Goal: Answer question/provide support: Share knowledge or assist other users

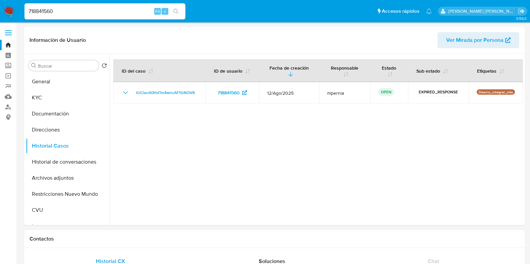
select select "10"
click at [9, 43] on link "Bandeja" at bounding box center [40, 45] width 80 height 10
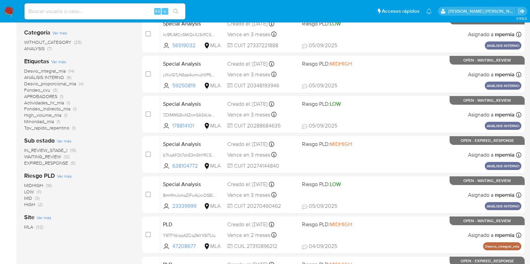
scroll to position [129, 0]
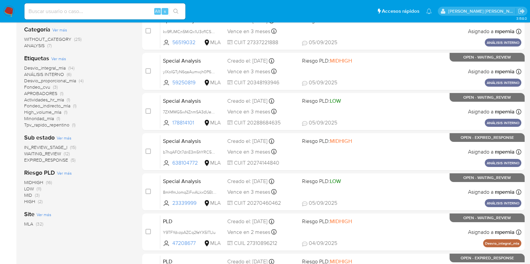
click at [47, 161] on span "EXPIRED_RESPONSE" at bounding box center [46, 160] width 44 height 7
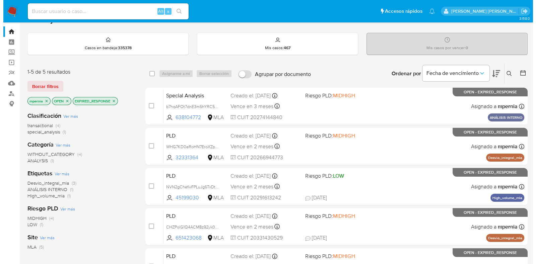
scroll to position [13, 0]
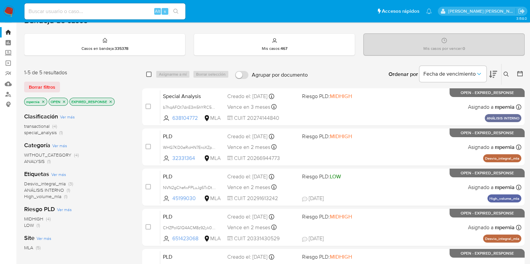
click at [147, 73] on input "checkbox" at bounding box center [148, 74] width 5 height 5
checkbox input "true"
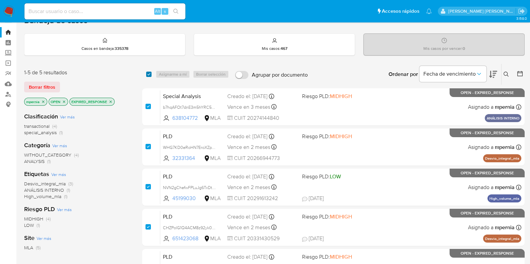
checkbox input "true"
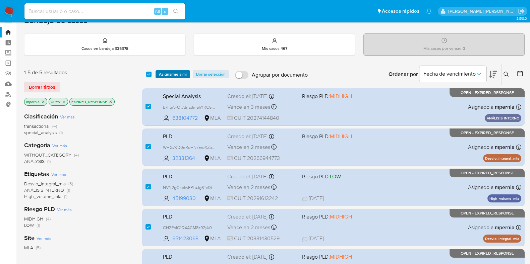
click at [167, 76] on span "Asignarme a mí" at bounding box center [173, 74] width 28 height 7
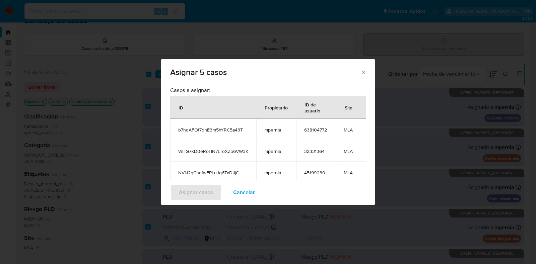
scroll to position [110, 0]
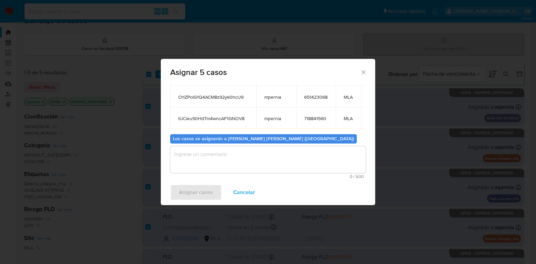
click at [303, 147] on textarea "assign-modal" at bounding box center [268, 159] width 196 height 27
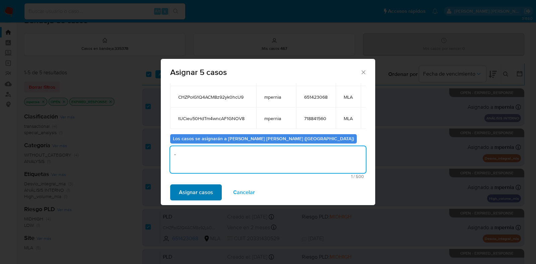
type textarea "-"
click at [184, 192] on span "Asignar casos" at bounding box center [196, 192] width 34 height 15
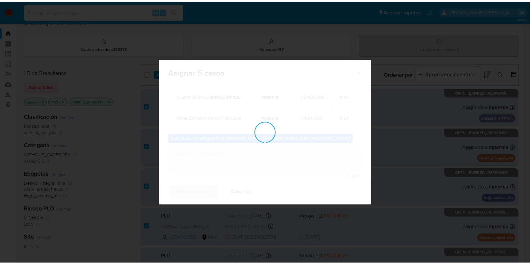
scroll to position [40, 0]
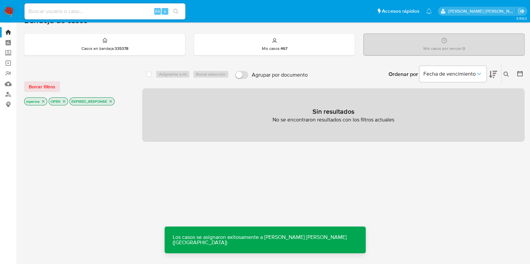
click at [112, 100] on icon "close-filter" at bounding box center [111, 102] width 4 height 4
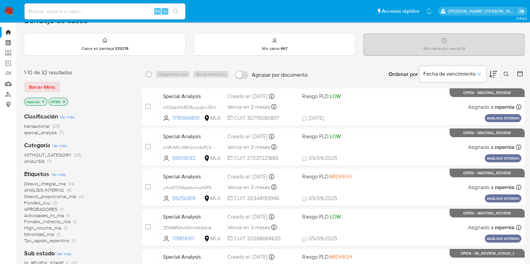
click at [54, 133] on span "special_analysis" at bounding box center [40, 132] width 33 height 7
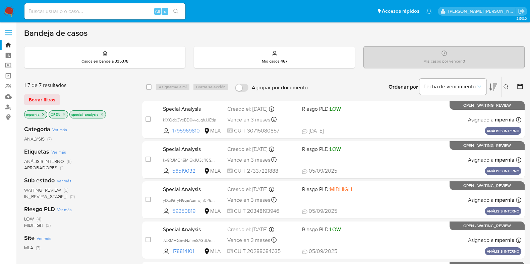
click at [102, 114] on icon "close-filter" at bounding box center [102, 115] width 4 height 4
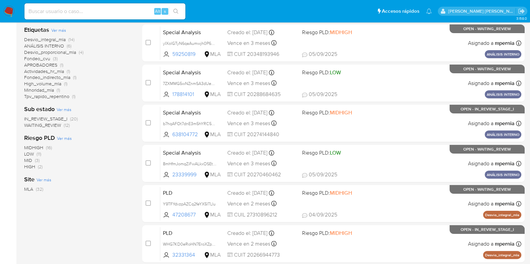
scroll to position [156, 0]
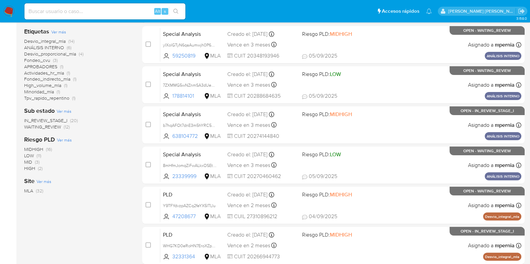
click at [39, 128] on span "WAITING_REVIEW" at bounding box center [42, 127] width 37 height 7
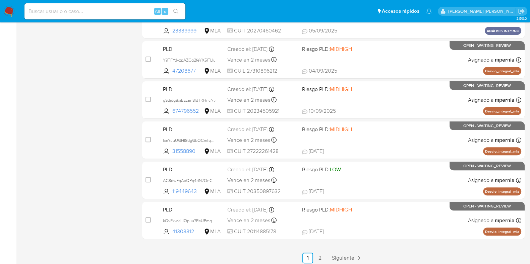
scroll to position [288, 0]
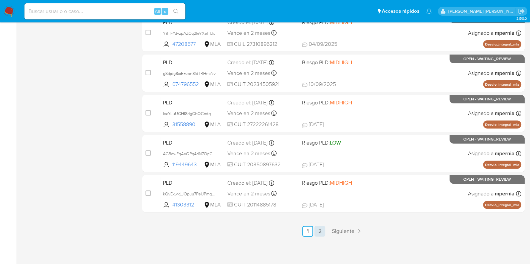
click at [317, 230] on link "2" at bounding box center [319, 231] width 11 height 11
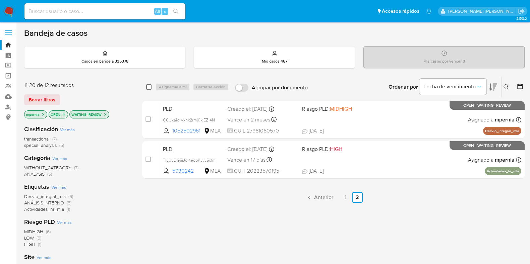
click at [150, 85] on input "checkbox" at bounding box center [148, 86] width 5 height 5
checkbox input "true"
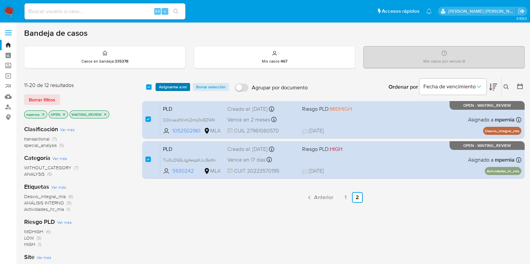
click at [176, 87] on span "Asignarme a mí" at bounding box center [173, 87] width 28 height 7
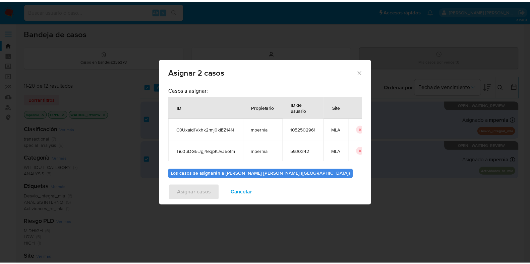
scroll to position [39, 0]
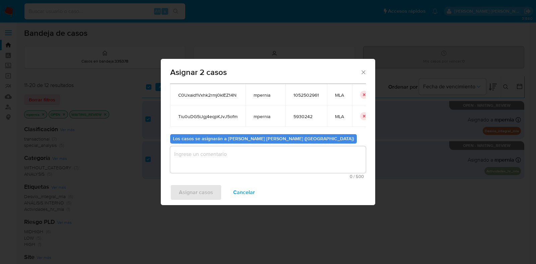
click at [189, 163] on textarea "assign-modal" at bounding box center [268, 159] width 196 height 27
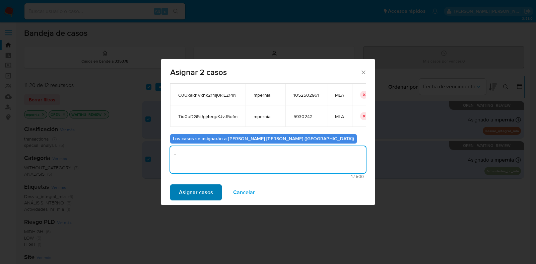
type textarea "-"
click at [194, 196] on span "Asignar casos" at bounding box center [196, 192] width 34 height 15
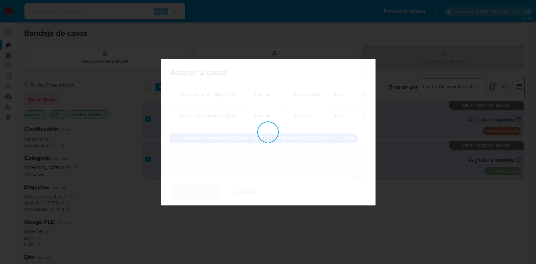
checkbox input "false"
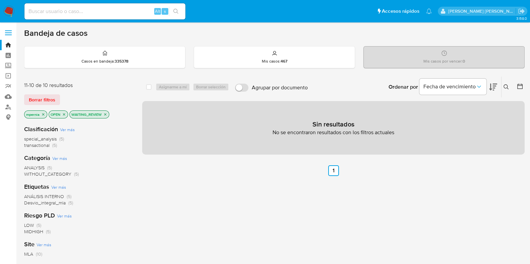
click at [105, 111] on p "WAITING_REVIEW" at bounding box center [89, 114] width 39 height 7
click at [105, 114] on icon "close-filter" at bounding box center [105, 114] width 2 height 2
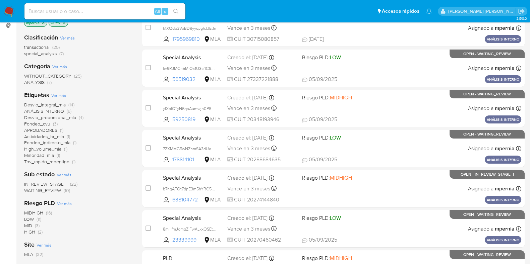
scroll to position [107, 0]
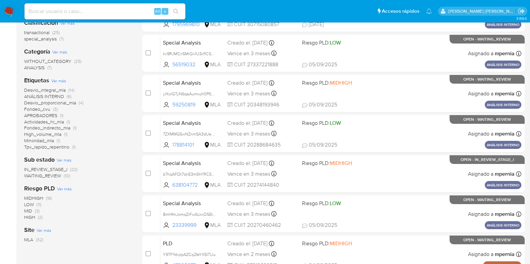
click at [54, 177] on span "WAITING_REVIEW" at bounding box center [42, 176] width 37 height 7
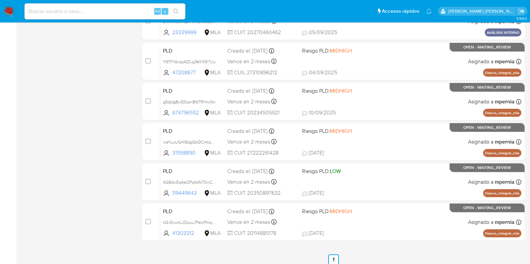
scroll to position [268, 0]
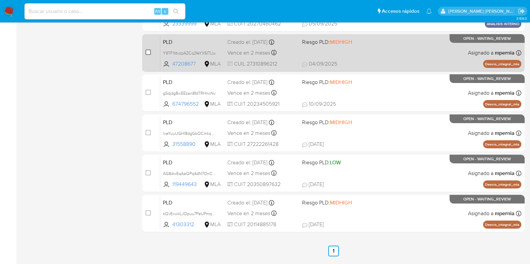
click at [150, 52] on input "checkbox" at bounding box center [147, 52] width 5 height 5
checkbox input "true"
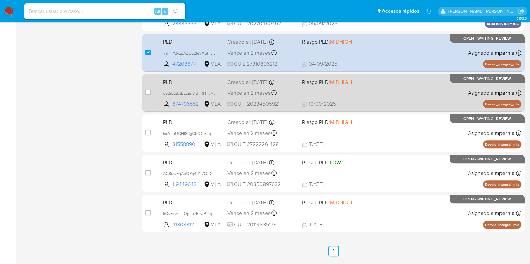
click at [149, 95] on div "case-item-checkbox" at bounding box center [147, 92] width 5 height 7
click at [149, 91] on input "checkbox" at bounding box center [147, 92] width 5 height 5
checkbox input "true"
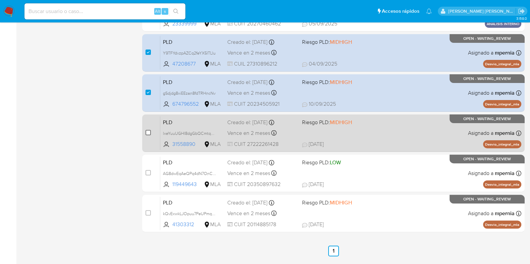
click at [149, 132] on input "checkbox" at bounding box center [147, 132] width 5 height 5
checkbox input "true"
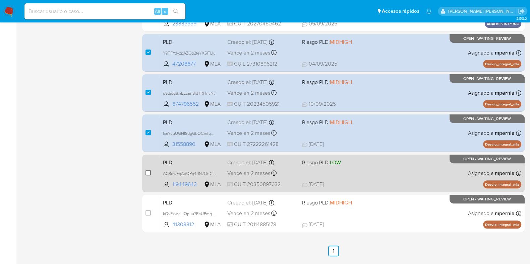
click at [148, 173] on input "checkbox" at bounding box center [147, 172] width 5 height 5
checkbox input "true"
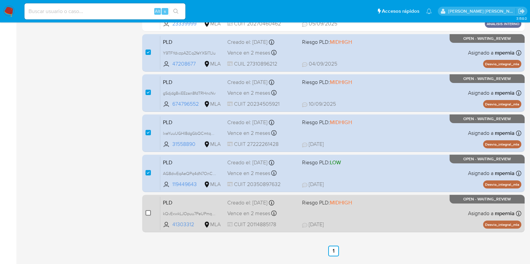
click at [147, 212] on input "checkbox" at bounding box center [147, 212] width 5 height 5
checkbox input "true"
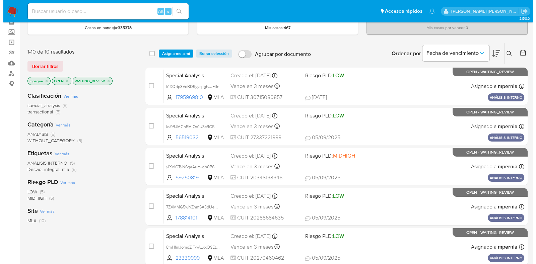
scroll to position [19, 0]
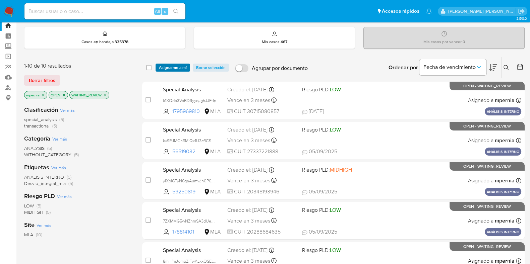
click at [172, 66] on span "Asignarme a mí" at bounding box center [173, 67] width 28 height 7
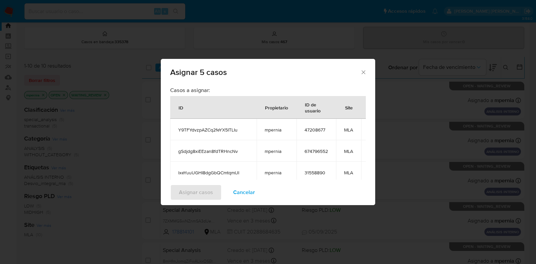
scroll to position [110, 0]
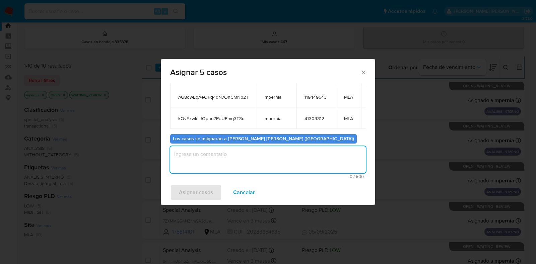
click at [327, 152] on textarea "assign-modal" at bounding box center [268, 159] width 196 height 27
type textarea "-"
click at [196, 189] on span "Asignar casos" at bounding box center [196, 192] width 34 height 15
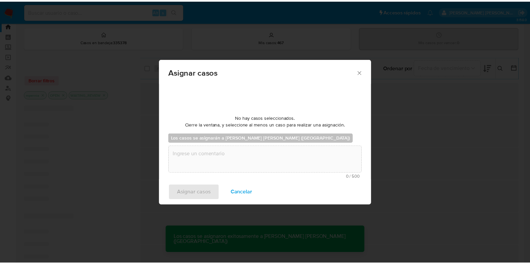
scroll to position [40, 0]
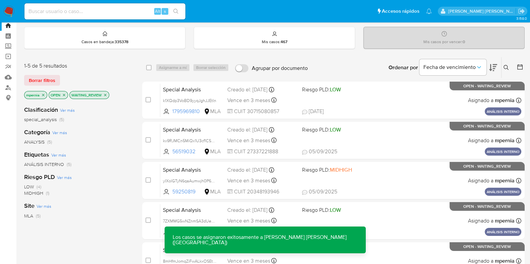
click at [106, 93] on icon "close-filter" at bounding box center [105, 95] width 4 height 4
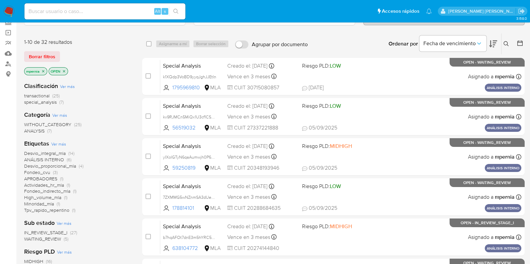
scroll to position [38, 0]
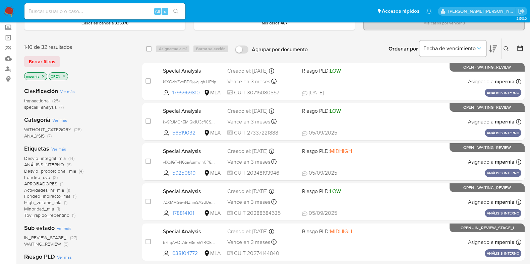
click at [44, 101] on span "transactional" at bounding box center [36, 101] width 25 height 7
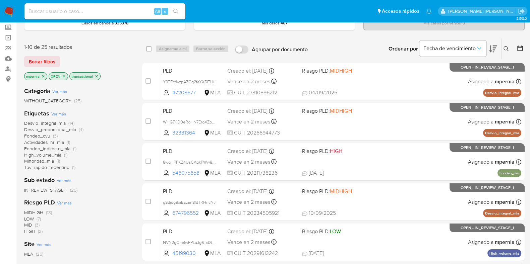
click at [44, 75] on icon "close-filter" at bounding box center [43, 76] width 2 height 2
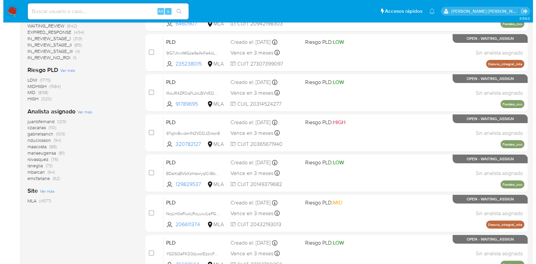
scroll to position [233, 0]
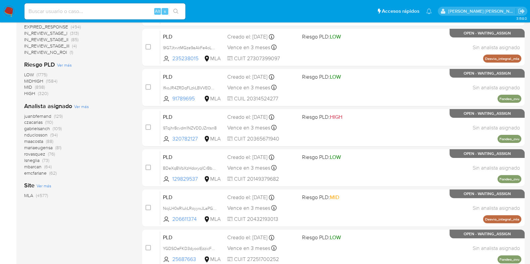
click at [84, 107] on span "Ver más" at bounding box center [81, 107] width 15 height 6
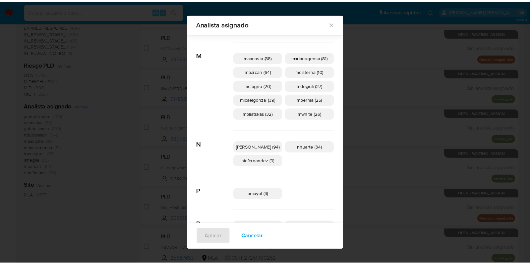
scroll to position [291, 0]
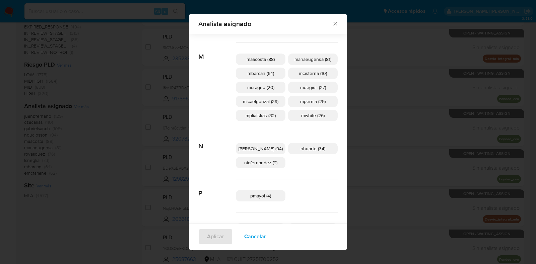
click at [322, 24] on span "Analista asignado" at bounding box center [265, 23] width 134 height 7
click at [332, 25] on icon "Cerrar" at bounding box center [335, 23] width 7 height 7
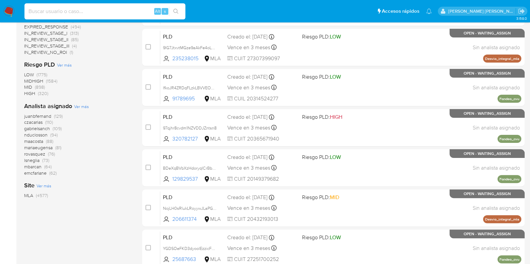
click at [101, 10] on input at bounding box center [104, 11] width 161 height 9
paste input "32331364"
type input "32331364"
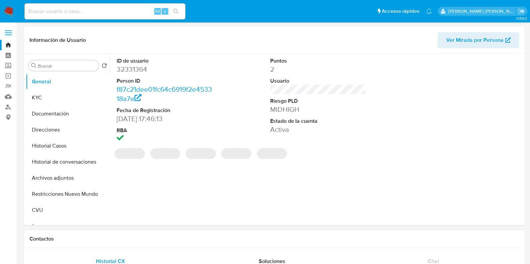
select select "10"
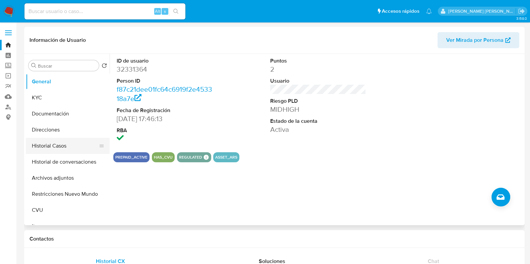
click at [60, 150] on button "Historial Casos" at bounding box center [65, 146] width 78 height 16
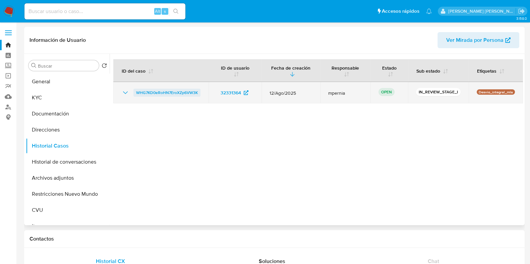
click at [159, 92] on span "WHG7KD0eRoHN7EroXZp6VW3K" at bounding box center [167, 93] width 62 height 8
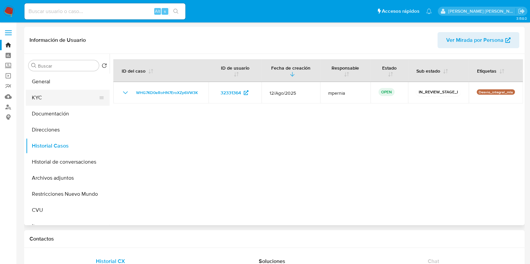
click at [55, 99] on button "KYC" at bounding box center [65, 98] width 78 height 16
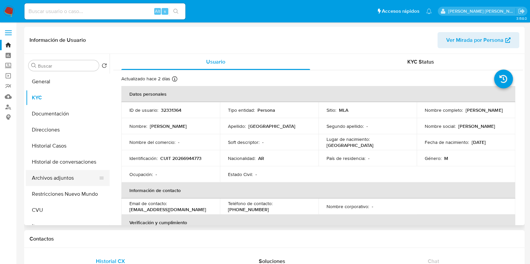
click at [54, 181] on button "Archivos adjuntos" at bounding box center [65, 178] width 78 height 16
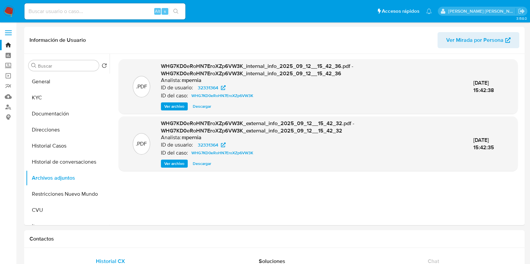
click at [113, 8] on input at bounding box center [104, 11] width 161 height 9
paste input "86870273"
type input "86870273"
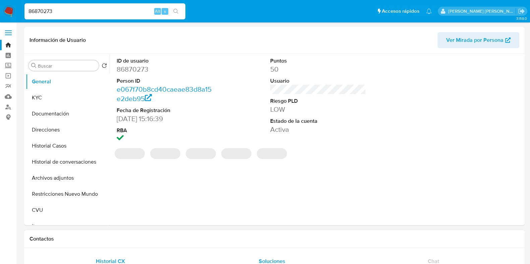
select select "10"
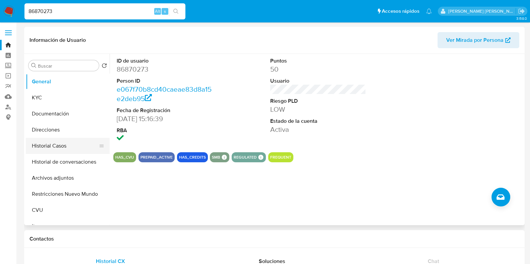
click at [55, 149] on button "Historial Casos" at bounding box center [65, 146] width 78 height 16
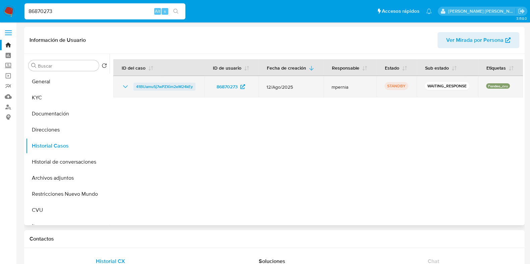
click at [165, 88] on span "41BUamu5j7wPZXim2eM24kEy" at bounding box center [164, 87] width 57 height 8
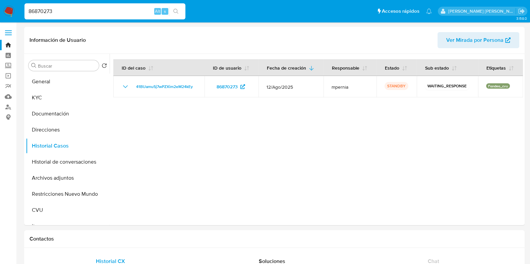
click at [112, 12] on input "86870273" at bounding box center [104, 11] width 161 height 9
paste input "718841560"
type input "718841560"
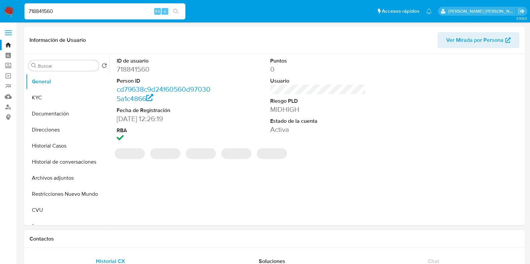
select select "10"
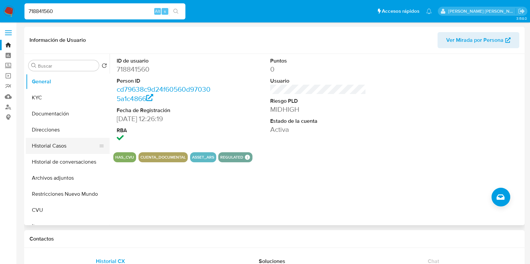
click at [49, 147] on button "Historial Casos" at bounding box center [65, 146] width 78 height 16
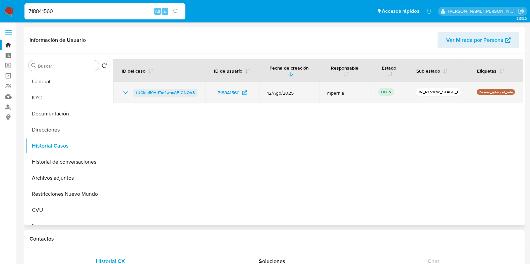
click at [176, 93] on span "tUCieu50HdTm4wncAF1GNOV8" at bounding box center [165, 93] width 59 height 8
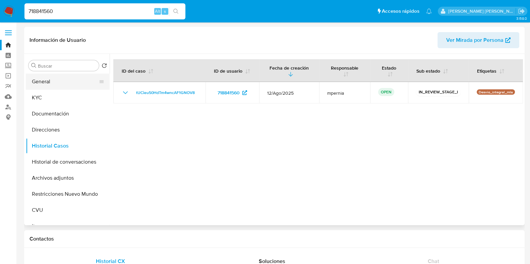
click at [59, 87] on button "General" at bounding box center [65, 82] width 78 height 16
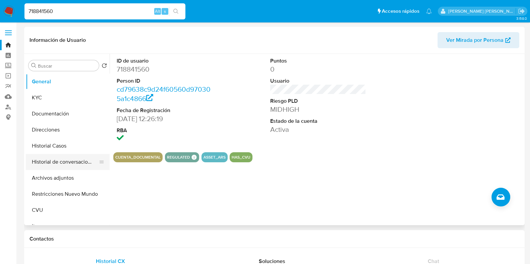
click at [52, 155] on button "Historial de conversaciones" at bounding box center [65, 162] width 78 height 16
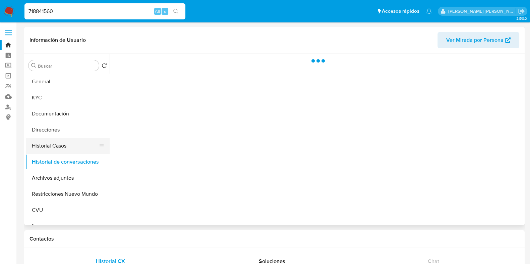
click at [50, 148] on button "Historial Casos" at bounding box center [65, 146] width 78 height 16
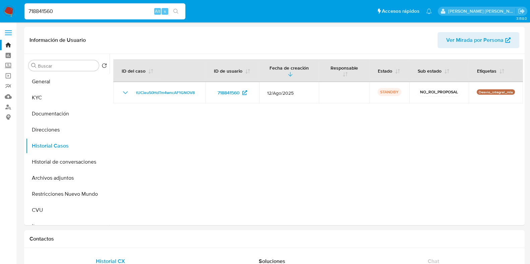
drag, startPoint x: 71, startPoint y: 10, endPoint x: 0, endPoint y: 14, distance: 71.5
click at [0, 14] on nav "Pausado Ver notificaciones 718841560 Alt s Accesos rápidos Presiona las siguien…" at bounding box center [265, 11] width 530 height 22
paste input "3155889"
type input "31558890"
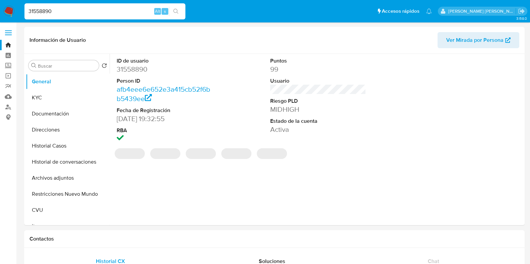
select select "10"
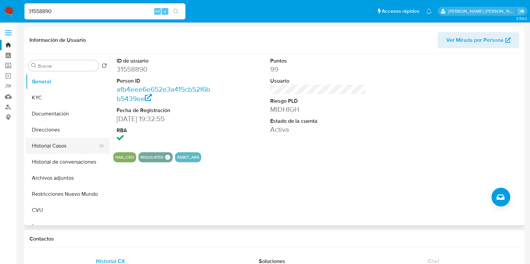
click at [58, 145] on button "Historial Casos" at bounding box center [65, 146] width 78 height 16
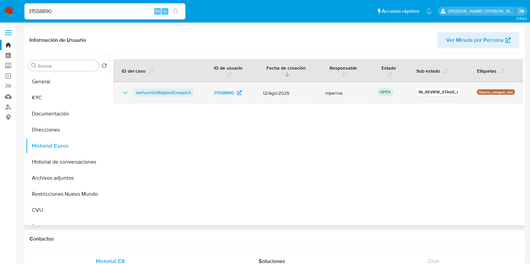
click at [171, 94] on span "lxeYuuUGHI8dgGbQCmtqmlJI" at bounding box center [163, 93] width 55 height 8
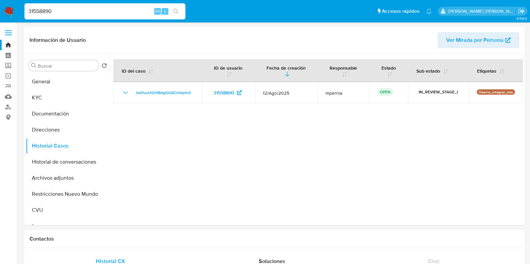
click at [47, 10] on input "31558890" at bounding box center [104, 11] width 161 height 9
paste input "5059158"
type input "35059158"
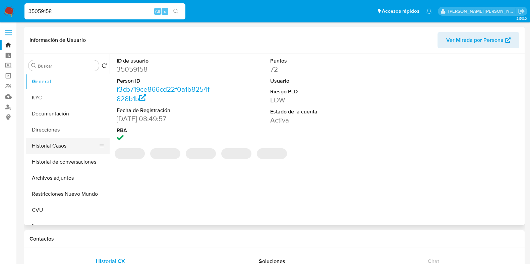
click at [37, 148] on button "Historial Casos" at bounding box center [65, 146] width 78 height 16
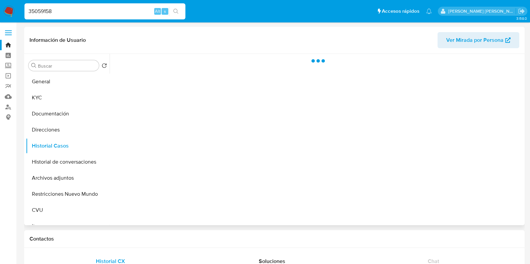
select select "10"
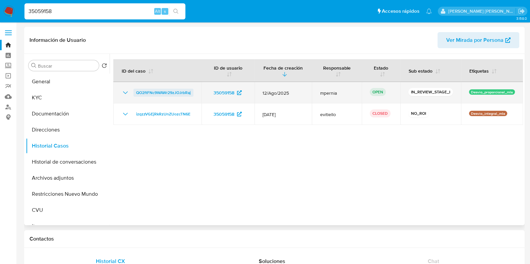
click at [164, 91] on span "QO2ftFNc9WAWr29zJOJrbRaj" at bounding box center [163, 93] width 55 height 8
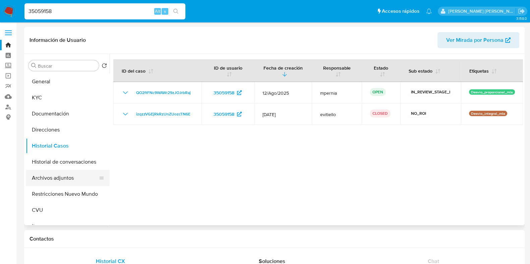
click at [52, 179] on button "Archivos adjuntos" at bounding box center [65, 178] width 78 height 16
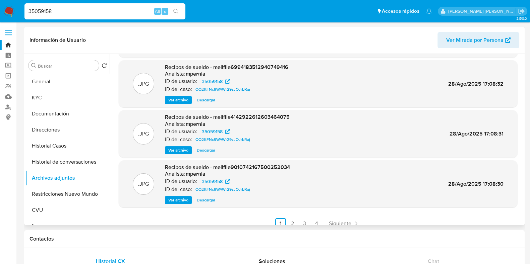
scroll to position [56, 0]
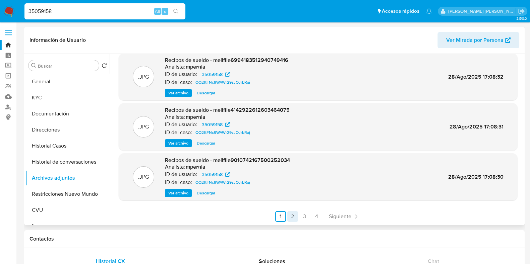
click at [293, 218] on link "2" at bounding box center [292, 216] width 11 height 11
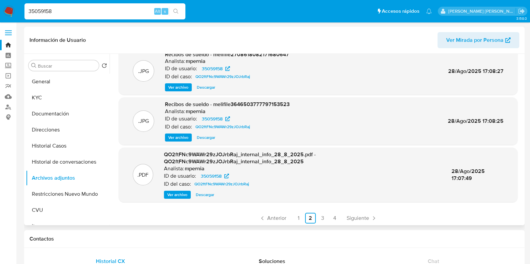
scroll to position [64, 0]
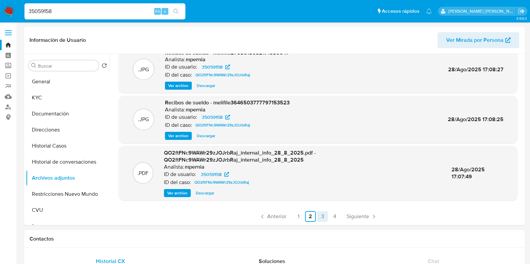
click at [322, 215] on link "3" at bounding box center [322, 216] width 11 height 11
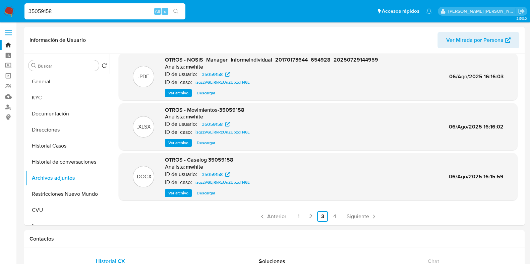
click at [178, 195] on span "Ver archivo" at bounding box center [178, 193] width 20 height 7
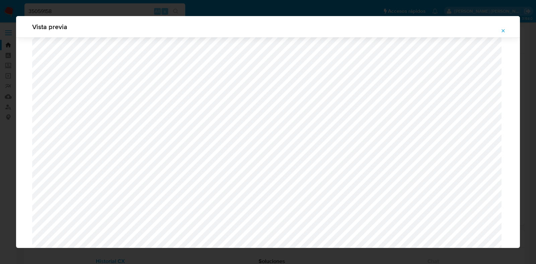
scroll to position [432, 0]
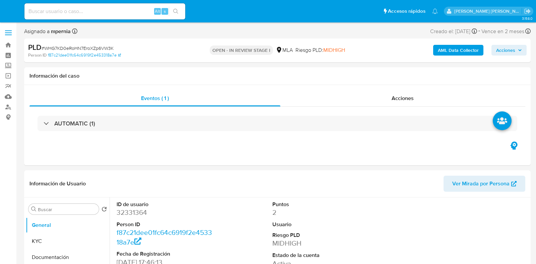
select select "10"
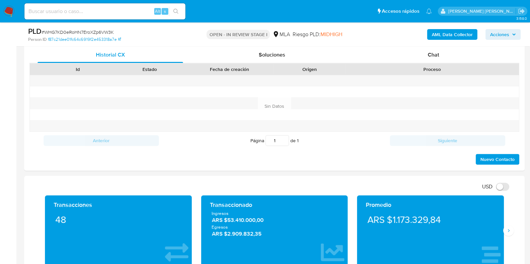
scroll to position [322, 0]
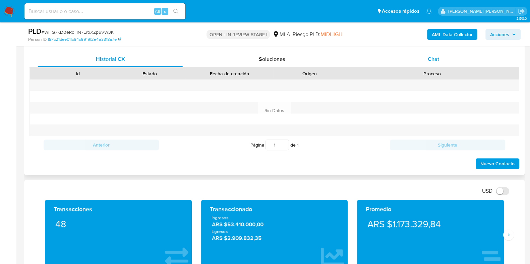
click at [435, 58] on span "Chat" at bounding box center [433, 59] width 11 height 8
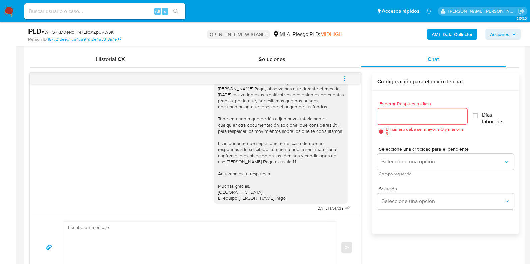
scroll to position [574, 0]
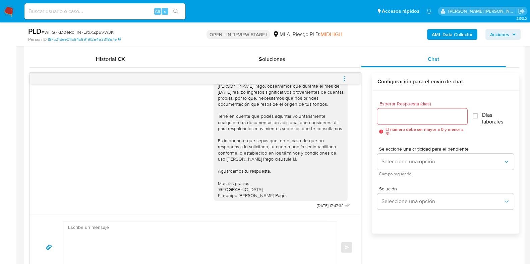
click at [345, 77] on icon "menu-action" at bounding box center [344, 79] width 6 height 6
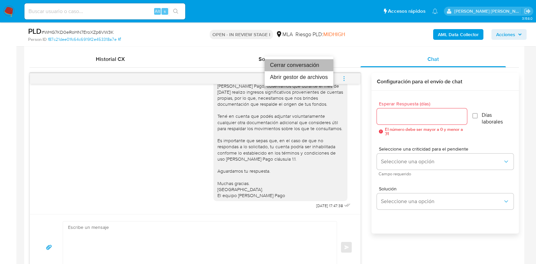
click at [313, 65] on li "Cerrar conversación" at bounding box center [299, 65] width 69 height 12
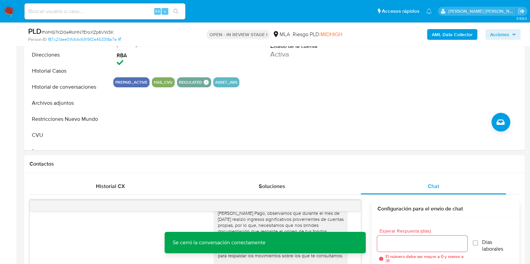
scroll to position [198, 0]
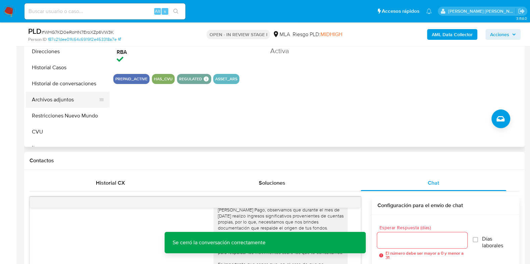
click at [61, 98] on button "Archivos adjuntos" at bounding box center [65, 100] width 78 height 16
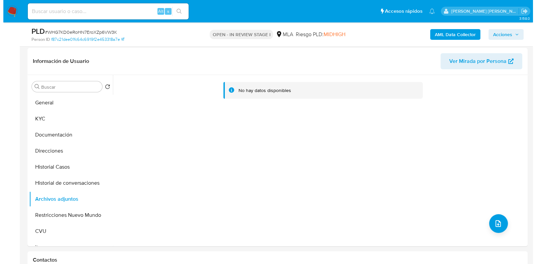
scroll to position [87, 0]
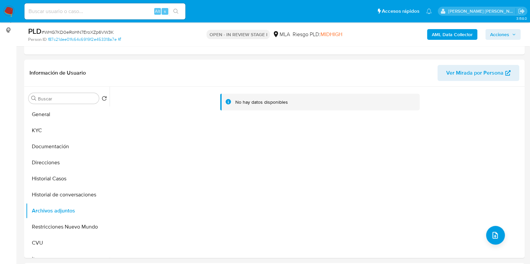
click at [445, 37] on b "AML Data Collector" at bounding box center [452, 34] width 41 height 11
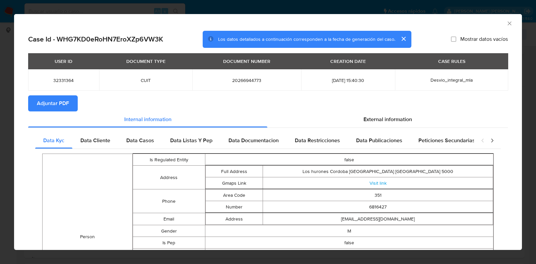
click at [60, 105] on span "Adjuntar PDF" at bounding box center [53, 103] width 32 height 15
click at [506, 25] on icon "Cerrar ventana" at bounding box center [509, 23] width 7 height 7
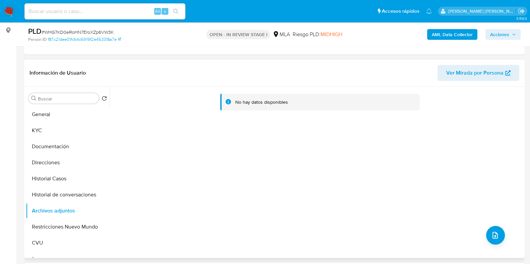
click at [493, 224] on div "No hay datos disponibles" at bounding box center [316, 173] width 413 height 172
click at [491, 236] on icon "upload-file" at bounding box center [495, 236] width 8 height 8
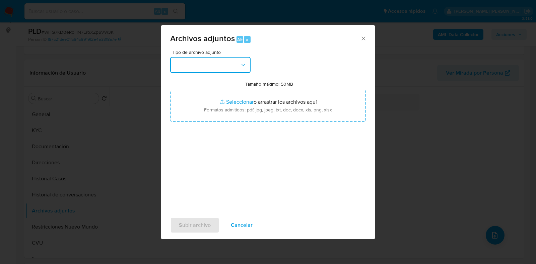
click at [243, 60] on button "button" at bounding box center [210, 65] width 80 height 16
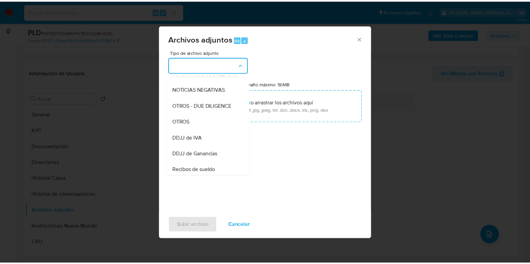
scroll to position [99, 0]
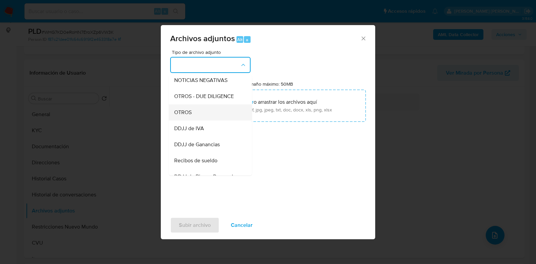
click at [206, 115] on div "OTROS" at bounding box center [208, 113] width 68 height 16
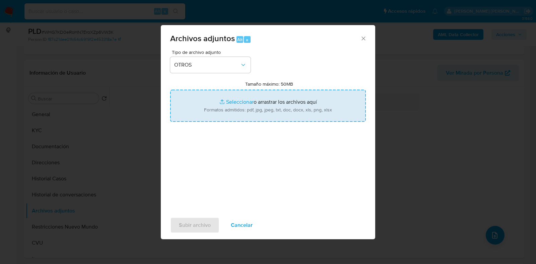
type input "C:\fakepath\Movimientos-Aladdin-32331364.xlsx"
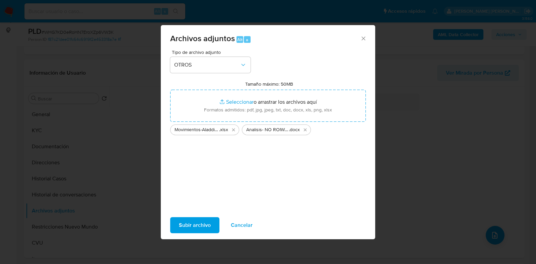
click at [193, 222] on span "Subir archivo" at bounding box center [195, 225] width 32 height 15
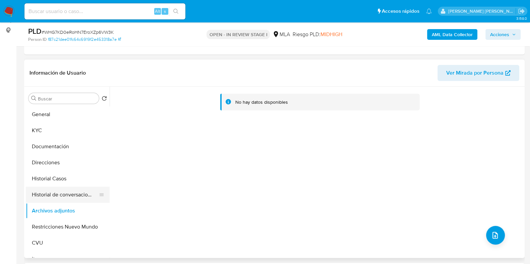
click at [53, 198] on button "Historial de conversaciones" at bounding box center [65, 195] width 78 height 16
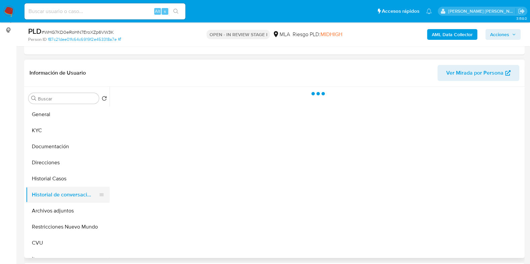
click at [53, 199] on button "Historial de conversaciones" at bounding box center [65, 195] width 78 height 16
click at [50, 212] on button "Archivos adjuntos" at bounding box center [65, 211] width 78 height 16
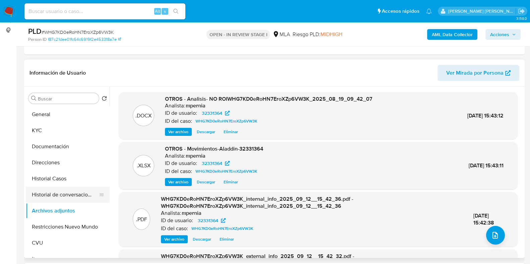
click at [73, 190] on button "Historial de conversaciones" at bounding box center [65, 195] width 78 height 16
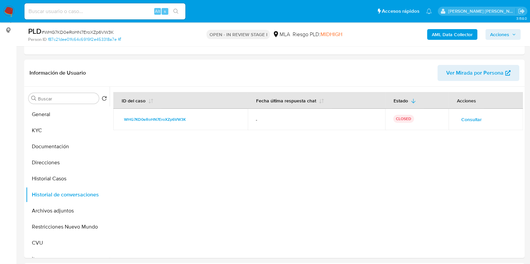
click at [504, 33] on span "Acciones" at bounding box center [499, 34] width 19 height 11
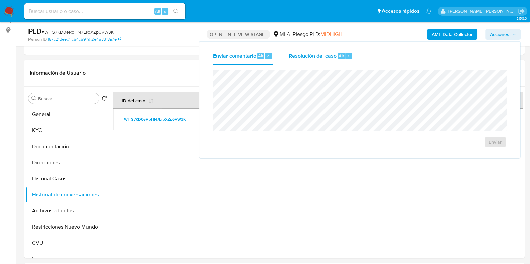
click at [331, 59] on div "Resolución del caso Alt r" at bounding box center [321, 55] width 64 height 17
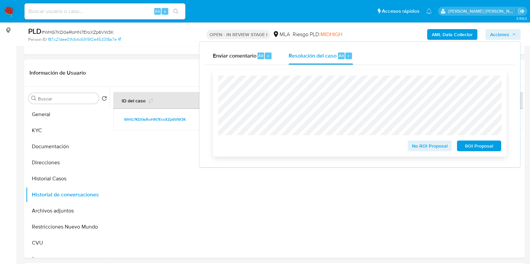
click at [428, 151] on span "No ROI Proposal" at bounding box center [429, 145] width 35 height 9
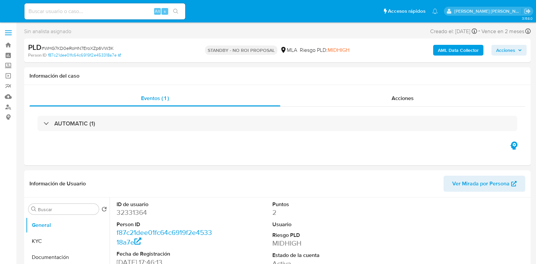
select select "10"
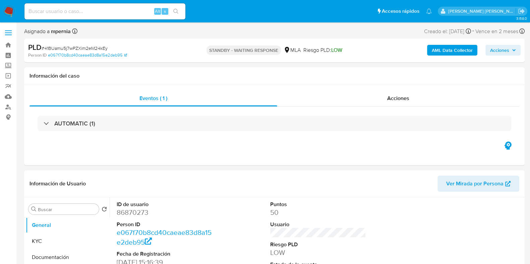
select select "10"
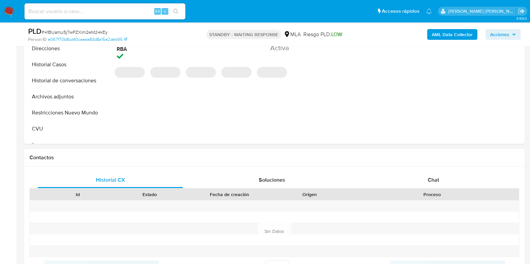
scroll to position [258, 0]
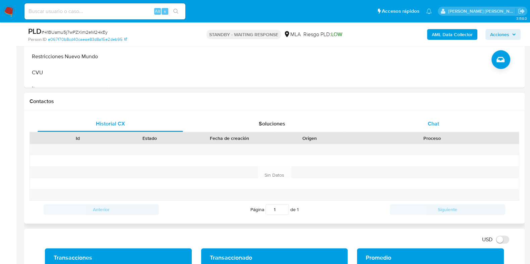
click at [440, 125] on div "Chat" at bounding box center [433, 124] width 145 height 16
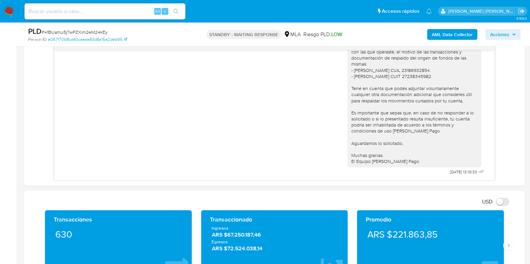
scroll to position [378, 0]
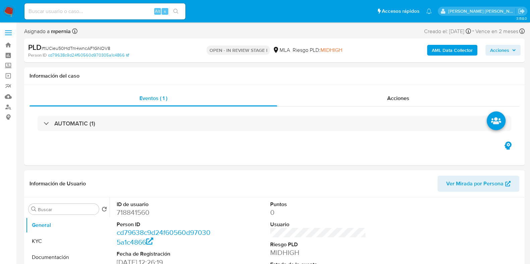
select select "10"
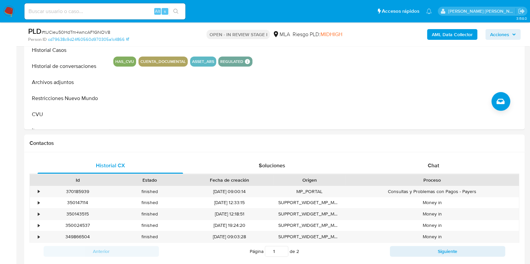
scroll to position [218, 0]
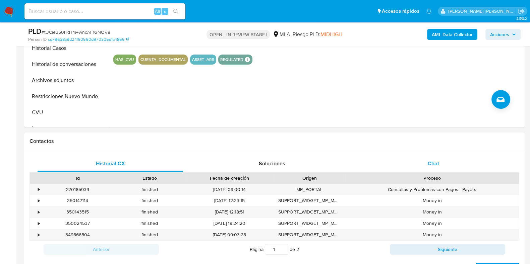
click at [446, 158] on div "Chat" at bounding box center [433, 164] width 145 height 16
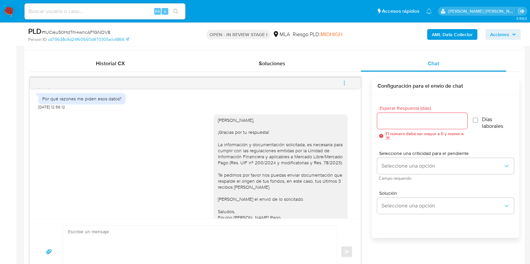
scroll to position [560, 0]
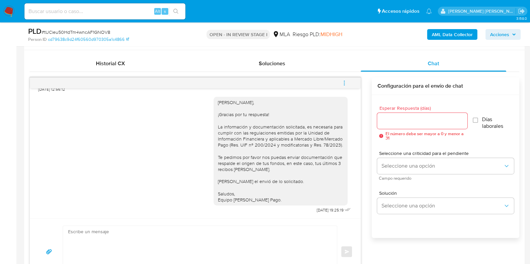
click at [343, 83] on icon "menu-action" at bounding box center [344, 83] width 6 height 6
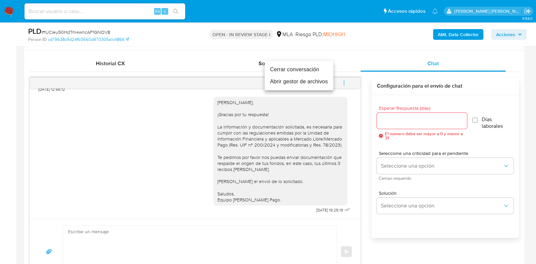
click at [300, 69] on li "Cerrar conversación" at bounding box center [299, 70] width 69 height 12
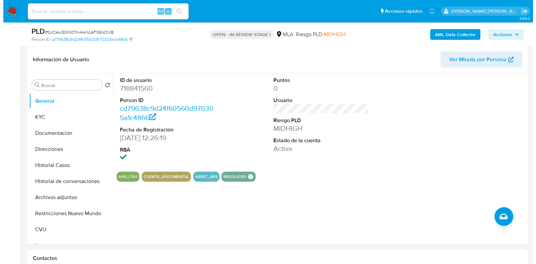
scroll to position [96, 0]
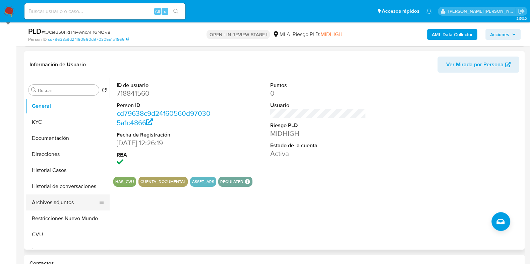
click at [39, 198] on button "Archivos adjuntos" at bounding box center [65, 203] width 78 height 16
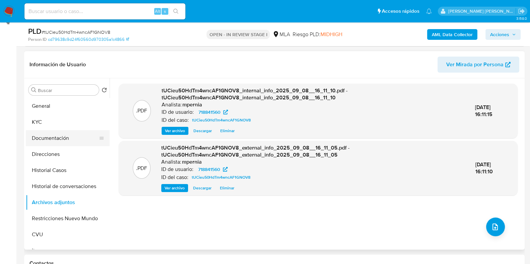
click at [58, 140] on button "Documentación" at bounding box center [65, 138] width 78 height 16
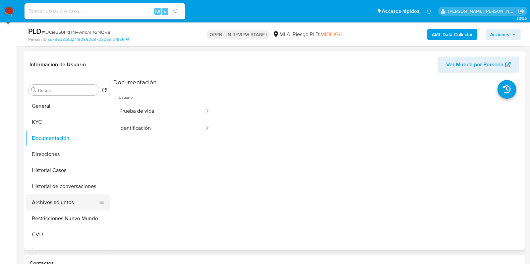
click at [55, 200] on button "Archivos adjuntos" at bounding box center [65, 203] width 78 height 16
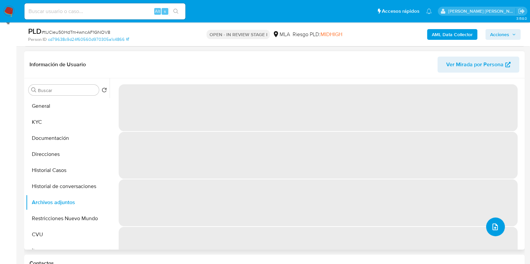
click at [495, 227] on icon "upload-file" at bounding box center [495, 227] width 8 height 8
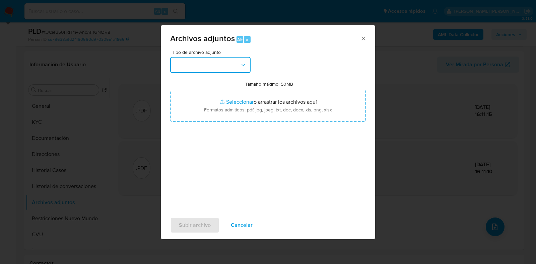
click at [216, 58] on button "button" at bounding box center [210, 65] width 80 height 16
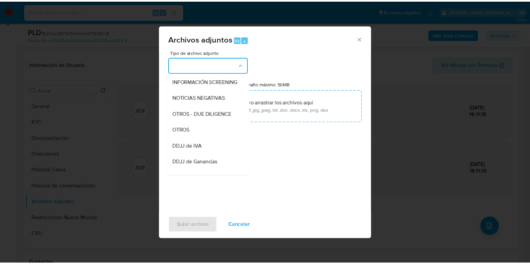
scroll to position [85, 0]
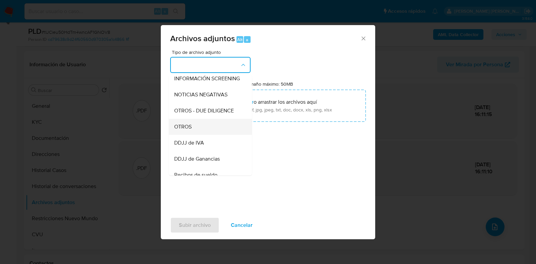
click at [201, 135] on div "OTROS" at bounding box center [208, 127] width 68 height 16
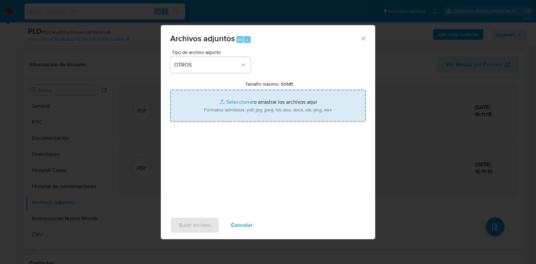
type input "C:\fakepath\Movimientos-Aladdin-718841560.xlsx"
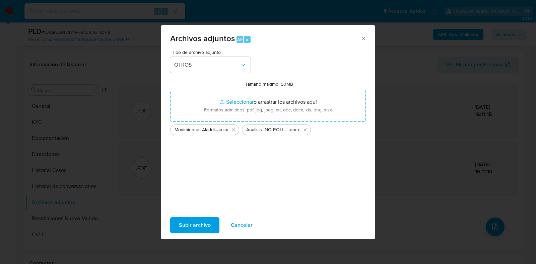
click at [201, 230] on span "Subir archivo" at bounding box center [195, 225] width 32 height 15
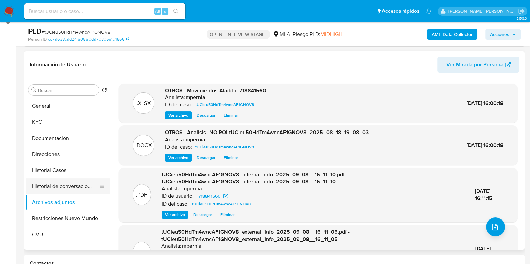
click at [40, 189] on button "Historial de conversaciones" at bounding box center [65, 187] width 78 height 16
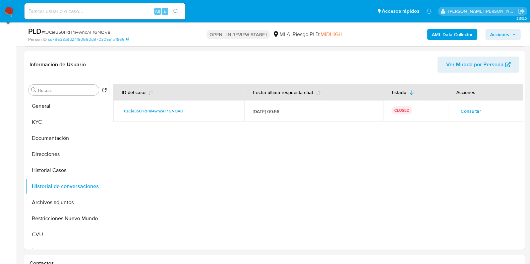
click at [504, 37] on span "Acciones" at bounding box center [499, 34] width 19 height 11
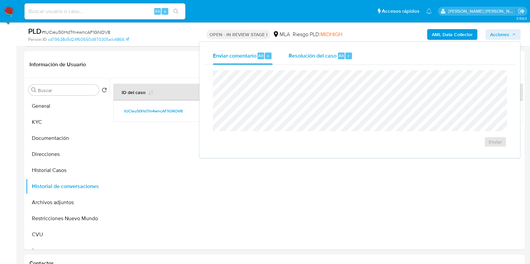
click at [324, 58] on span "Resolución del caso" at bounding box center [313, 56] width 48 height 8
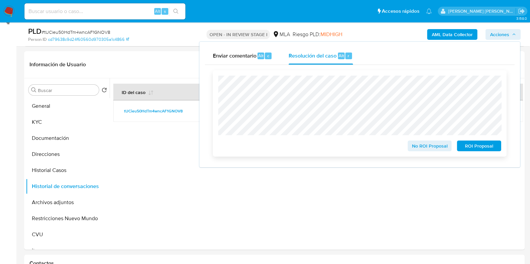
click at [424, 148] on span "No ROI Proposal" at bounding box center [429, 145] width 35 height 9
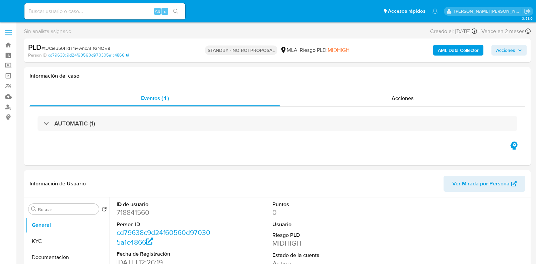
select select "10"
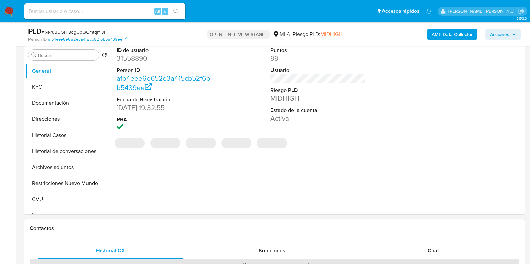
select select "10"
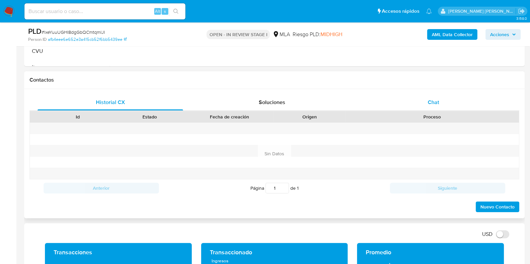
scroll to position [283, 0]
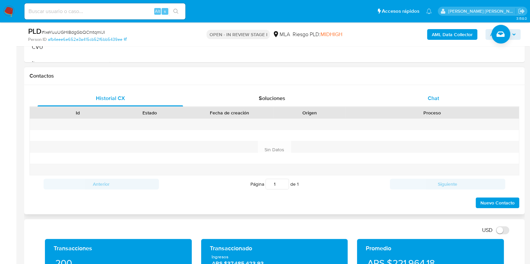
click at [435, 99] on span "Chat" at bounding box center [433, 99] width 11 height 8
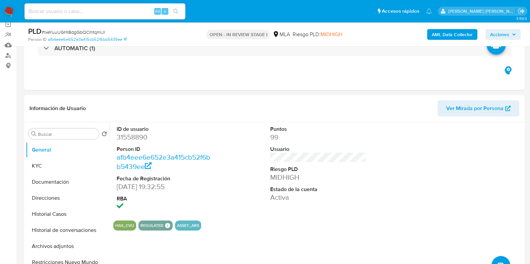
scroll to position [58, 0]
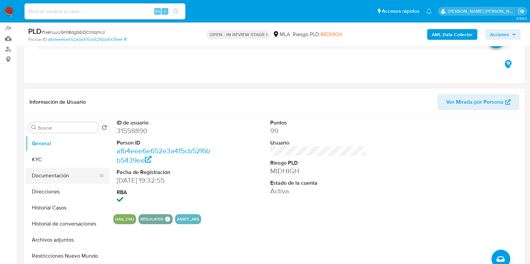
click at [54, 178] on button "Documentación" at bounding box center [65, 176] width 78 height 16
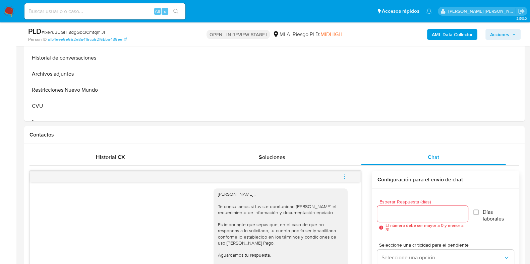
scroll to position [280, 0]
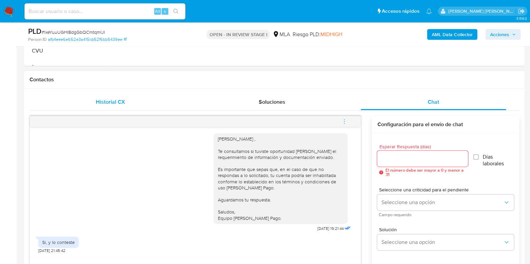
click at [111, 102] on span "Historial CX" at bounding box center [110, 102] width 29 height 8
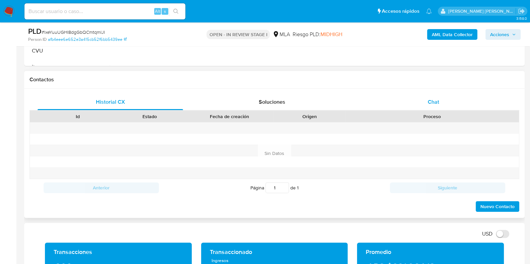
click at [436, 100] on span "Chat" at bounding box center [433, 102] width 11 height 8
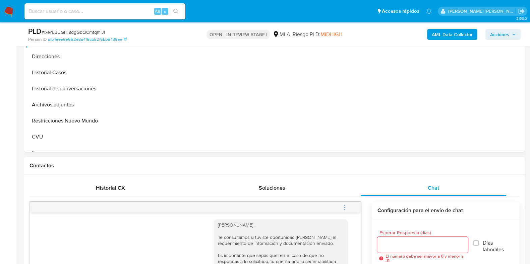
scroll to position [95, 0]
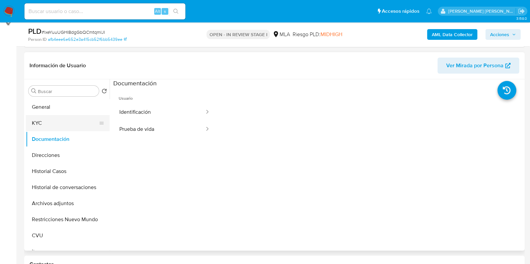
click at [60, 125] on button "KYC" at bounding box center [65, 123] width 78 height 16
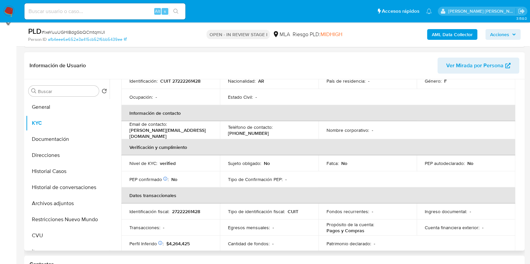
scroll to position [94, 0]
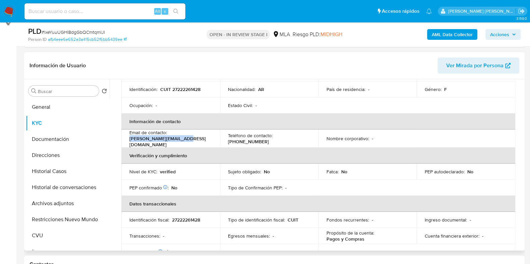
drag, startPoint x: 184, startPoint y: 140, endPoint x: 127, endPoint y: 141, distance: 57.0
click at [127, 141] on td "Email de contacto : mariana.lons@icloud.com" at bounding box center [170, 139] width 99 height 18
copy p "mariana.lons@icloud.com"
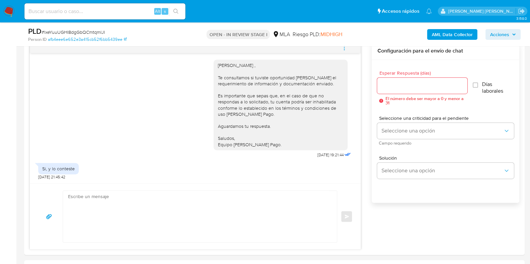
scroll to position [348, 0]
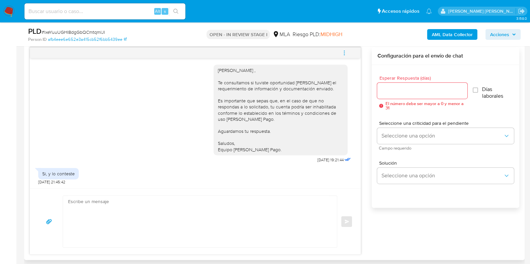
click at [167, 205] on textarea at bounding box center [198, 222] width 260 height 52
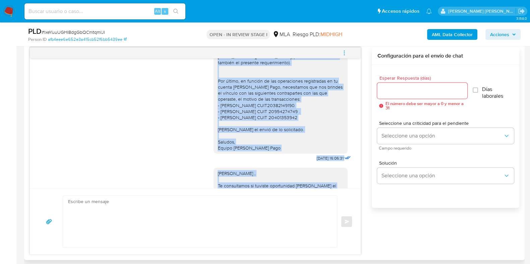
scroll to position [574, 0]
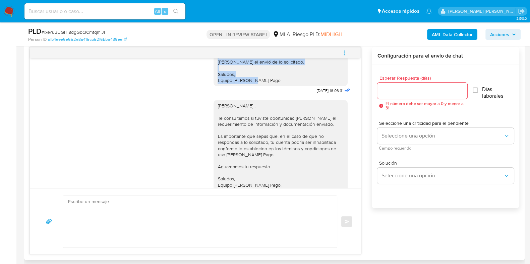
drag, startPoint x: 211, startPoint y: 122, endPoint x: 268, endPoint y: 94, distance: 64.2
copy div "Mariana buenas tardes, esperamos te encuentres bien. Muchas gracias por tu resp…"
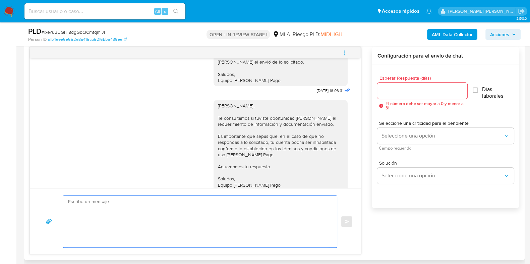
click at [126, 228] on textarea at bounding box center [198, 222] width 260 height 52
paste textarea "Mariana buenas tardes, esperamos te encuentres bien. Muchas gracias por tu resp…"
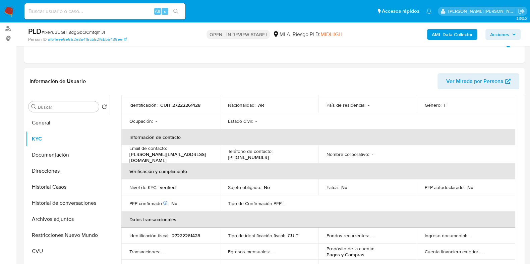
scroll to position [62, 0]
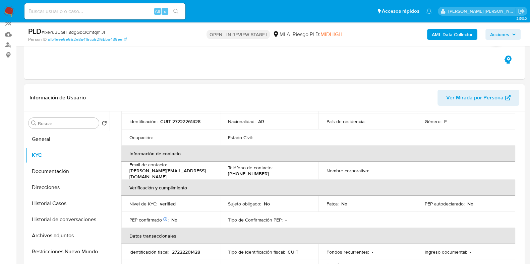
click at [176, 120] on p "CUIT 27222261428" at bounding box center [180, 122] width 40 height 6
copy p "27222261428"
click at [57, 174] on button "Documentación" at bounding box center [65, 172] width 78 height 16
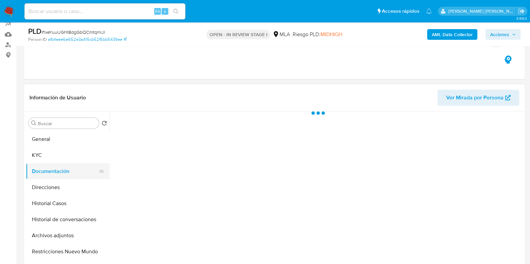
scroll to position [0, 0]
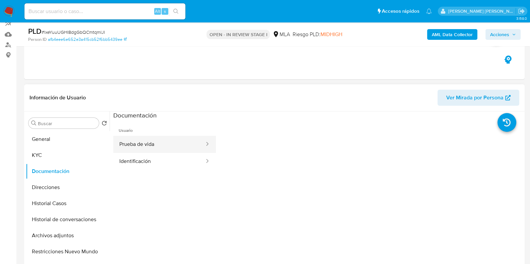
click at [183, 146] on button "Prueba de vida" at bounding box center [159, 144] width 92 height 17
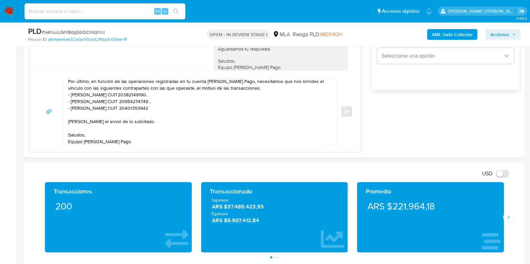
scroll to position [476, 0]
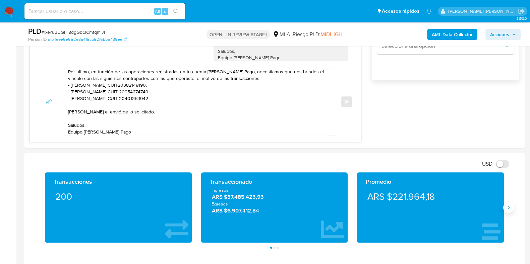
click at [507, 212] on button "Siguiente" at bounding box center [508, 207] width 11 height 11
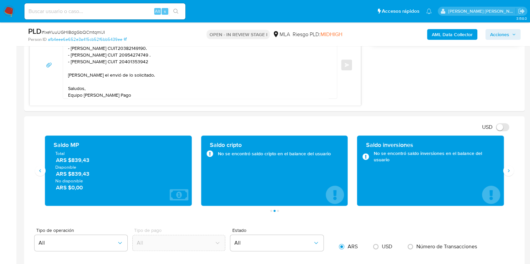
scroll to position [534, 0]
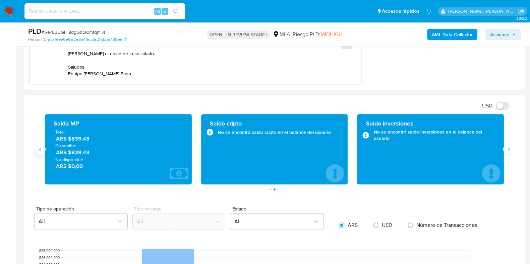
click at [44, 151] on button "Anterior" at bounding box center [40, 149] width 11 height 11
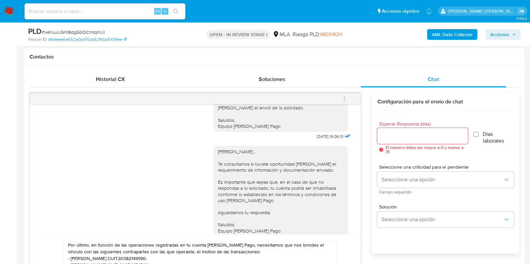
scroll to position [288, 0]
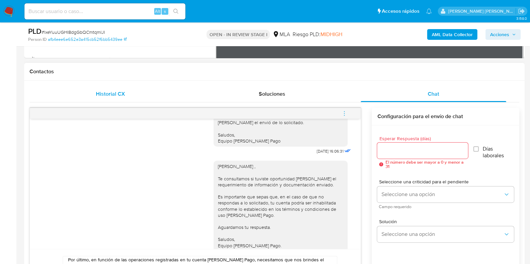
click at [107, 88] on div "Historial CX" at bounding box center [110, 94] width 145 height 16
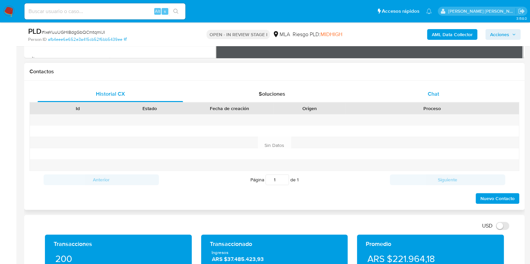
click at [438, 92] on span "Chat" at bounding box center [433, 94] width 11 height 8
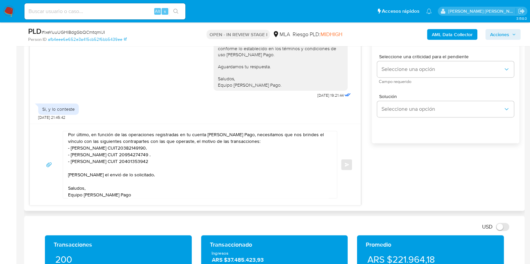
scroll to position [415, 0]
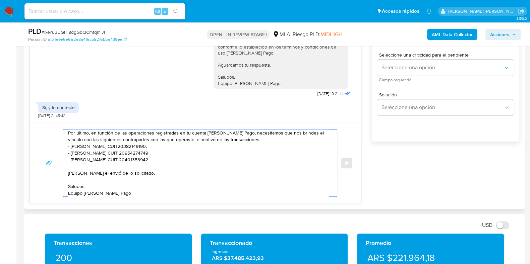
click at [190, 143] on textarea "Mariana buenas tardes, esperamos te encuentres bien. Muchas gracias por tu resp…" at bounding box center [198, 163] width 260 height 67
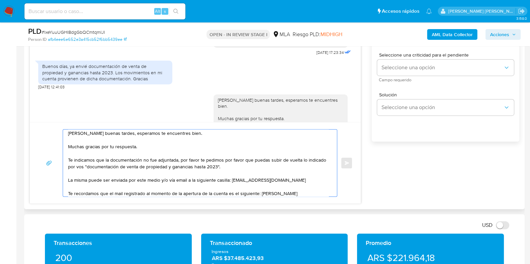
scroll to position [308, 0]
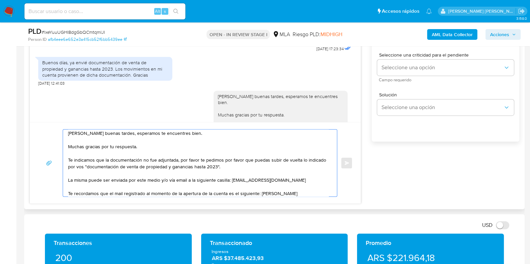
drag, startPoint x: 116, startPoint y: 134, endPoint x: 143, endPoint y: 150, distance: 31.6
click at [143, 150] on textarea "Mariana buenas tardes, esperamos te encuentres bien. Muchas gracias por tu resp…" at bounding box center [198, 163] width 260 height 67
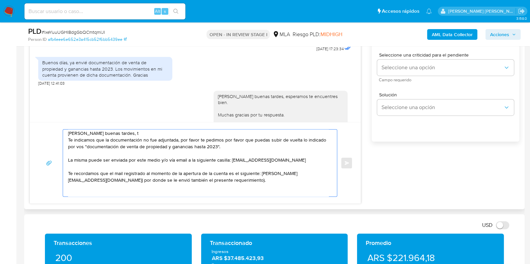
scroll to position [0, 0]
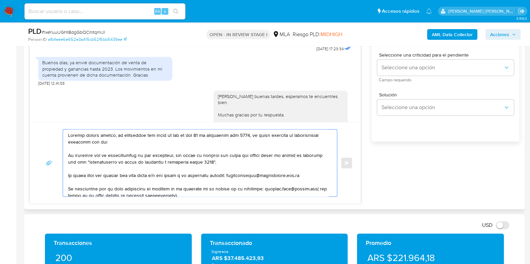
click at [81, 141] on textarea at bounding box center [198, 163] width 260 height 67
drag, startPoint x: 183, startPoint y: 156, endPoint x: 69, endPoint y: 154, distance: 114.0
click at [69, 154] on textarea at bounding box center [198, 163] width 260 height 67
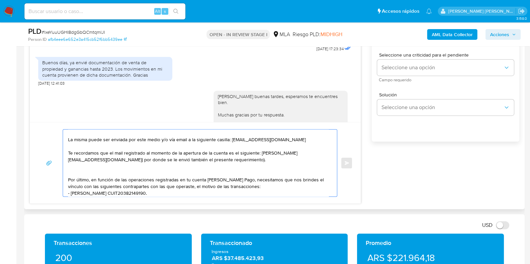
scroll to position [37, 0]
drag, startPoint x: 260, startPoint y: 152, endPoint x: 312, endPoint y: 151, distance: 51.6
click at [312, 151] on textarea "Mariana buenas tardes, te reiteramos que hasta el dia de hoy 12 de septiembre d…" at bounding box center [198, 163] width 260 height 67
click at [188, 160] on textarea "Mariana buenas tardes, te reiteramos que hasta el dia de hoy 12 de septiembre d…" at bounding box center [198, 163] width 260 height 67
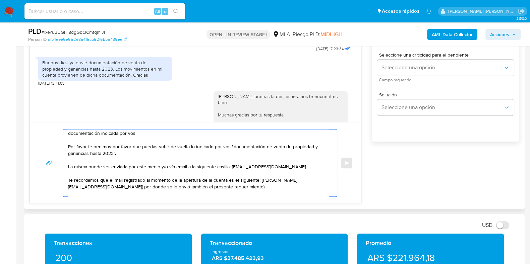
scroll to position [2, 0]
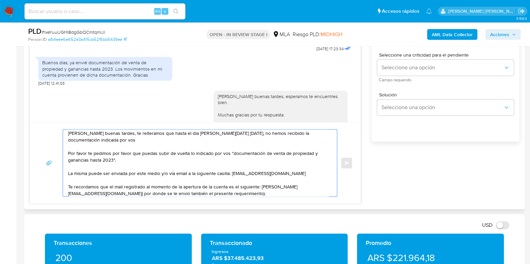
click at [141, 141] on textarea "Mariana buenas tardes, te reiteramos que hasta el dia de hoy 12 de septiembre d…" at bounding box center [198, 163] width 260 height 67
click at [138, 138] on textarea "Mariana buenas tardes, te reiteramos que hasta el dia de hoy 12 de septiembre d…" at bounding box center [198, 163] width 260 height 67
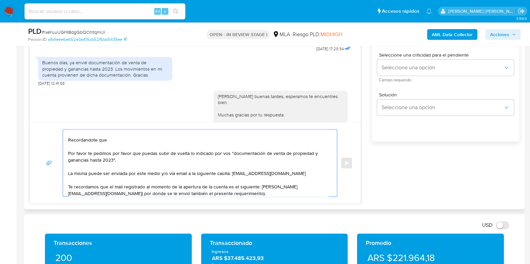
scroll to position [22, 0]
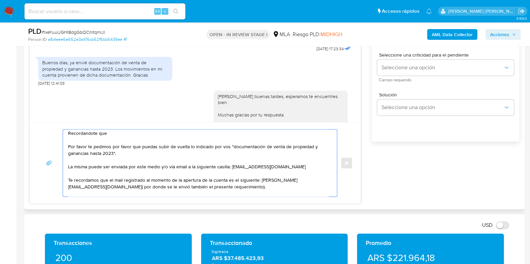
drag, startPoint x: 101, startPoint y: 180, endPoint x: 188, endPoint y: 186, distance: 87.3
click at [188, 186] on textarea "Mariana buenas tardes, te reiteramos que hasta el dia de hoy 12 de septiembre d…" at bounding box center [198, 163] width 260 height 67
drag, startPoint x: 188, startPoint y: 186, endPoint x: 100, endPoint y: 178, distance: 88.8
click at [100, 178] on textarea "Mariana buenas tardes, te reiteramos que hasta el dia de hoy 12 de septiembre d…" at bounding box center [198, 163] width 260 height 67
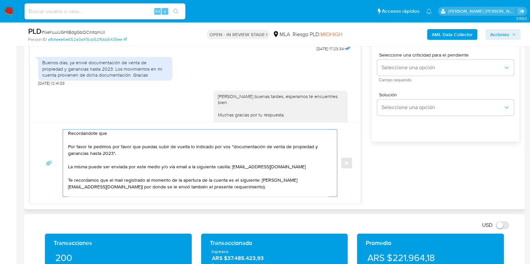
click at [87, 183] on textarea "Mariana buenas tardes, te reiteramos que hasta el dia de hoy 12 de septiembre d…" at bounding box center [198, 163] width 260 height 67
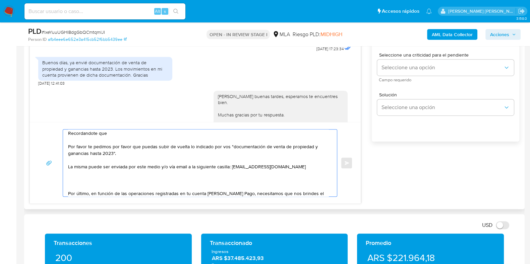
click at [78, 133] on textarea "Mariana buenas tardes, te reiteramos que hasta el dia de hoy 12 de septiembre d…" at bounding box center [198, 163] width 260 height 67
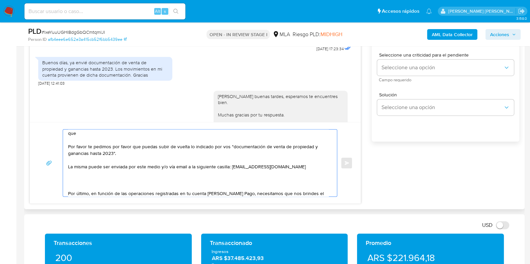
click at [78, 133] on textarea "Mariana buenas tardes, te reiteramos que hasta el dia de hoy 12 de septiembre d…" at bounding box center [198, 163] width 260 height 67
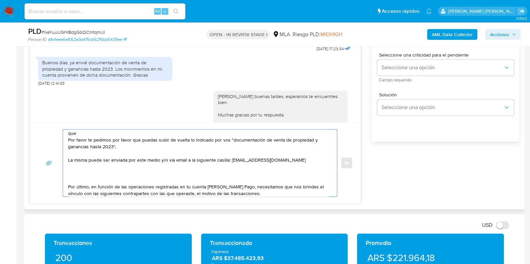
scroll to position [15, 0]
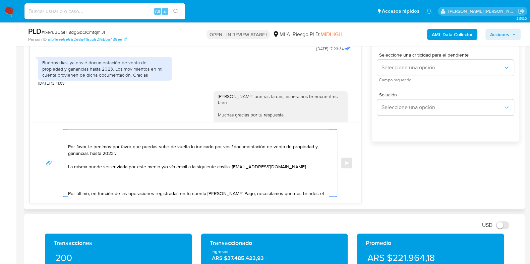
paste textarea "Te recordamos que el mail registrado al momento de la apertura de la cuenta es …"
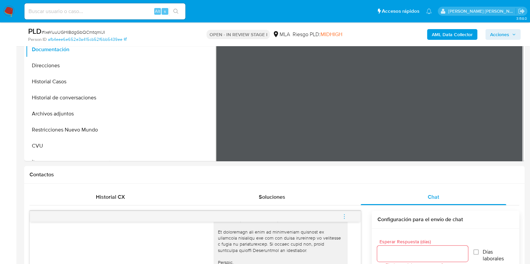
scroll to position [83, 0]
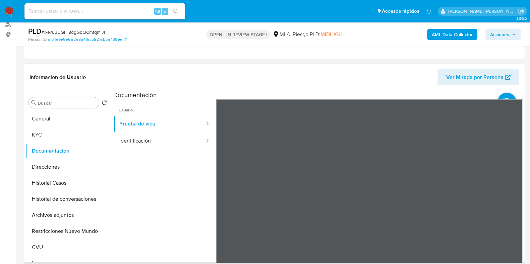
click at [25, 140] on div "Buscar Volver al orden por defecto General KYC Documentación Direcciones Histor…" at bounding box center [274, 177] width 500 height 172
click at [43, 137] on button "KYC" at bounding box center [65, 135] width 78 height 16
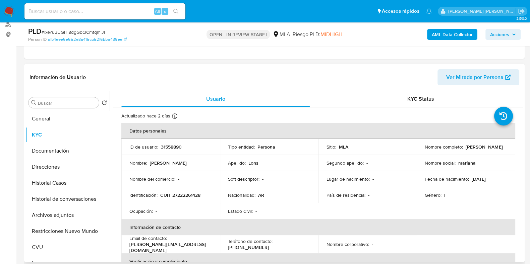
click at [188, 195] on p "CUIT 27222261428" at bounding box center [180, 195] width 40 height 6
copy p "27222261428"
drag, startPoint x: 464, startPoint y: 147, endPoint x: 503, endPoint y: 148, distance: 39.6
click at [503, 148] on div "Nombre completo : Mariana Lons" at bounding box center [466, 147] width 82 height 6
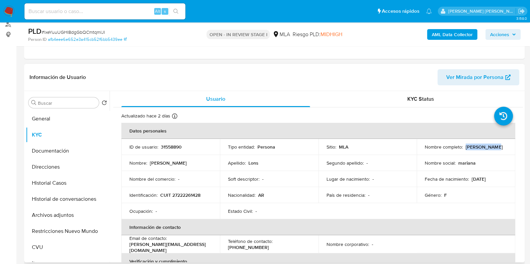
copy p "[PERSON_NAME]"
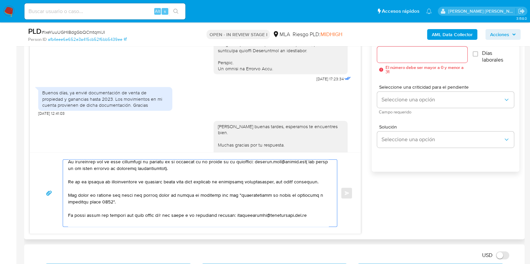
scroll to position [26, 0]
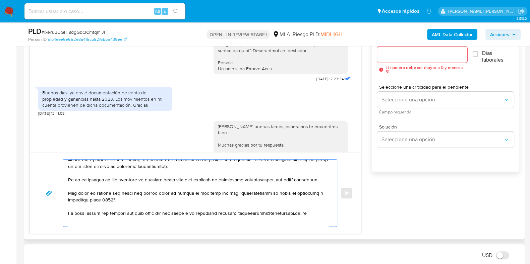
click at [120, 213] on textarea at bounding box center [198, 193] width 260 height 67
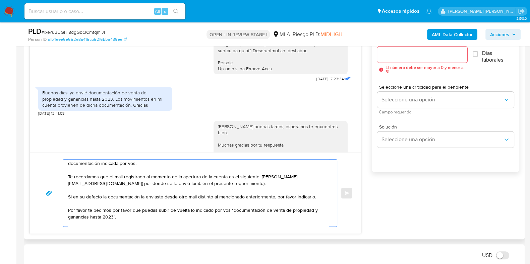
scroll to position [2, 0]
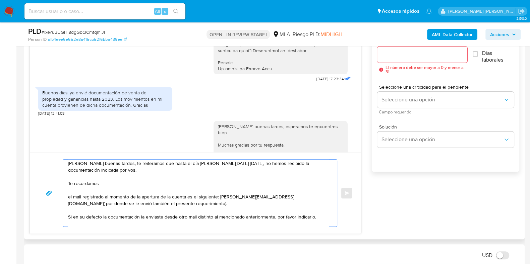
paste textarea "La misma puede ser enviada por este medio y/o vía email a la siguiente casilla:…"
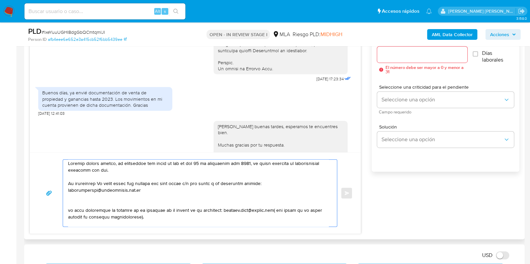
click at [102, 182] on textarea at bounding box center [198, 193] width 260 height 67
click at [68, 210] on textarea at bounding box center [198, 193] width 260 height 67
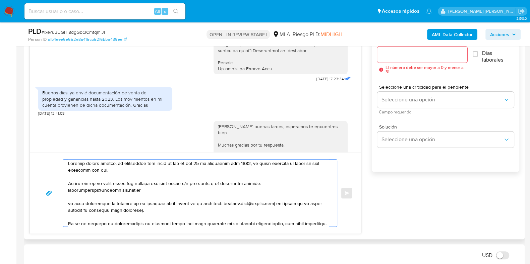
drag, startPoint x: 101, startPoint y: 182, endPoint x: 98, endPoint y: 184, distance: 3.9
click at [98, 184] on textarea at bounding box center [198, 193] width 260 height 67
click at [98, 183] on textarea at bounding box center [198, 193] width 260 height 67
drag, startPoint x: 100, startPoint y: 183, endPoint x: 61, endPoint y: 182, distance: 38.9
click at [61, 182] on div "Enviar" at bounding box center [195, 194] width 315 height 68
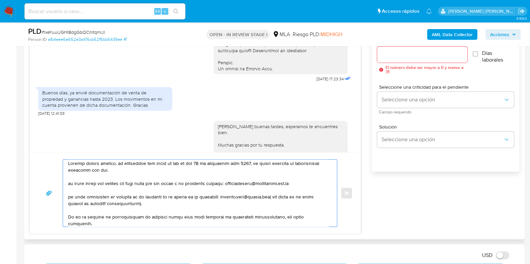
click at [69, 195] on textarea at bounding box center [198, 193] width 260 height 67
paste textarea "Te recordamos"
click at [70, 182] on textarea at bounding box center [198, 193] width 260 height 67
click at [135, 190] on textarea at bounding box center [198, 193] width 260 height 67
click at [101, 199] on textarea at bounding box center [198, 193] width 260 height 67
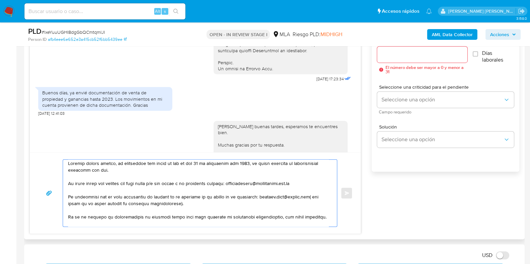
drag, startPoint x: 311, startPoint y: 195, endPoint x: 223, endPoint y: 210, distance: 89.8
click at [223, 210] on textarea at bounding box center [198, 193] width 260 height 67
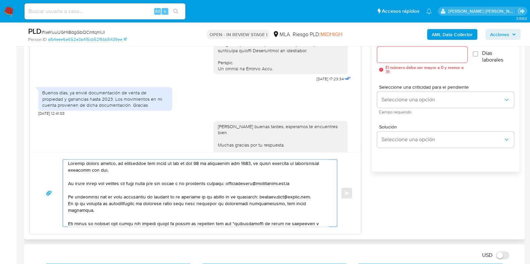
scroll to position [2, 0]
drag, startPoint x: 140, startPoint y: 216, endPoint x: 112, endPoint y: 216, distance: 27.5
click at [112, 216] on textarea at bounding box center [198, 193] width 260 height 67
drag, startPoint x: 85, startPoint y: 223, endPoint x: 67, endPoint y: 216, distance: 18.8
click at [67, 216] on div at bounding box center [198, 193] width 270 height 67
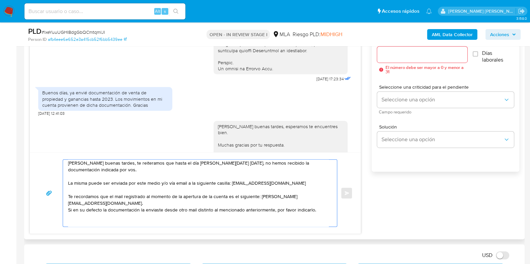
click at [70, 182] on textarea "Mariana buenas tardes, te reiteramos que hasta el día de hoy 12 de septiembre d…" at bounding box center [198, 193] width 260 height 67
paste textarea "Por favor te pedimos puedas subir de vuelta lo indicado por vos "documentación …"
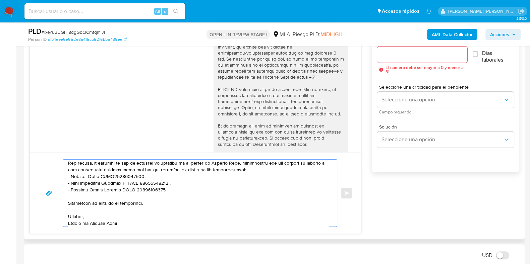
scroll to position [205, 0]
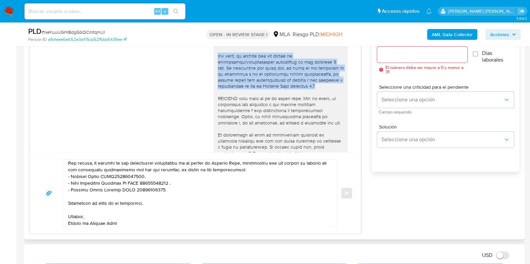
drag, startPoint x: 316, startPoint y: 90, endPoint x: 210, endPoint y: 63, distance: 109.7
click at [213, 63] on div at bounding box center [280, 1] width 134 height 353
copy div "Por favor, te pedimos que nos envíes la información/documentación solicitada en…"
click at [120, 197] on textarea at bounding box center [198, 193] width 260 height 67
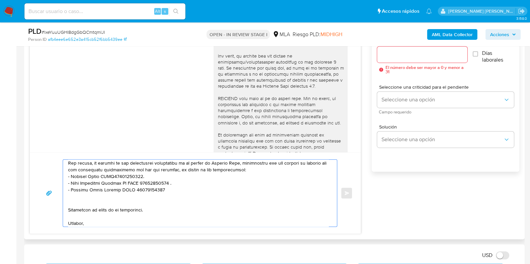
paste textarea "Por favor, te pedimos que nos envíes la información/documentación solicitada en…"
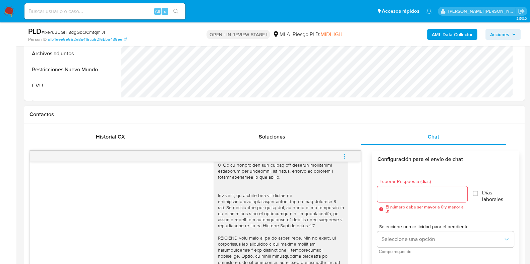
scroll to position [277, 0]
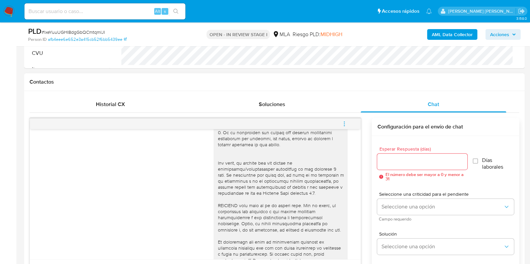
type textarea "Mariana buenas tardes, te reiteramos que hasta el día de hoy 12 de septiembre d…"
click at [431, 160] on input "Esperar Respuesta (días)" at bounding box center [422, 162] width 90 height 9
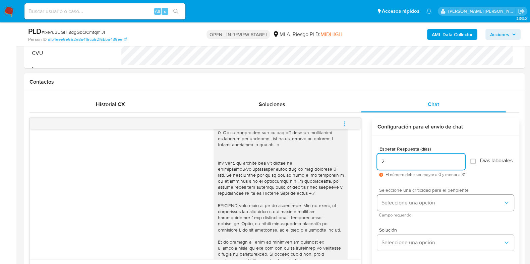
type input "2"
click at [499, 206] on span "Seleccione una opción" at bounding box center [442, 203] width 122 height 7
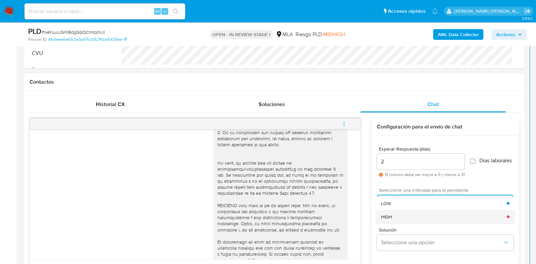
click at [430, 222] on div "HIGH" at bounding box center [444, 216] width 126 height 13
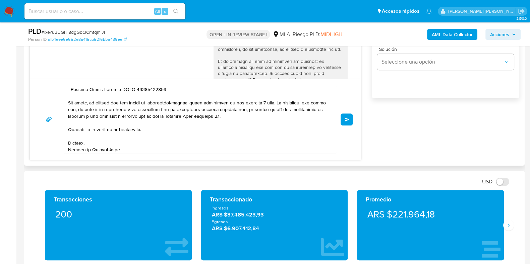
scroll to position [460, 0]
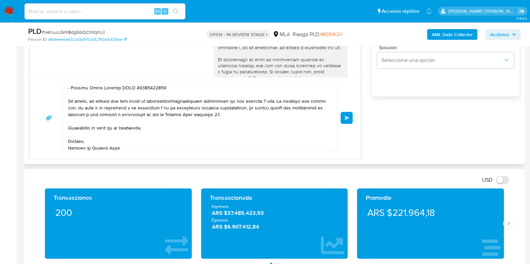
click at [345, 118] on span "Enviar" at bounding box center [347, 118] width 5 height 4
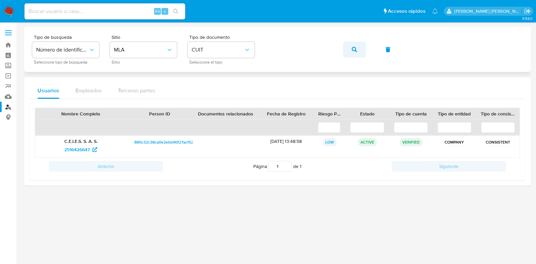
click at [353, 48] on icon "button" at bounding box center [354, 49] width 5 height 5
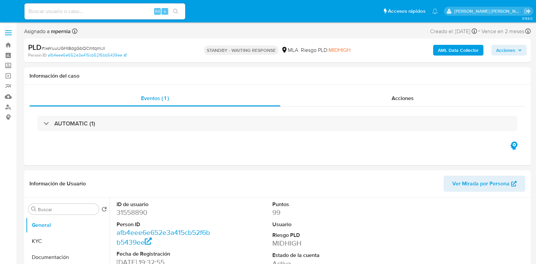
select select "10"
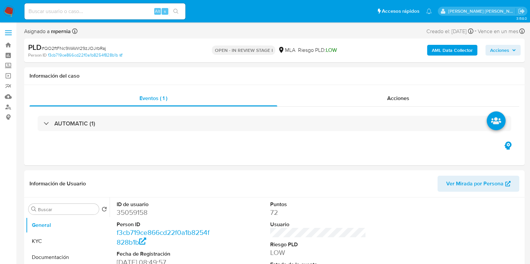
select select "10"
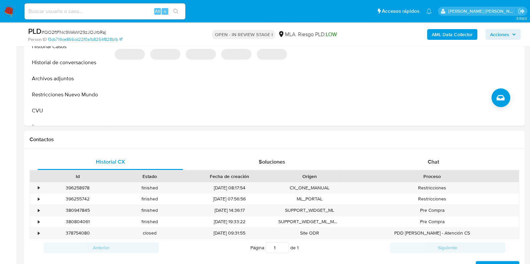
scroll to position [268, 0]
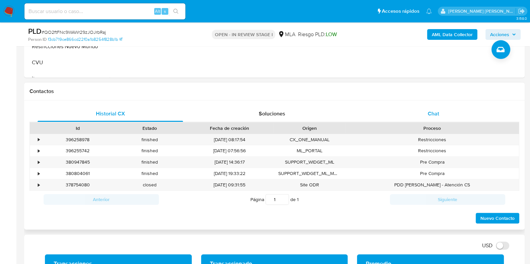
click at [440, 113] on div "Chat" at bounding box center [433, 114] width 145 height 16
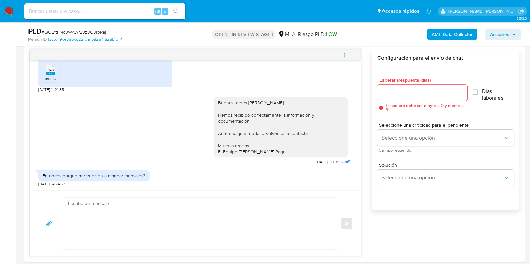
scroll to position [342, 0]
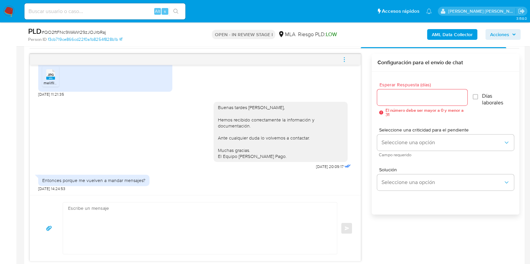
click at [34, 99] on div "18/08/2025 17:37:10 Mis ingresos son por relación de dependencia 19/08/2025 11:…" at bounding box center [195, 130] width 331 height 130
click at [344, 60] on icon "menu-action" at bounding box center [344, 60] width 6 height 6
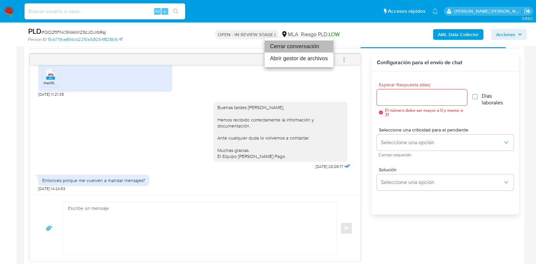
click at [297, 46] on li "Cerrar conversación" at bounding box center [299, 47] width 69 height 12
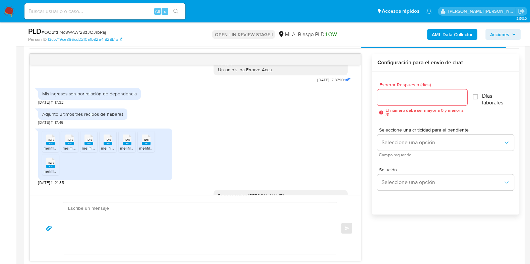
scroll to position [352, 0]
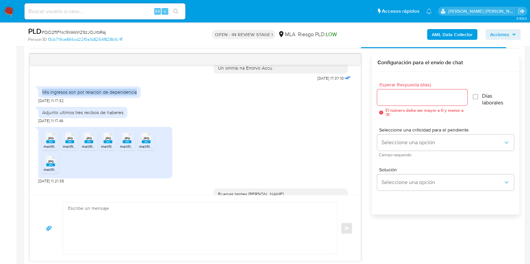
drag, startPoint x: 43, startPoint y: 104, endPoint x: 142, endPoint y: 104, distance: 98.5
click at [142, 103] on div "Mis ingresos son por relación de dependencia 19/08/2025 11:17:32" at bounding box center [195, 93] width 314 height 20
copy div "Mis ingresos son por relación de dependencia"
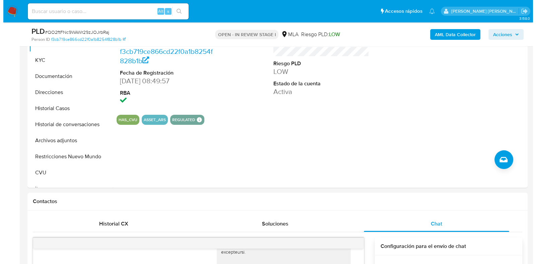
scroll to position [151, 0]
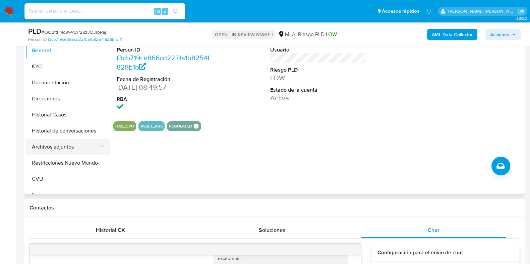
click at [40, 146] on button "Archivos adjuntos" at bounding box center [65, 147] width 78 height 16
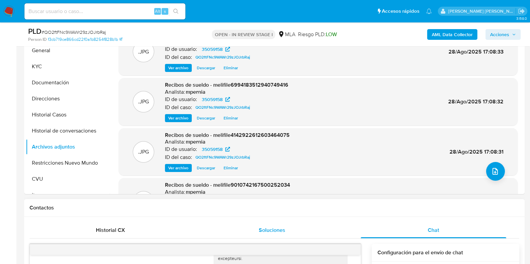
click at [332, 226] on div "Soluciones" at bounding box center [271, 231] width 145 height 16
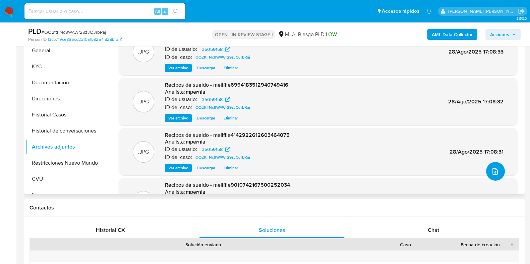
click at [491, 175] on span "upload-file" at bounding box center [495, 172] width 8 height 8
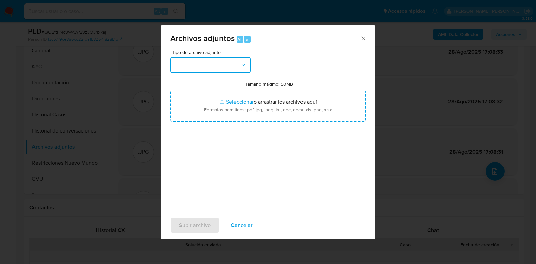
click at [230, 64] on button "button" at bounding box center [210, 65] width 80 height 16
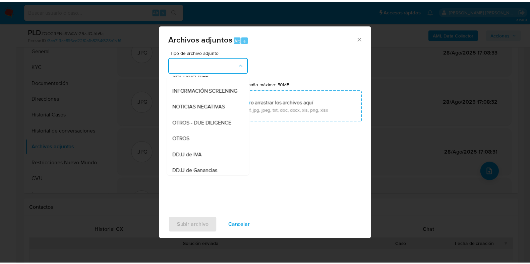
scroll to position [91, 0]
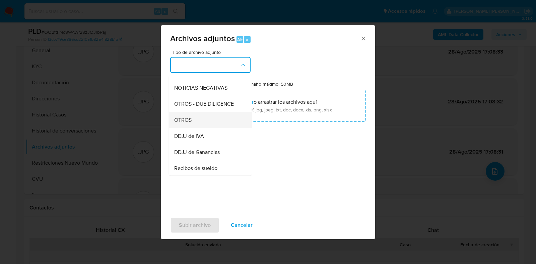
click at [200, 127] on div "OTROS" at bounding box center [208, 120] width 68 height 16
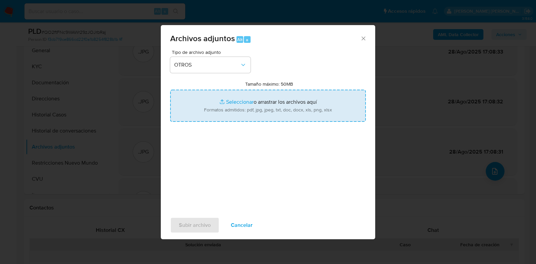
type input "C:\fakepath\Movimientos-Aladdin-35059158.xlsx"
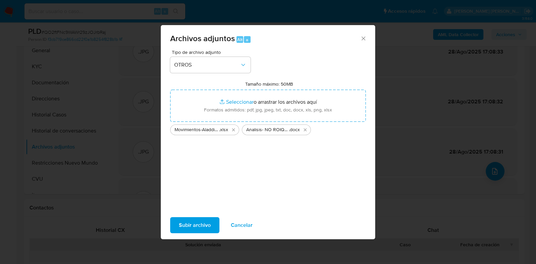
click at [196, 222] on span "Subir archivo" at bounding box center [195, 225] width 32 height 15
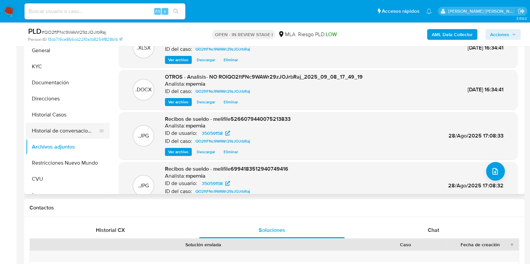
click at [82, 132] on button "Historial de conversaciones" at bounding box center [65, 131] width 78 height 16
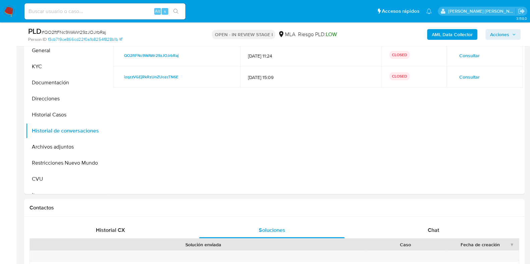
click at [513, 35] on icon "button" at bounding box center [514, 35] width 4 height 4
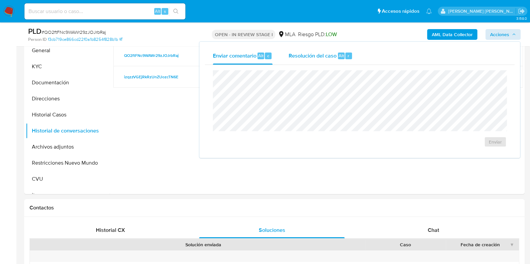
click at [330, 55] on span "Resolución del caso" at bounding box center [313, 56] width 48 height 8
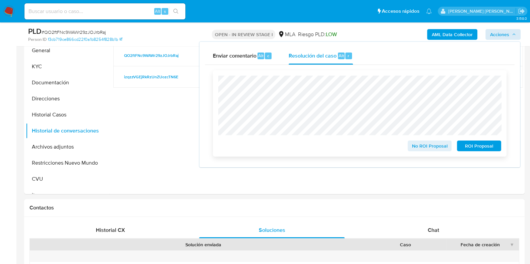
click at [432, 146] on span "No ROI Proposal" at bounding box center [429, 145] width 35 height 9
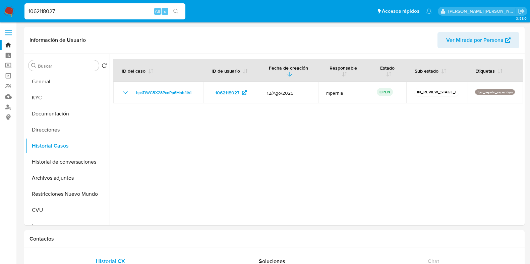
select select "10"
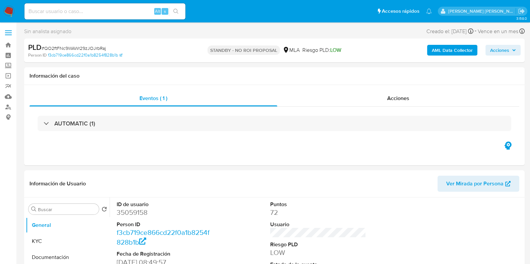
select select "10"
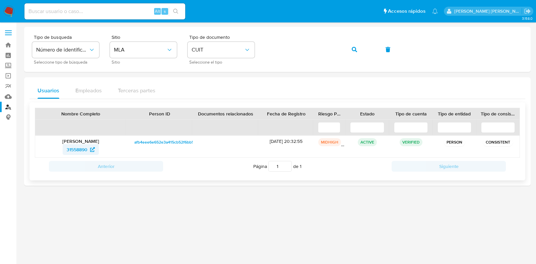
click at [80, 150] on span "31558890" at bounding box center [77, 149] width 21 height 11
click at [79, 151] on span "31558890" at bounding box center [77, 149] width 21 height 11
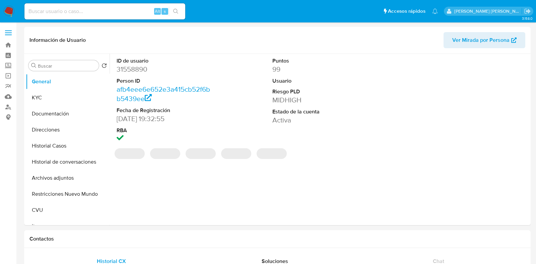
select select "10"
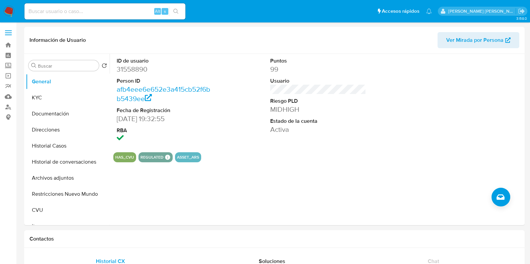
click at [104, 9] on input at bounding box center [104, 11] width 161 height 9
paste input "663937403"
type input "663937403"
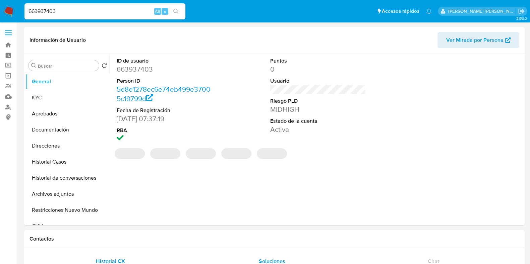
select select "10"
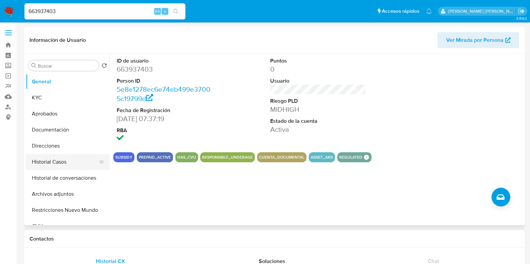
click at [55, 163] on button "Historial Casos" at bounding box center [65, 162] width 78 height 16
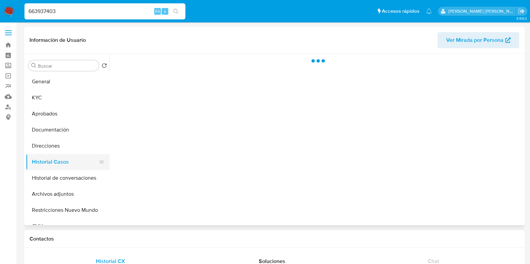
click at [55, 163] on button "Historial Casos" at bounding box center [65, 162] width 78 height 16
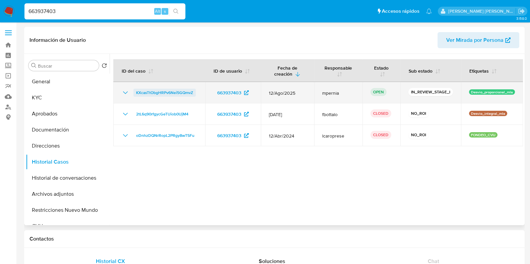
click at [147, 93] on span "KXcasTtObgHRPv6Nei5GQmvZ" at bounding box center [164, 93] width 57 height 8
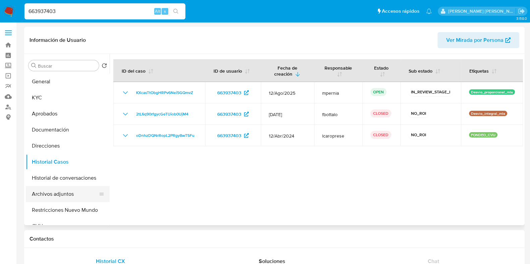
click at [56, 192] on button "Archivos adjuntos" at bounding box center [65, 194] width 78 height 16
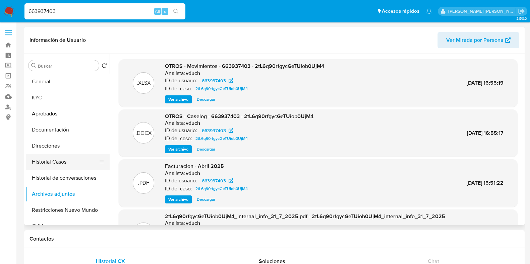
click at [59, 163] on button "Historial Casos" at bounding box center [65, 162] width 78 height 16
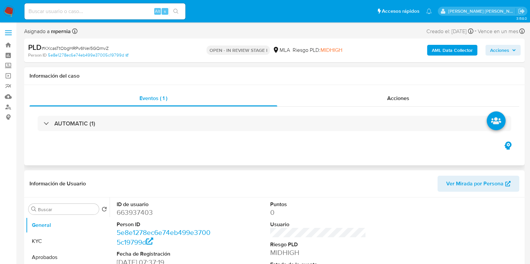
select select "10"
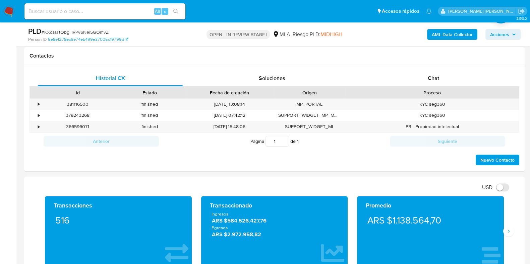
scroll to position [279, 0]
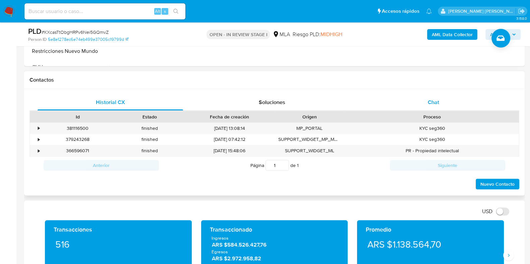
click at [434, 102] on span "Chat" at bounding box center [433, 103] width 11 height 8
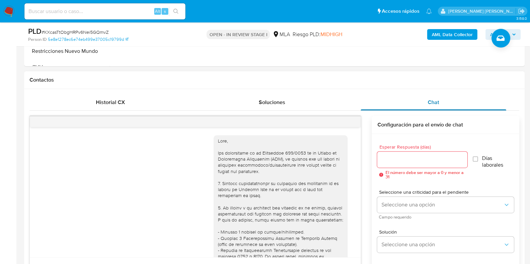
scroll to position [411, 0]
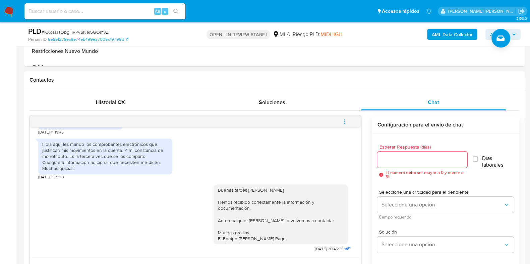
click at [344, 122] on icon "menu-action" at bounding box center [344, 122] width 6 height 6
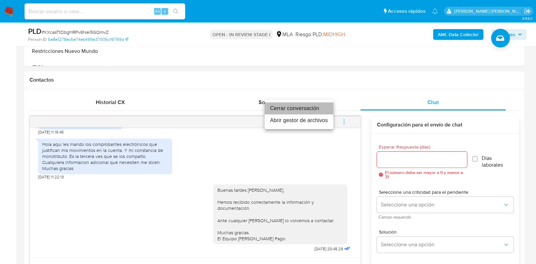
click at [311, 109] on li "Cerrar conversación" at bounding box center [299, 109] width 69 height 12
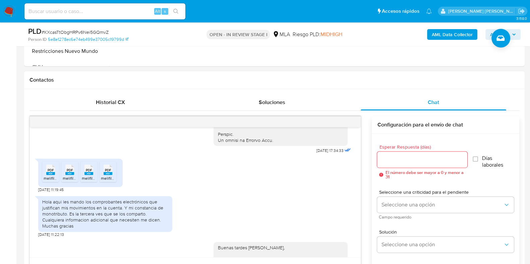
scroll to position [305, 0]
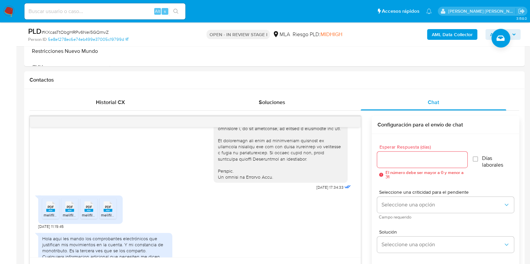
click at [446, 38] on b "AML Data Collector" at bounding box center [452, 34] width 41 height 11
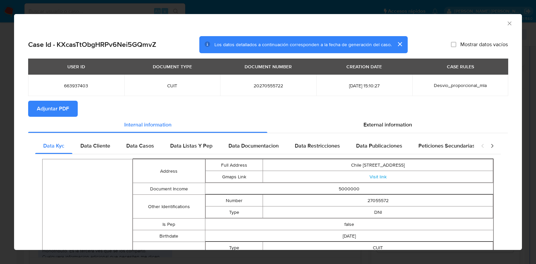
click at [50, 106] on span "Adjuntar PDF" at bounding box center [53, 109] width 32 height 15
click at [506, 22] on icon "Cerrar ventana" at bounding box center [509, 23] width 7 height 7
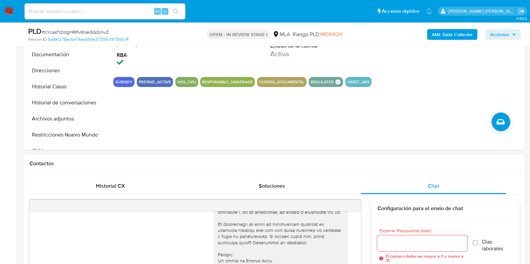
scroll to position [192, 0]
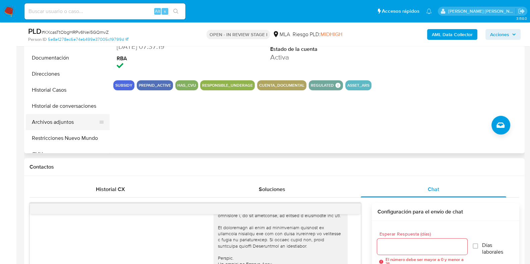
click at [54, 121] on button "Archivos adjuntos" at bounding box center [65, 122] width 78 height 16
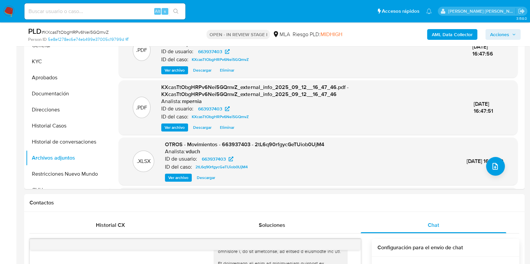
scroll to position [134, 0]
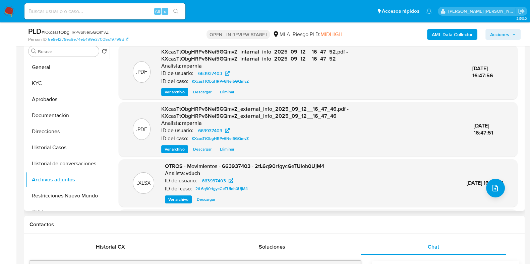
drag, startPoint x: 519, startPoint y: 94, endPoint x: 517, endPoint y: 132, distance: 38.3
click at [517, 132] on div ".PDF KXcasTtObgHRPv6Nei5GQmvZ_internal_info_2025_09_12__16_47_52.pdf - KXcasTtO…" at bounding box center [318, 162] width 410 height 234
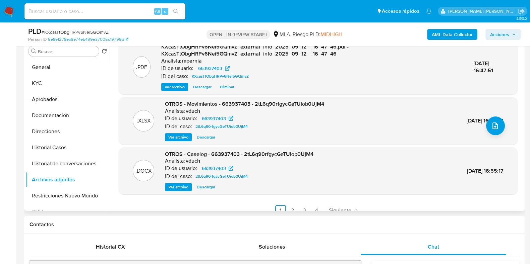
scroll to position [64, 0]
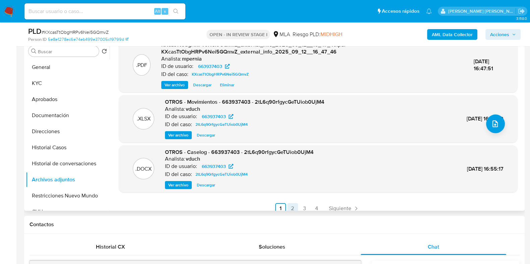
click at [289, 210] on link "2" at bounding box center [292, 208] width 11 height 11
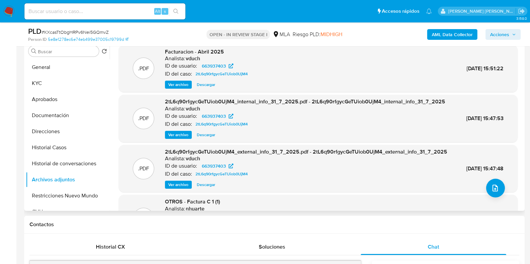
click at [181, 85] on span "Ver archivo" at bounding box center [178, 84] width 20 height 7
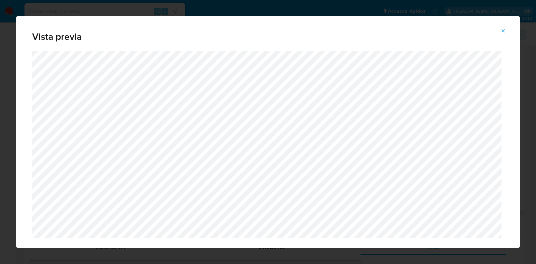
click at [504, 32] on icon "Attachment preview" at bounding box center [503, 30] width 3 height 3
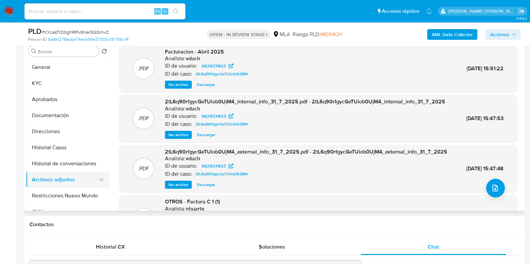
click at [56, 183] on button "Archivos adjuntos" at bounding box center [65, 180] width 78 height 16
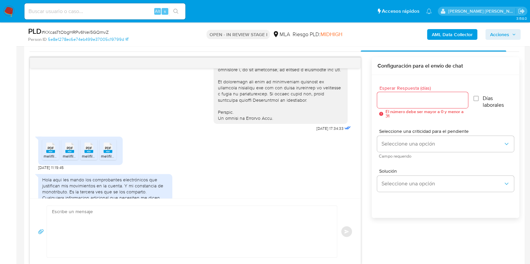
scroll to position [340, 0]
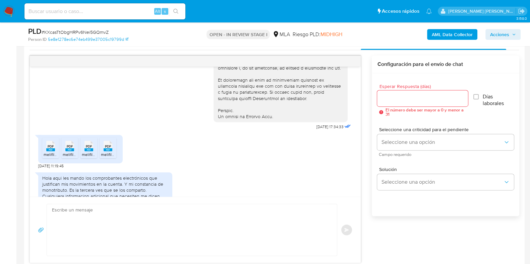
click at [53, 151] on rect at bounding box center [50, 149] width 9 height 3
click at [68, 151] on rect at bounding box center [69, 149] width 9 height 3
click at [91, 152] on icon "PDF" at bounding box center [88, 146] width 9 height 12
click at [106, 152] on icon "PDF" at bounding box center [108, 146] width 9 height 12
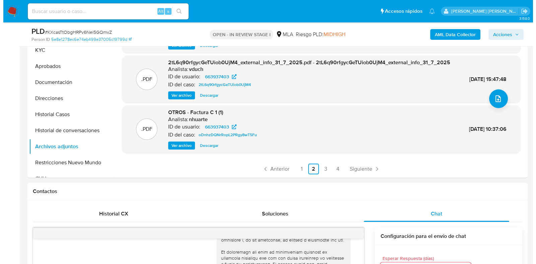
scroll to position [166, 0]
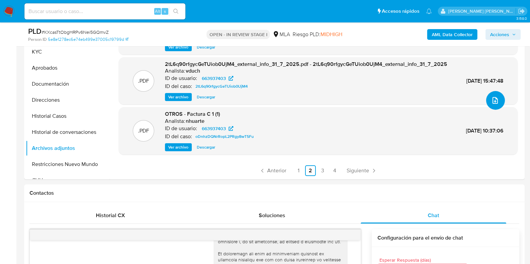
click at [492, 97] on icon "upload-file" at bounding box center [494, 100] width 5 height 7
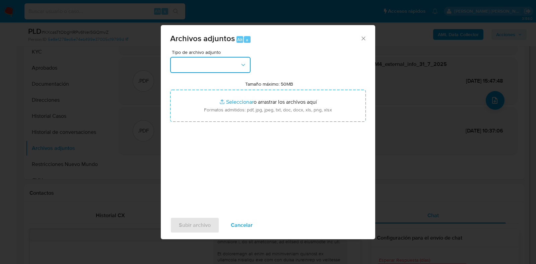
click at [240, 60] on button "button" at bounding box center [210, 65] width 80 height 16
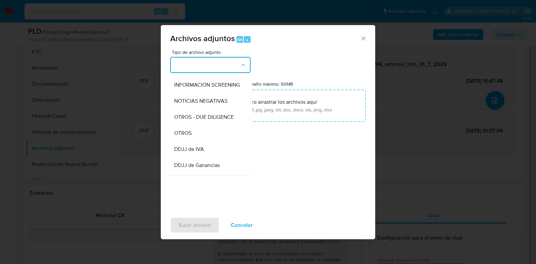
scroll to position [79, 0]
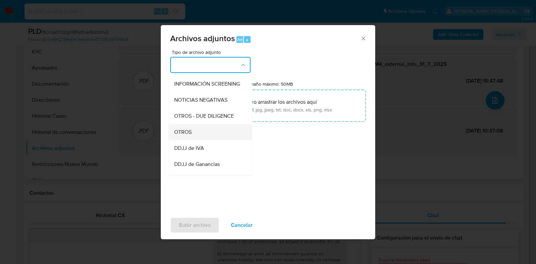
click at [203, 136] on div "OTROS" at bounding box center [208, 132] width 68 height 16
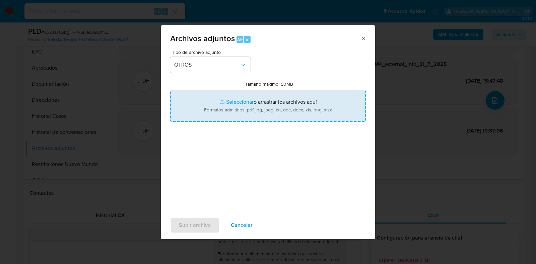
type input "C:\fakepath\Movimientos-Aladdin-663937403.xlsx"
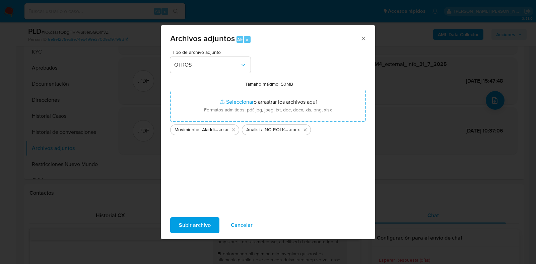
click at [200, 224] on span "Subir archivo" at bounding box center [195, 225] width 32 height 15
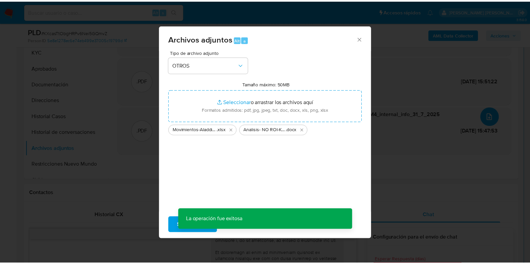
scroll to position [48, 0]
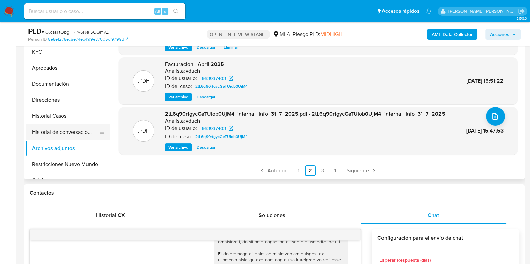
click at [83, 128] on button "Historial de conversaciones" at bounding box center [65, 132] width 78 height 16
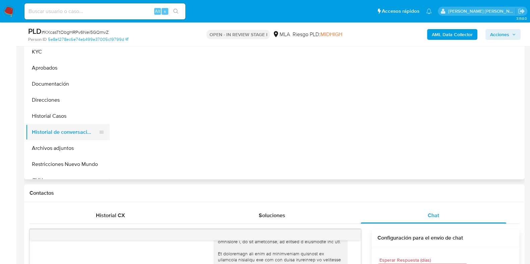
scroll to position [0, 0]
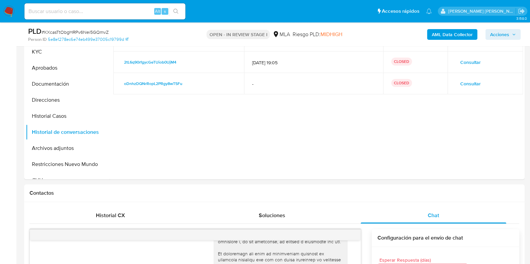
click at [507, 33] on span "Acciones" at bounding box center [499, 34] width 19 height 11
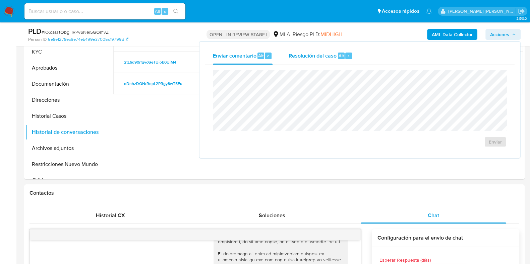
click at [323, 54] on span "Resolución del caso" at bounding box center [313, 56] width 48 height 8
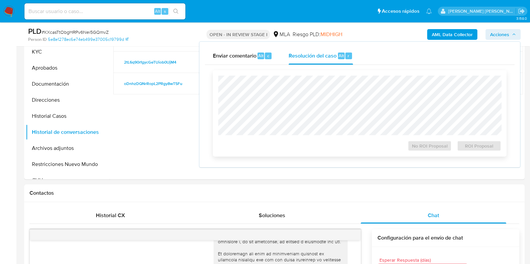
click at [300, 138] on div "No ROI Proposal ROI Proposal" at bounding box center [359, 114] width 283 height 76
click at [425, 148] on span "No ROI Proposal" at bounding box center [429, 145] width 35 height 9
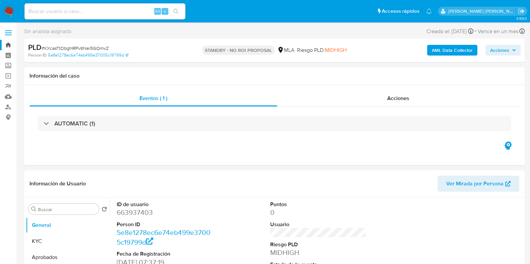
click link "Bandeja"
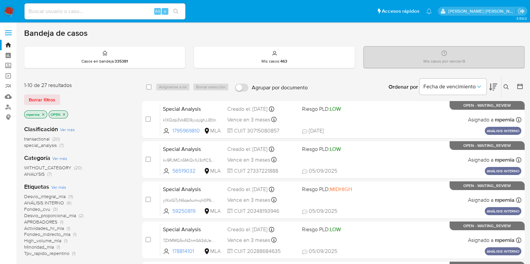
click at [46, 138] on span "transactional" at bounding box center [36, 139] width 25 height 7
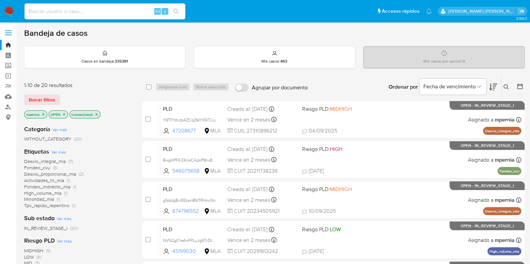
click at [43, 114] on icon "close-filter" at bounding box center [43, 114] width 2 height 2
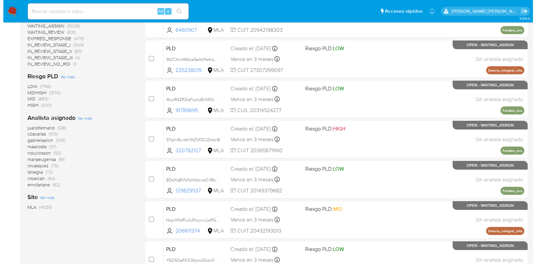
scroll to position [222, 0]
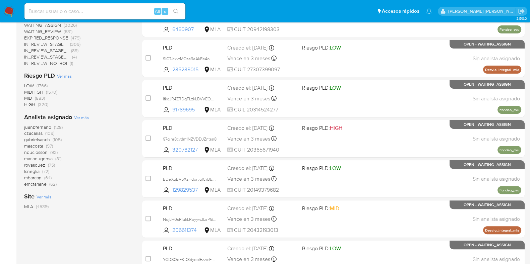
click at [79, 117] on span "Ver más" at bounding box center [81, 118] width 15 height 6
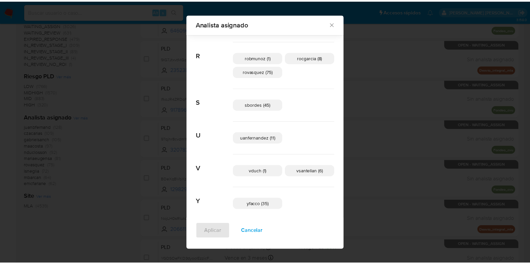
scroll to position [468, 0]
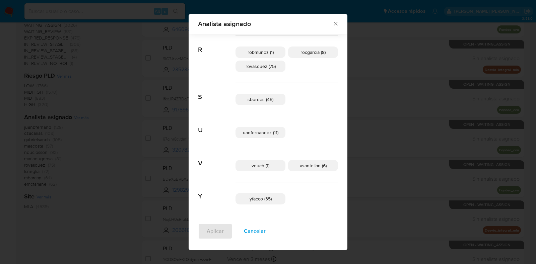
click at [332, 25] on icon "Cerrar" at bounding box center [335, 23] width 7 height 7
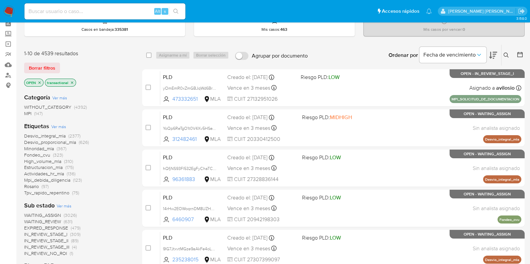
scroll to position [29, 0]
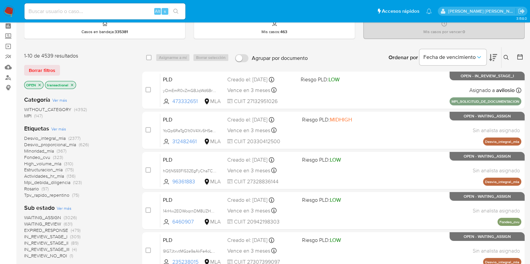
click at [70, 86] on icon "close-filter" at bounding box center [72, 85] width 4 height 4
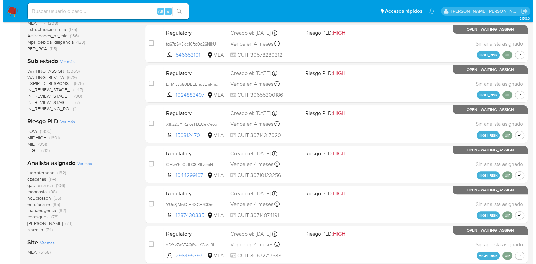
scroll to position [255, 0]
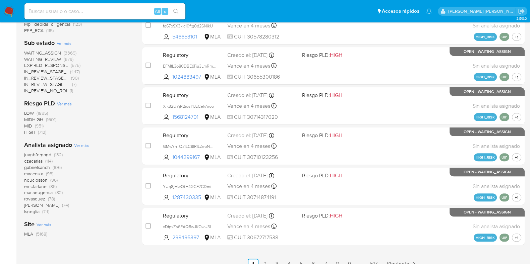
click at [84, 145] on span "Ver más" at bounding box center [81, 145] width 15 height 6
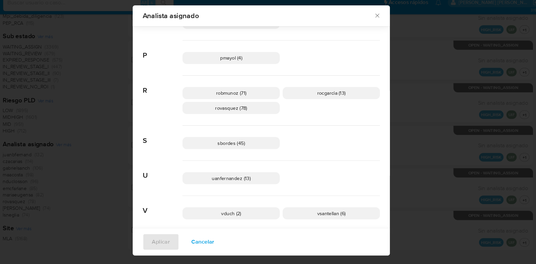
scroll to position [473, 0]
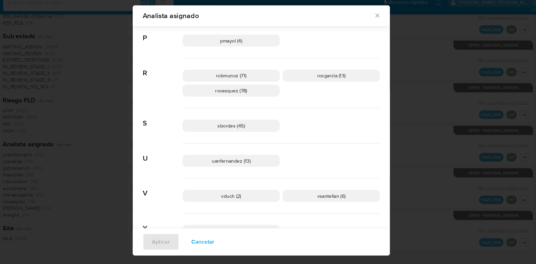
drag, startPoint x: 504, startPoint y: 9, endPoint x: 368, endPoint y: 136, distance: 186.1
click at [368, 136] on div "sbordes (45)" at bounding box center [287, 127] width 186 height 33
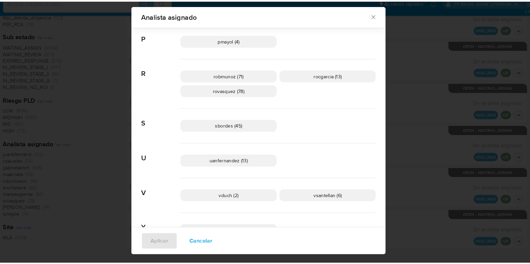
scroll to position [255, 0]
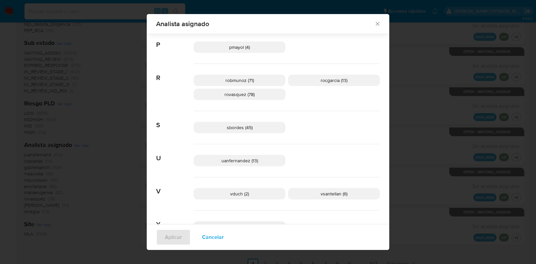
click at [376, 25] on icon "Cerrar" at bounding box center [378, 24] width 4 height 4
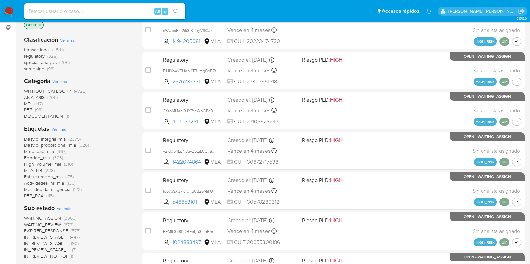
scroll to position [0, 0]
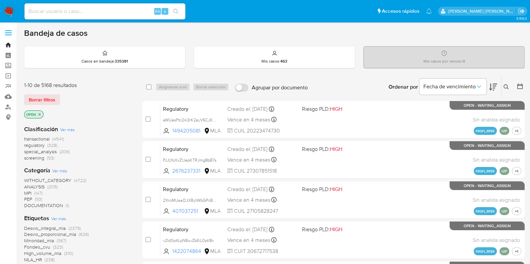
click at [7, 48] on link "Bandeja" at bounding box center [40, 45] width 80 height 10
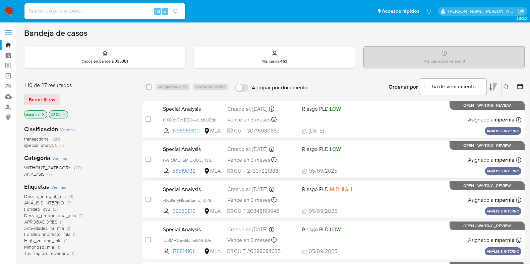
click at [54, 146] on span "special_analysis" at bounding box center [40, 145] width 33 height 7
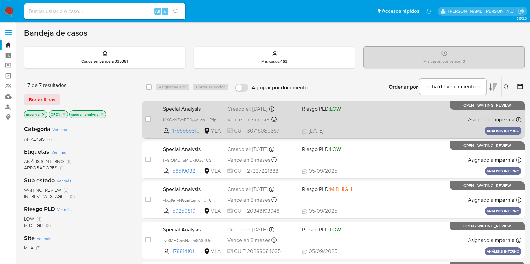
click at [261, 116] on span "Vence en 3 meses" at bounding box center [248, 119] width 43 height 7
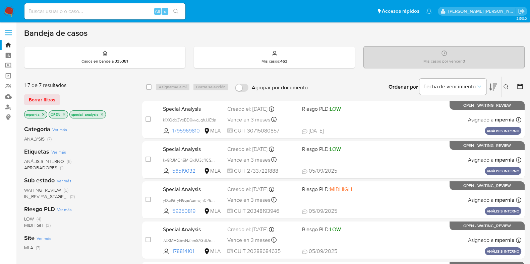
click at [45, 115] on icon "close-filter" at bounding box center [43, 115] width 4 height 4
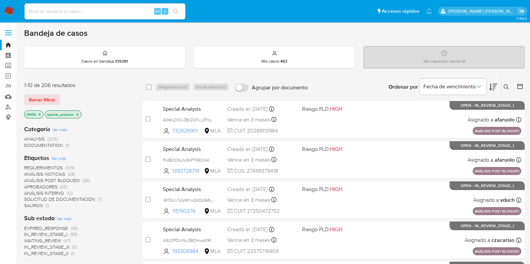
click at [78, 114] on icon "close-filter" at bounding box center [77, 115] width 4 height 4
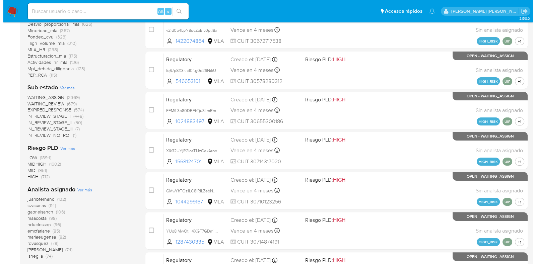
scroll to position [222, 0]
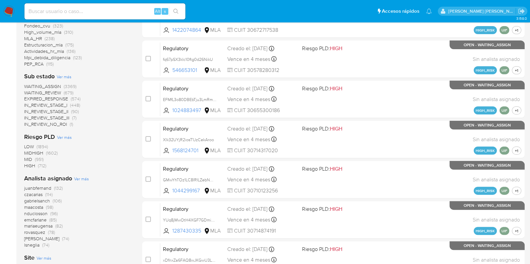
click at [86, 179] on span "Ver más" at bounding box center [81, 179] width 15 height 6
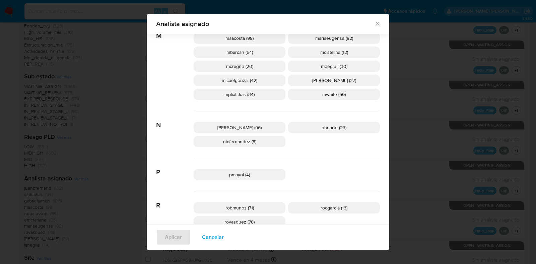
scroll to position [349, 0]
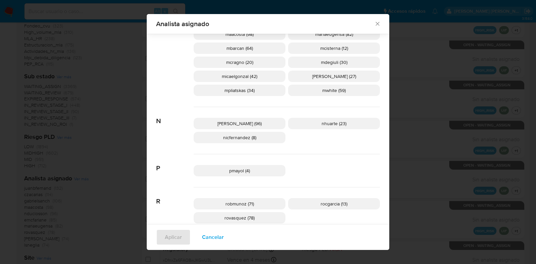
click at [344, 203] on span "rocgarcia (13)" at bounding box center [334, 204] width 27 height 7
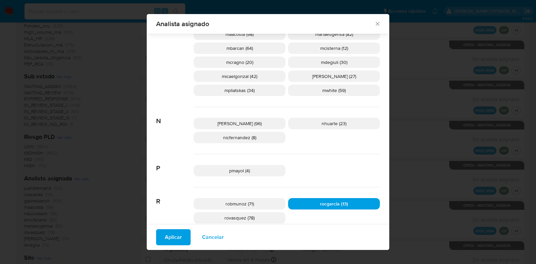
click at [161, 240] on button "Aplicar" at bounding box center [173, 238] width 35 height 16
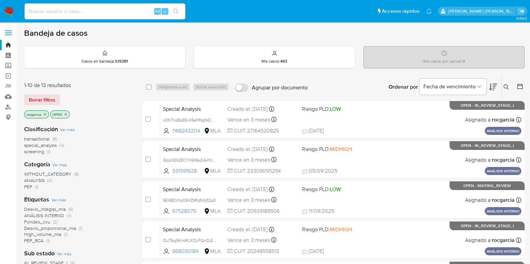
click at [49, 145] on span "special_analysis" at bounding box center [40, 145] width 33 height 7
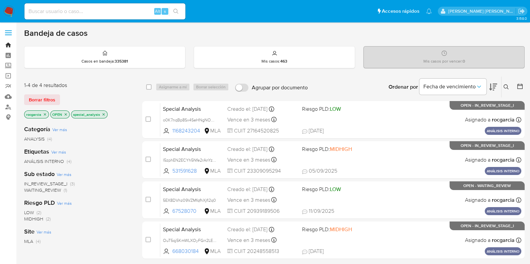
click at [10, 44] on link "Bandeja" at bounding box center [40, 45] width 80 height 10
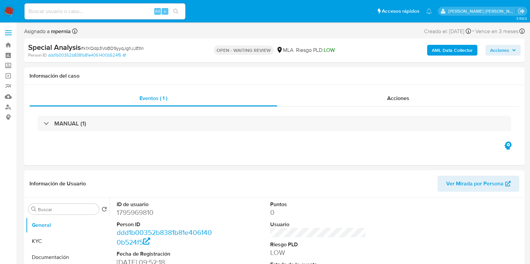
select select "10"
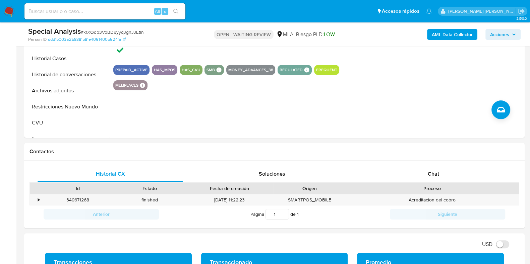
scroll to position [226, 0]
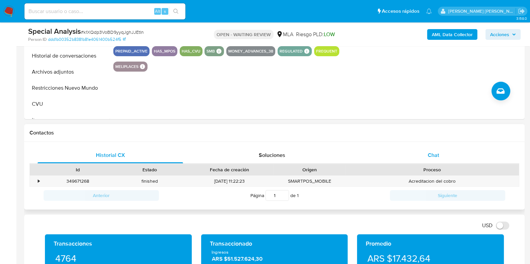
click at [438, 155] on span "Chat" at bounding box center [433, 155] width 11 height 8
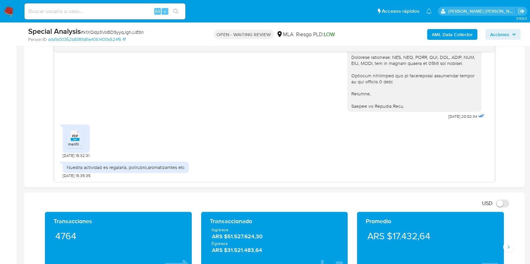
scroll to position [351, 0]
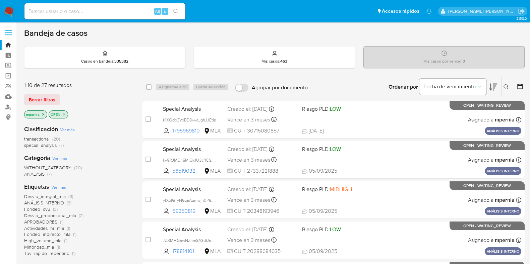
click at [53, 145] on span "special_analysis" at bounding box center [40, 145] width 33 height 7
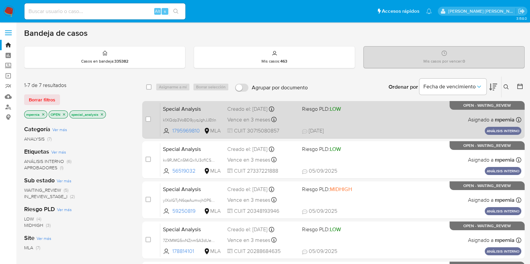
click at [250, 116] on span "Vence en 3 meses" at bounding box center [248, 119] width 43 height 7
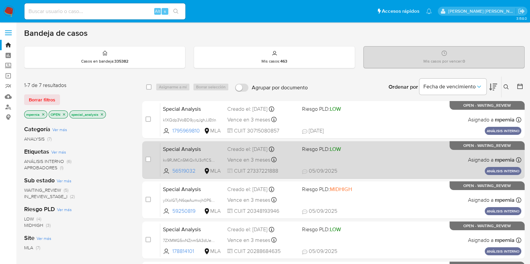
click at [244, 150] on div "Creado el: [DATE] Creado el: [DATE] 13:01:21" at bounding box center [261, 149] width 69 height 7
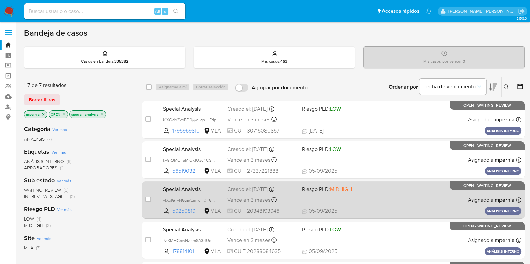
click at [254, 199] on span "Vence en 3 meses" at bounding box center [248, 200] width 43 height 7
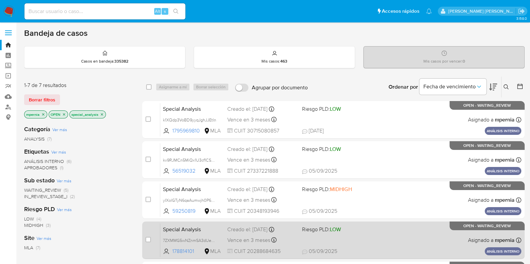
click at [289, 238] on div "Vence en 3 meses Vence el [DATE] 12:57:46" at bounding box center [261, 240] width 69 height 9
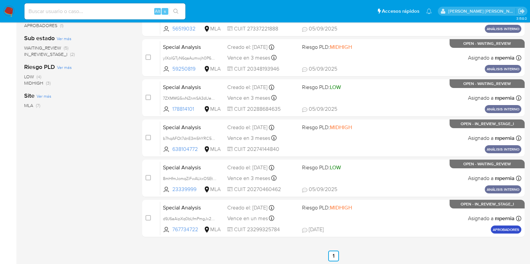
scroll to position [144, 0]
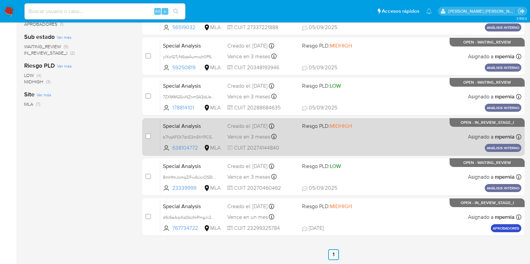
click at [248, 144] on span "CUIT 20274144840" at bounding box center [261, 147] width 69 height 7
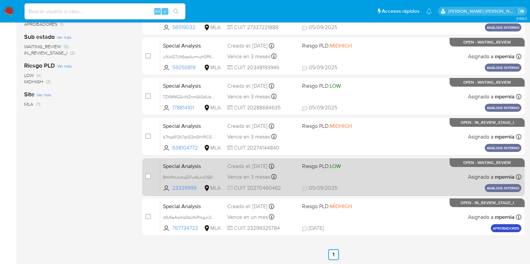
click at [238, 182] on div "Special Analysis 8mHfmJomqZiFwALkxOSEtUwt 23339999 MLA Riesgo PLD: LOW Creado e…" at bounding box center [340, 177] width 361 height 34
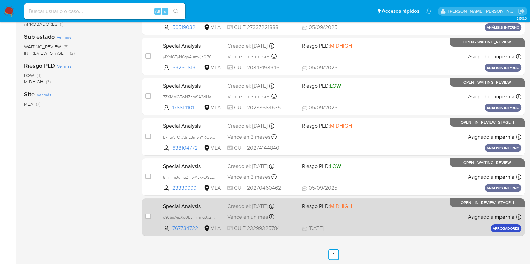
click at [241, 214] on span "Vence en un mes" at bounding box center [247, 217] width 41 height 7
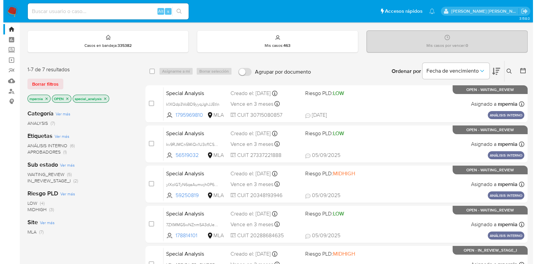
scroll to position [10, 0]
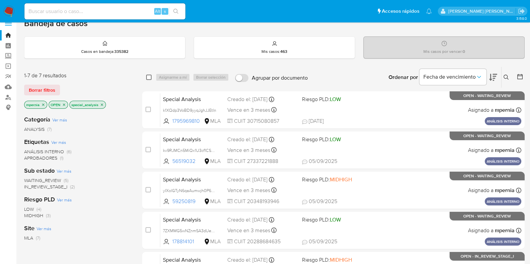
click at [146, 75] on input "checkbox" at bounding box center [148, 77] width 5 height 5
checkbox input "true"
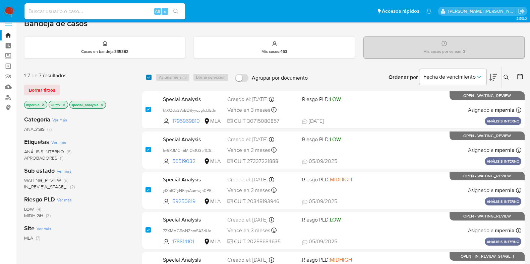
checkbox input "true"
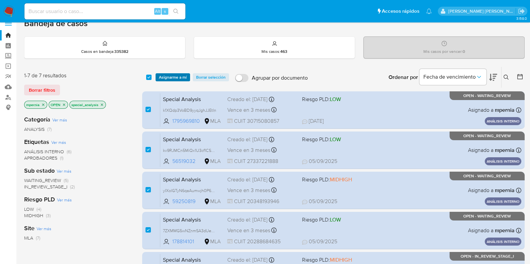
click at [165, 74] on span "Asignarme a mí" at bounding box center [173, 77] width 28 height 7
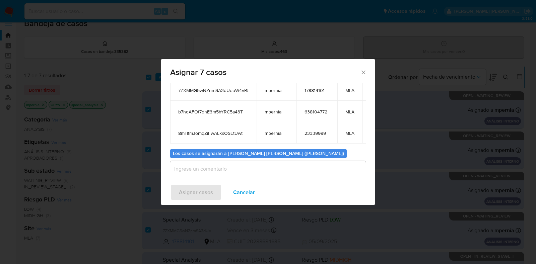
scroll to position [125, 0]
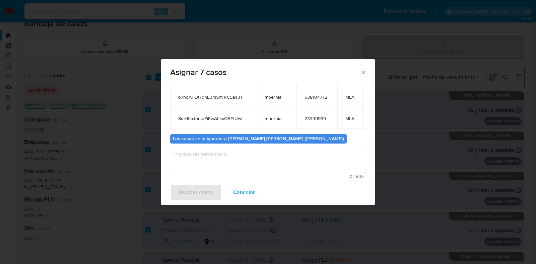
click at [267, 146] on textarea "assign-modal" at bounding box center [268, 159] width 196 height 27
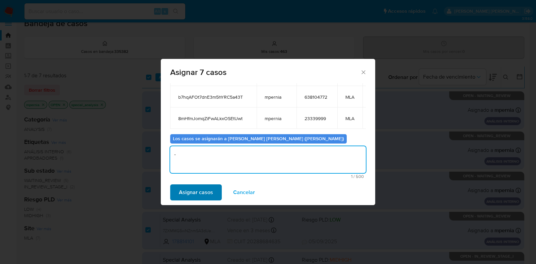
type textarea "-"
click at [196, 188] on span "Asignar casos" at bounding box center [196, 192] width 34 height 15
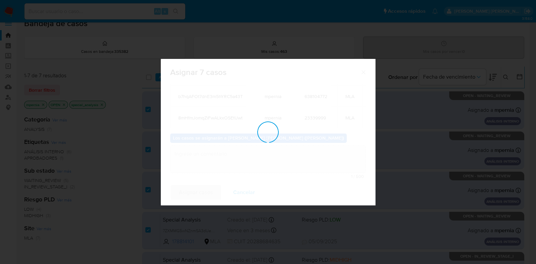
checkbox input "false"
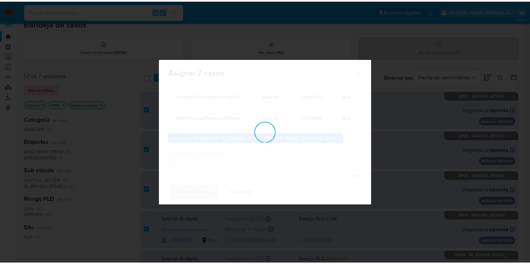
scroll to position [40, 0]
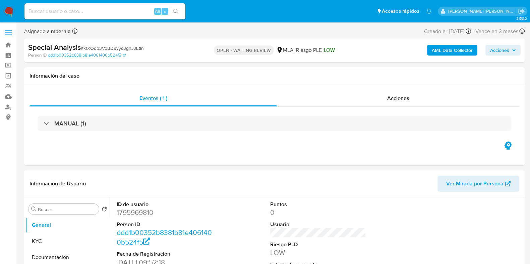
select select "10"
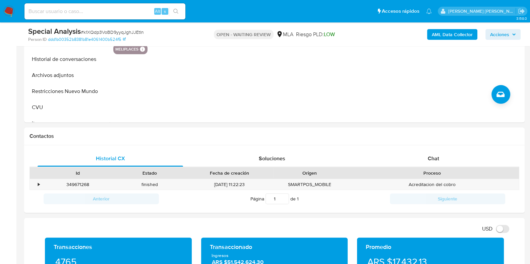
scroll to position [226, 0]
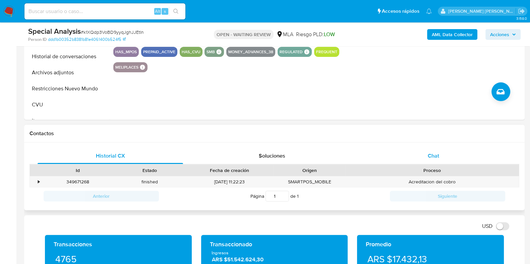
click at [427, 156] on div "Chat" at bounding box center [433, 156] width 145 height 16
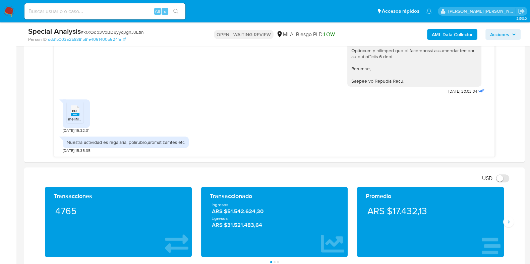
scroll to position [387, 0]
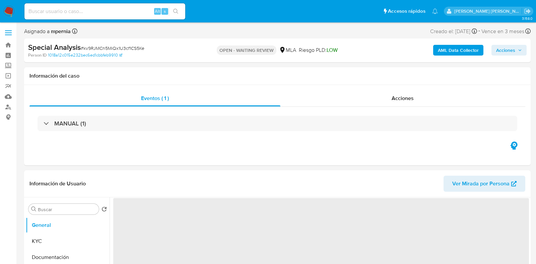
select select "10"
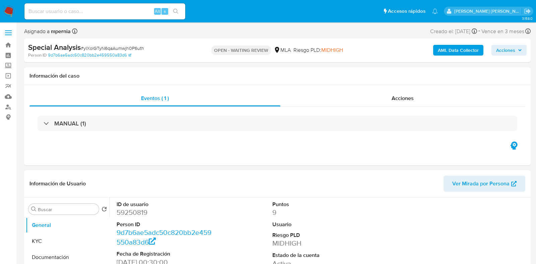
select select "10"
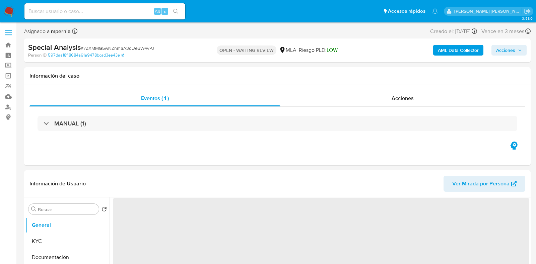
select select "10"
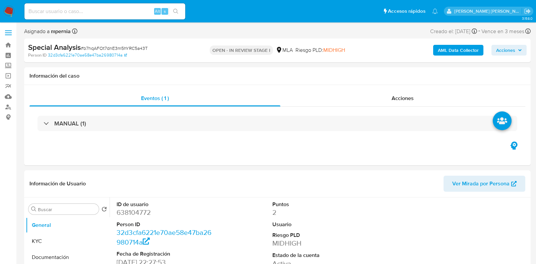
select select "10"
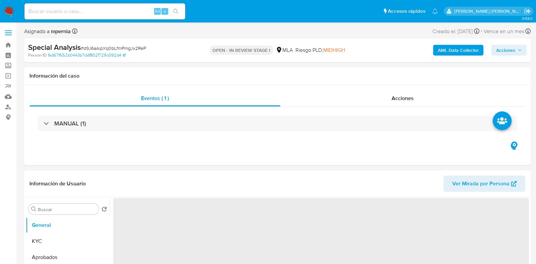
select select "10"
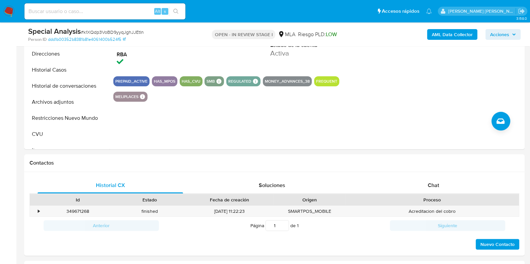
scroll to position [199, 0]
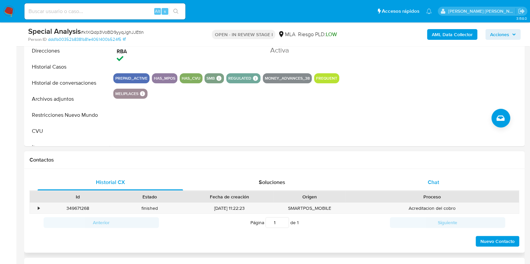
click at [434, 182] on span "Chat" at bounding box center [433, 183] width 11 height 8
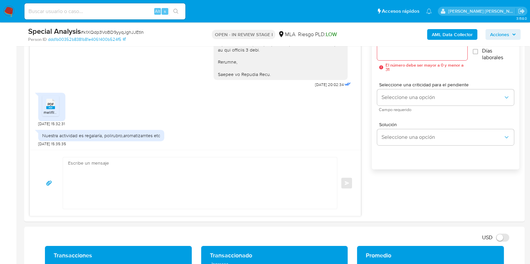
scroll to position [390, 0]
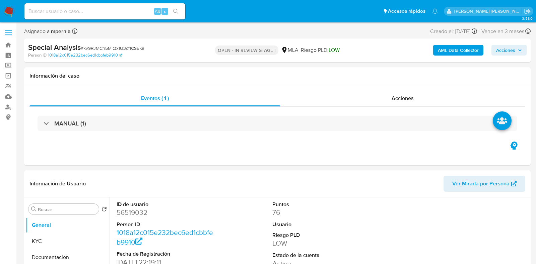
select select "10"
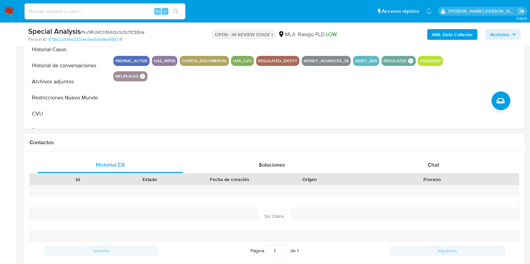
scroll to position [224, 0]
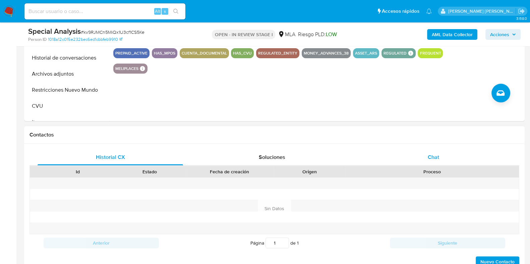
click at [423, 157] on div "Chat" at bounding box center [433, 157] width 145 height 16
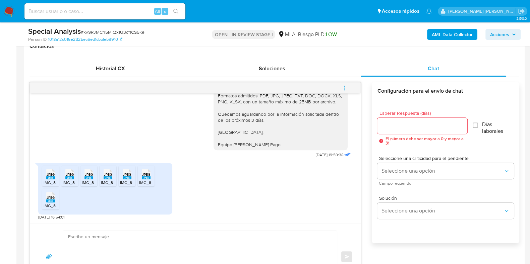
scroll to position [326, 0]
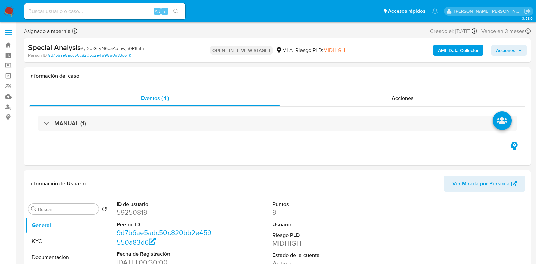
select select "10"
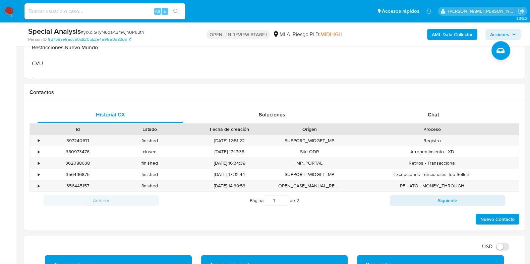
scroll to position [267, 0]
click at [438, 114] on span "Chat" at bounding box center [433, 115] width 11 height 8
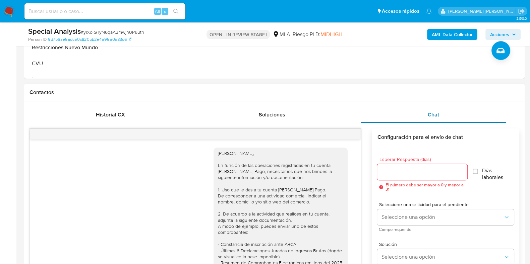
scroll to position [564, 0]
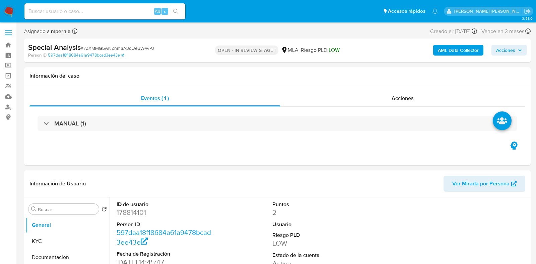
select select "10"
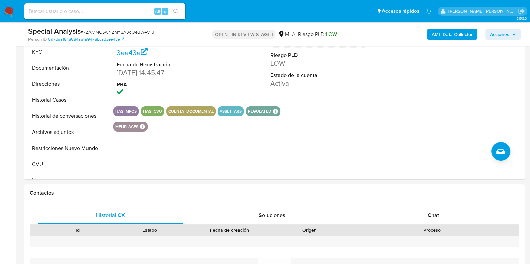
scroll to position [176, 0]
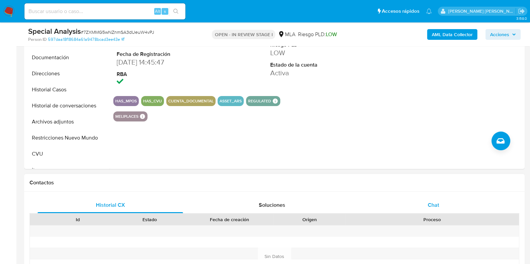
click at [433, 199] on div "Chat" at bounding box center [433, 205] width 145 height 16
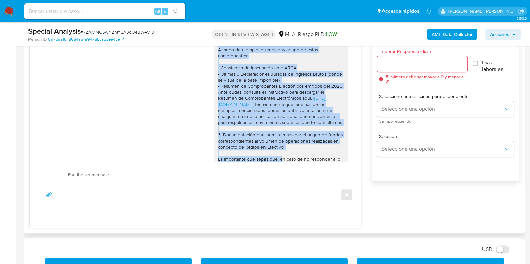
scroll to position [86, 0]
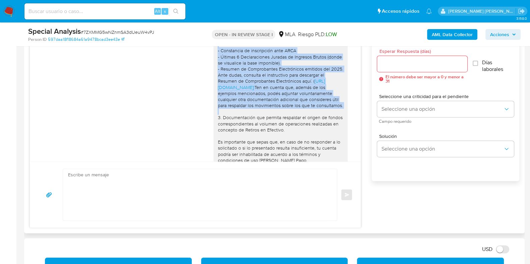
drag, startPoint x: 211, startPoint y: 85, endPoint x: 275, endPoint y: 120, distance: 72.3
click at [275, 120] on div "Hola Eugenio Carlos, En función de las operaciones registradas en tu cuenta de …" at bounding box center [281, 90] width 126 height 268
copy div "2. De acuerdo a la actividad que realices en tu cuenta, adjunta la siguiente do…"
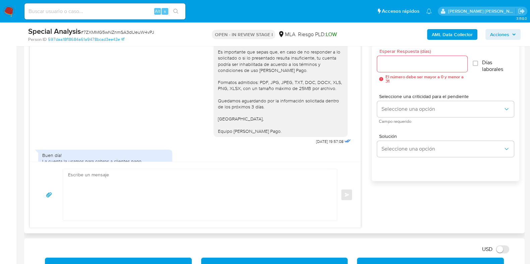
scroll to position [215, 0]
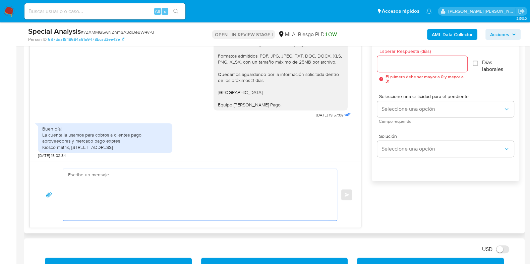
click at [166, 186] on textarea at bounding box center [198, 195] width 260 height 52
paste textarea "2. De acuerdo a la actividad que realices en tu cuenta, adjunta la siguiente do…"
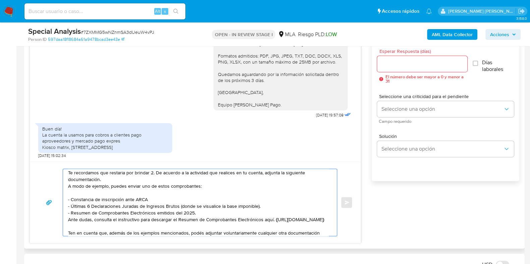
scroll to position [2, 0]
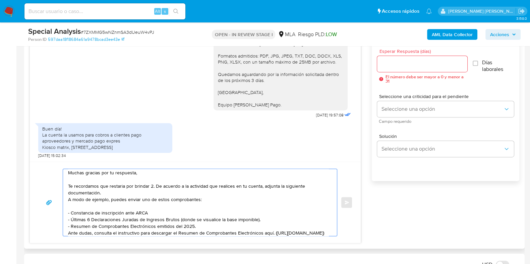
click at [156, 185] on textarea "Muchas gracias por tu respuesta, Te recordamos que restaria por brindar 2. De a…" at bounding box center [198, 202] width 260 height 67
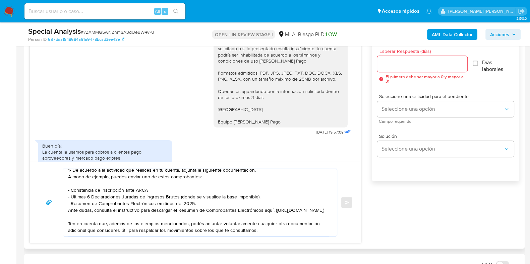
scroll to position [151, 0]
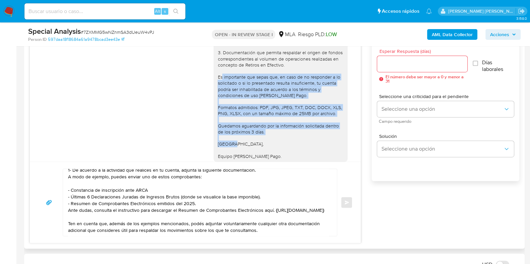
drag, startPoint x: 211, startPoint y: 86, endPoint x: 240, endPoint y: 155, distance: 73.9
click at [240, 155] on div "Hola Eugenio Carlos, En función de las operaciones registradas en tu cuenta de …" at bounding box center [281, 25] width 126 height 268
copy div "Es importante que sepas que, en caso de no responder a lo solicitado o si lo pr…"
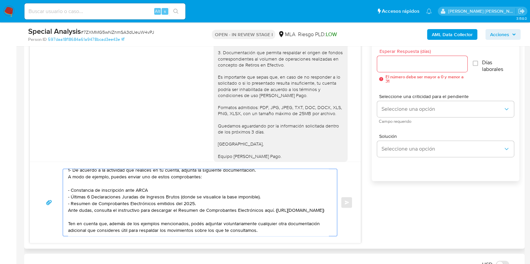
click at [283, 230] on textarea "Muchas gracias por tu respuesta, Te recordamos que restaria por brindar lo sigu…" at bounding box center [198, 202] width 260 height 67
paste textarea "Es importante que sepas que, en caso de no responder a lo solicitado o si lo pr…"
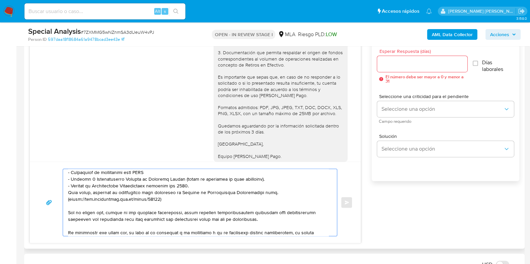
scroll to position [96, 0]
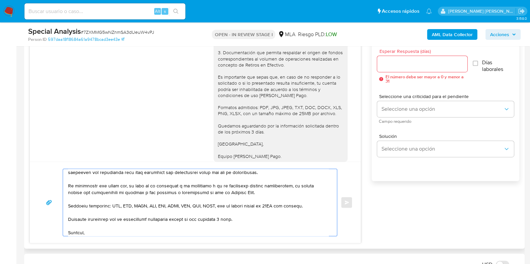
drag, startPoint x: 126, startPoint y: 219, endPoint x: 240, endPoint y: 219, distance: 113.6
click at [240, 219] on textarea at bounding box center [198, 202] width 260 height 67
click at [229, 205] on textarea at bounding box center [198, 202] width 260 height 67
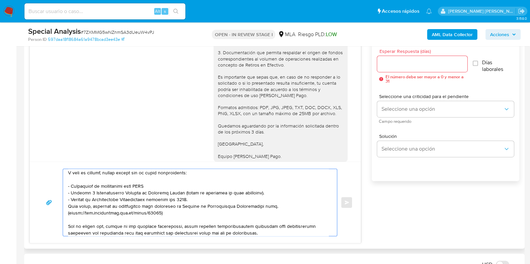
scroll to position [2, 0]
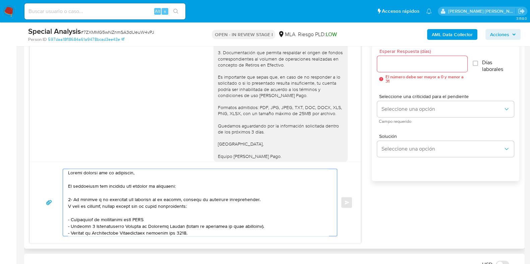
click at [117, 187] on textarea at bounding box center [198, 202] width 260 height 67
click at [120, 212] on textarea at bounding box center [198, 202] width 260 height 67
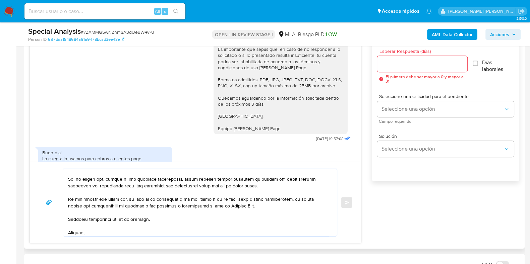
scroll to position [185, 0]
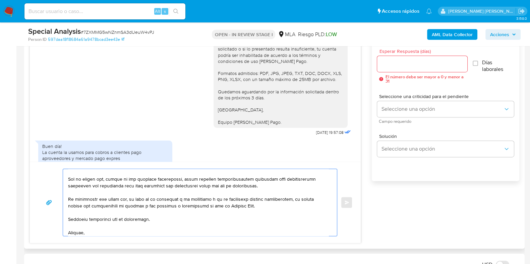
drag, startPoint x: 212, startPoint y: 133, endPoint x: 265, endPoint y: 133, distance: 53.0
copy div "Equipo de Mercado Pago."
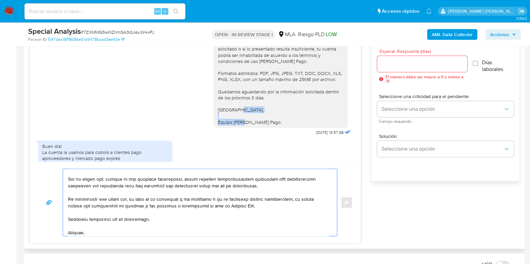
click at [97, 231] on textarea at bounding box center [198, 202] width 260 height 67
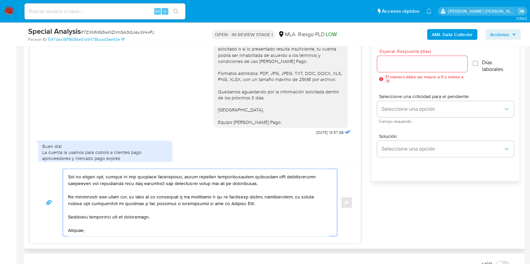
paste textarea "Equipo de Mercado Pago."
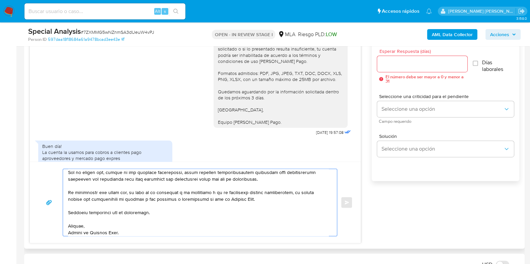
type textarea "Muchas gracias por tu respuesta, Te recordamos que restaría por brindar lo sigu…"
click at [390, 60] on input "Esperar Respuesta (días)" at bounding box center [422, 64] width 90 height 9
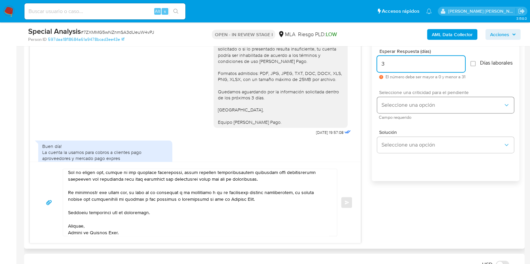
type input "3"
click at [396, 109] on span "Seleccione una opción" at bounding box center [442, 105] width 122 height 7
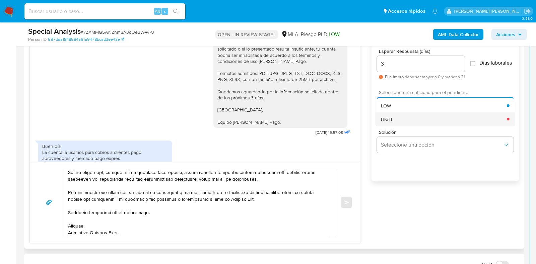
click at [387, 122] on span "HIGH" at bounding box center [386, 119] width 11 height 6
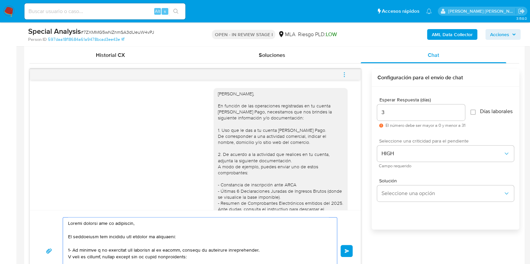
scroll to position [336, 0]
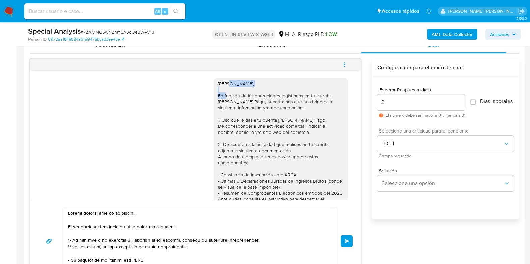
drag, startPoint x: 222, startPoint y: 82, endPoint x: 257, endPoint y: 81, distance: 34.9
click at [257, 81] on div "Hola Eugenio Carlos, En función de las operaciones registradas en tu cuenta de …" at bounding box center [281, 215] width 126 height 268
copy div "Eugenio Carlos,"
click at [134, 213] on textarea at bounding box center [198, 241] width 260 height 67
paste textarea "Eugenio Carlos,"
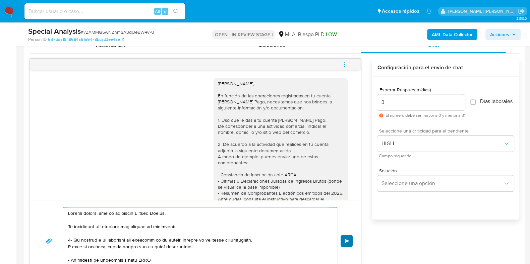
type textarea "Muchas gracias por tu respuesta Eugenio Carlos, Te recordamos que restaría por …"
click at [347, 239] on span "Enviar" at bounding box center [347, 241] width 5 height 4
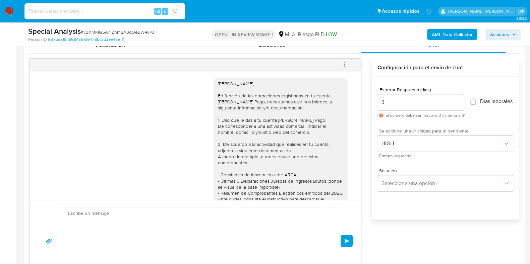
scroll to position [423, 0]
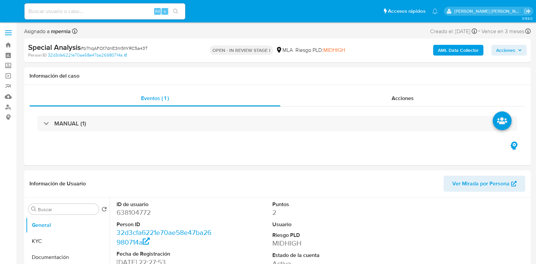
select select "10"
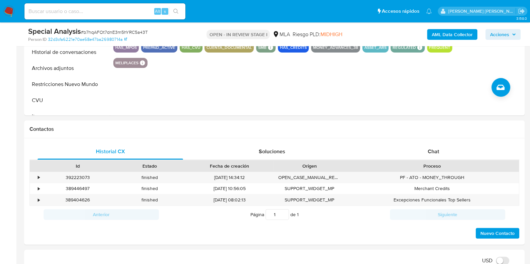
scroll to position [235, 0]
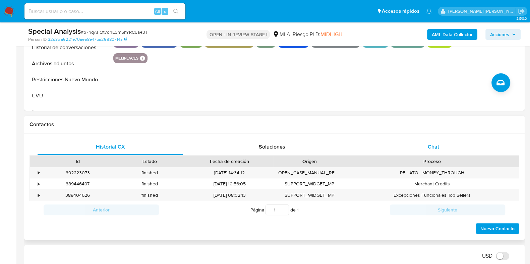
click at [439, 145] on div "Chat" at bounding box center [433, 147] width 145 height 16
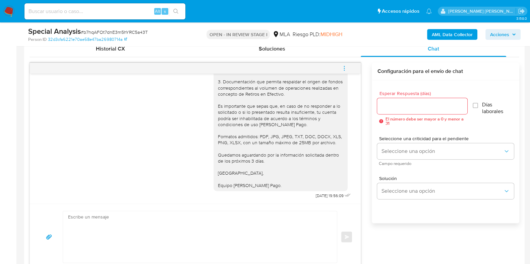
scroll to position [347, 0]
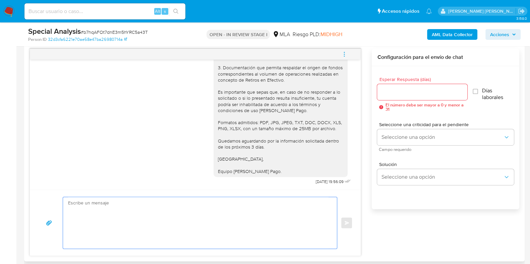
click at [129, 221] on textarea at bounding box center [198, 223] width 260 height 52
paste textarea "[PERSON_NAME],, Notamos que tuviste oportunidad [PERSON_NAME] el requerimiento …"
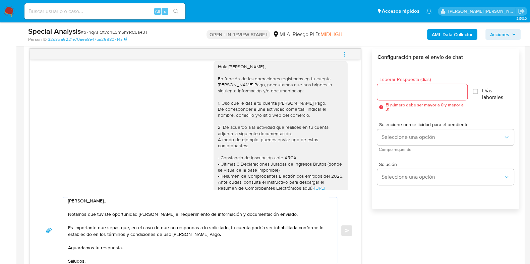
scroll to position [0, 0]
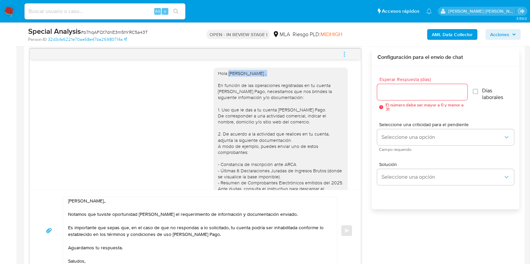
drag, startPoint x: 255, startPoint y: 71, endPoint x: 223, endPoint y: 74, distance: 32.3
click at [223, 74] on div "Hola [PERSON_NAME] , En función de las operaciones registradas en tu cuenta [PE…" at bounding box center [281, 204] width 126 height 268
copy div "[PERSON_NAME]"
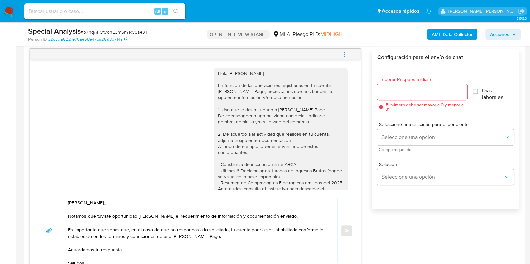
drag, startPoint x: 109, startPoint y: 201, endPoint x: 80, endPoint y: 203, distance: 29.2
click at [80, 203] on textarea "[PERSON_NAME],, Notamos que tuviste oportunidad [PERSON_NAME] el requerimiento …" at bounding box center [198, 230] width 260 height 67
paste textarea "[PERSON_NAME]"
click at [106, 215] on textarea "Hola [PERSON_NAME] Notamos que tuviste oportunidad [PERSON_NAME] el requerimien…" at bounding box center [198, 230] width 260 height 67
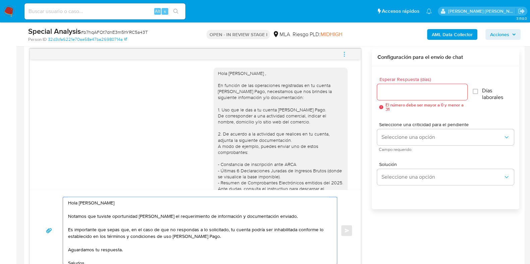
click at [106, 215] on textarea "Hola [PERSON_NAME] Notamos que tuviste oportunidad [PERSON_NAME] el requerimien…" at bounding box center [198, 230] width 260 height 67
paste textarea "Te consultamos si tuviste oportunidad [PERSON_NAME] el requerimiento de informa…"
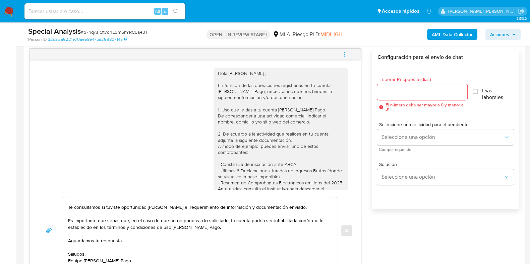
type textarea "Hola [PERSON_NAME] Te consultamos si tuviste oportunidad [PERSON_NAME] el reque…"
click at [402, 96] on input "Esperar Respuesta (días)" at bounding box center [422, 92] width 90 height 9
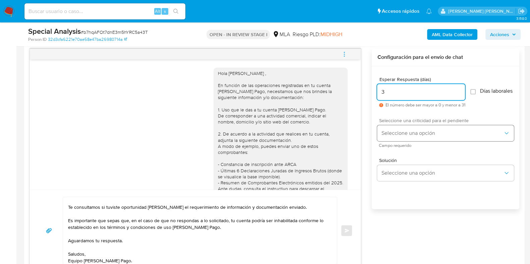
type input "3"
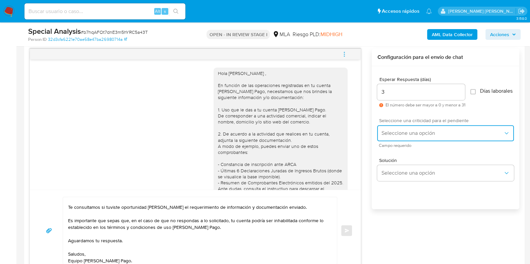
click at [411, 134] on span "Seleccione una opción" at bounding box center [442, 133] width 122 height 7
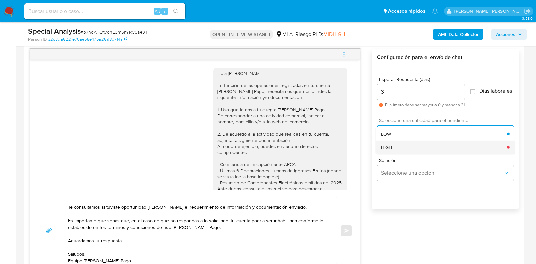
click at [392, 149] on span "HIGH" at bounding box center [386, 147] width 11 height 6
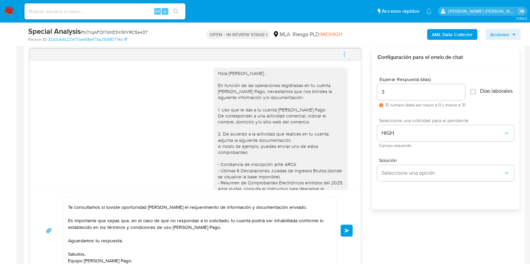
click at [351, 230] on button "Enviar" at bounding box center [347, 231] width 12 height 12
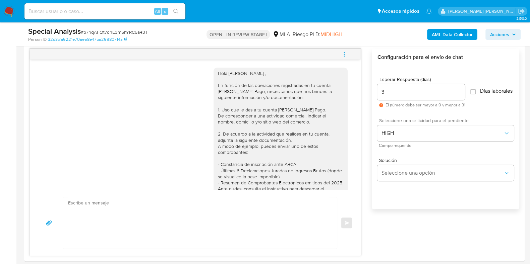
scroll to position [281, 0]
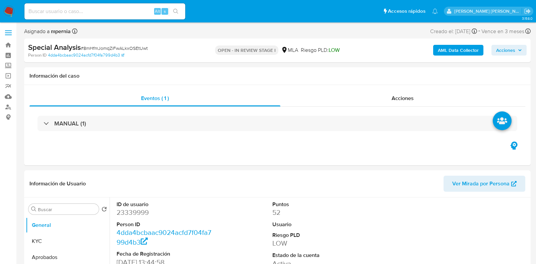
select select "10"
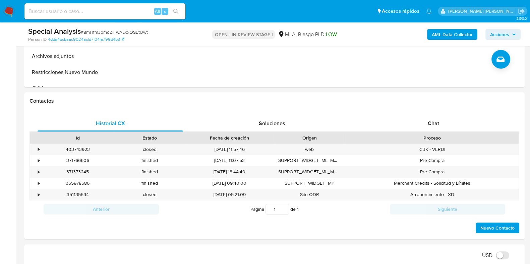
scroll to position [261, 0]
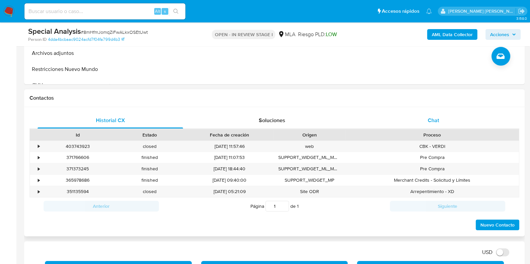
click at [436, 117] on span "Chat" at bounding box center [433, 121] width 11 height 8
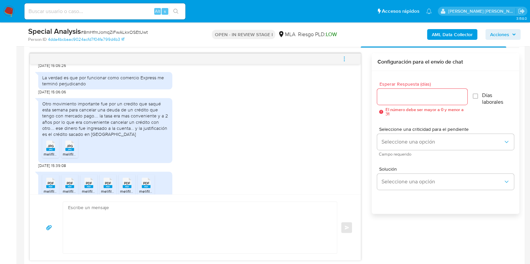
scroll to position [678, 0]
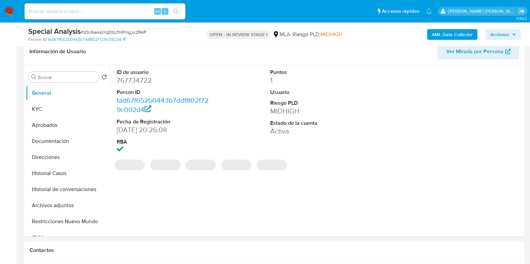
scroll to position [183, 0]
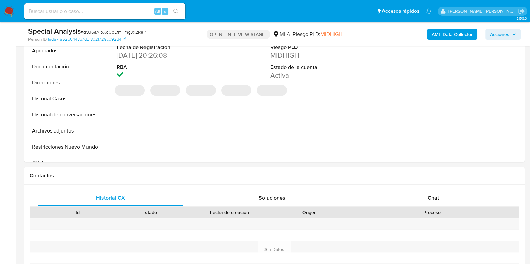
select select "10"
click at [431, 197] on span "Chat" at bounding box center [433, 198] width 11 height 8
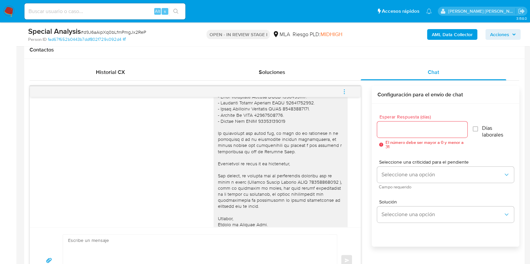
scroll to position [765, 0]
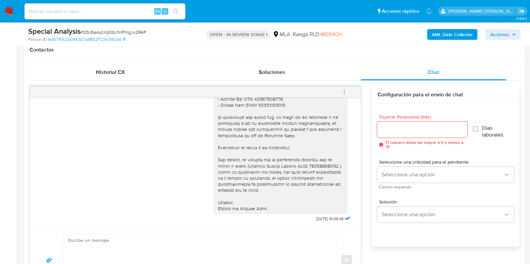
click at [198, 240] on textarea at bounding box center [198, 261] width 260 height 52
paste textarea "Hola, Esperamos que te encuentres muy bien. Te consultamos si tuviste oportunid…"
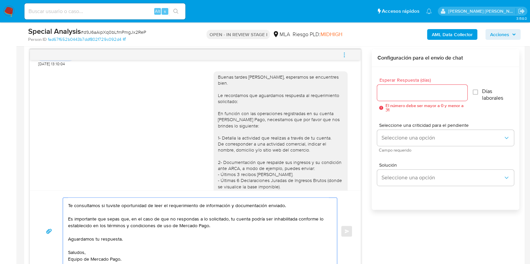
scroll to position [494, 0]
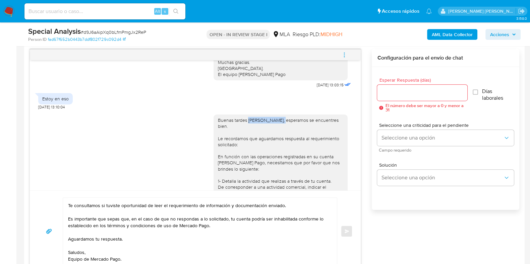
drag, startPoint x: 242, startPoint y: 125, endPoint x: 270, endPoint y: 125, distance: 28.8
copy div "Paola Elizabet,"
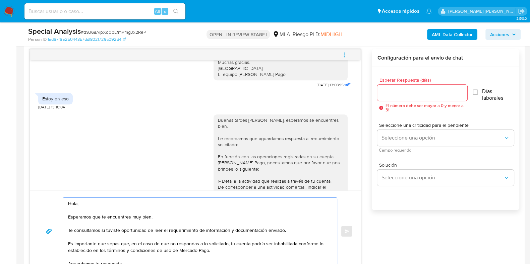
click at [77, 204] on textarea "Hola, Esperamos que te encuentres muy bien. Te consultamos si tuviste oportunid…" at bounding box center [198, 231] width 260 height 67
paste textarea "Paola Elizabet,"
click at [85, 216] on textarea "Hola Paola Elizabet,, Esperamos que te encuentres muy bien. Te consultamos si t…" at bounding box center [198, 231] width 260 height 67
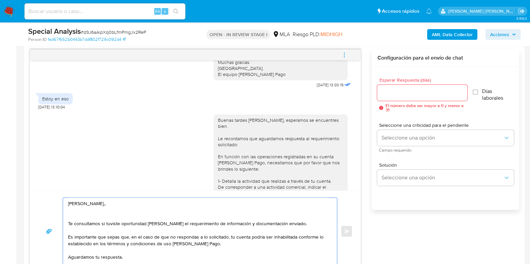
drag, startPoint x: 105, startPoint y: 222, endPoint x: 67, endPoint y: 221, distance: 37.2
click at [67, 221] on div "Hola Paola Elizabet,, Te consultamos si tuviste oportunidad de leer el requerim…" at bounding box center [198, 231] width 270 height 67
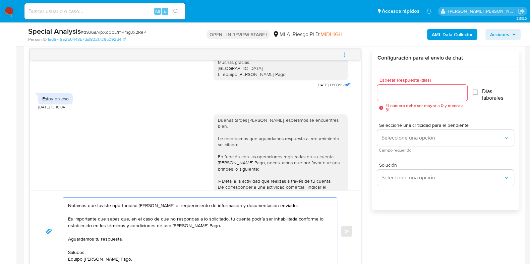
scroll to position [11, 0]
type textarea "Hola Paola Elizabet,, Notamos que tuviste oportunidad de leer el requerimiento …"
click at [402, 93] on input "Esperar Respuesta (días)" at bounding box center [422, 92] width 90 height 9
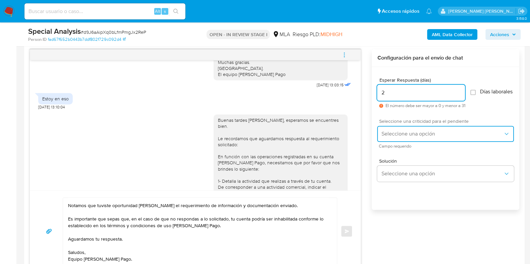
click at [393, 135] on span "Seleccione una opción" at bounding box center [442, 134] width 122 height 7
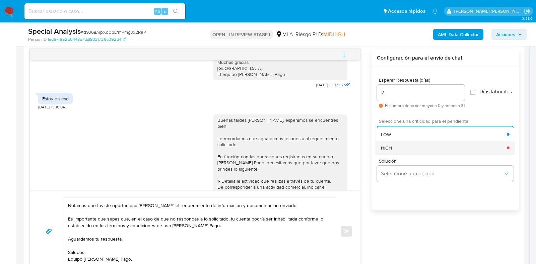
click at [386, 150] on span "HIGH" at bounding box center [386, 148] width 11 height 6
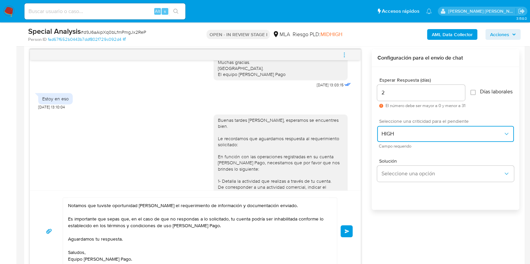
click at [432, 137] on span "HIGH" at bounding box center [442, 134] width 122 height 7
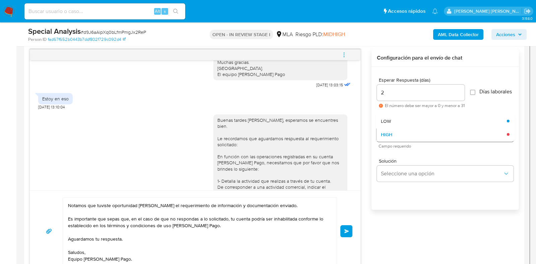
click at [432, 138] on div "HIGH" at bounding box center [444, 134] width 126 height 13
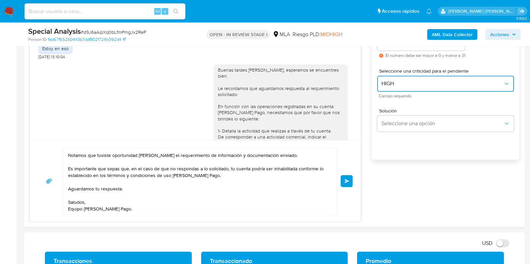
scroll to position [350, 0]
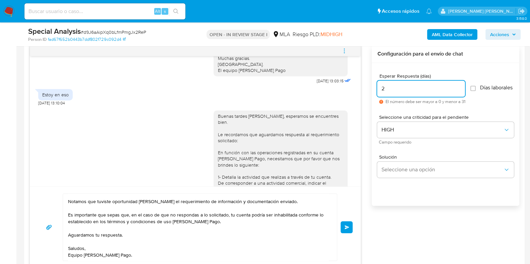
drag, startPoint x: 393, startPoint y: 89, endPoint x: 381, endPoint y: 89, distance: 12.4
click at [381, 89] on input "2" at bounding box center [421, 88] width 88 height 9
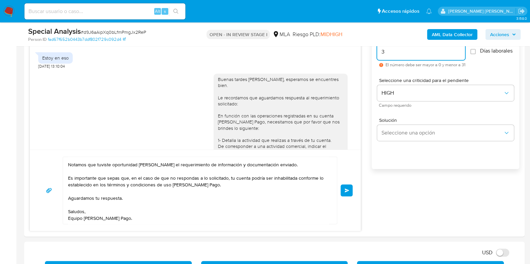
scroll to position [392, 0]
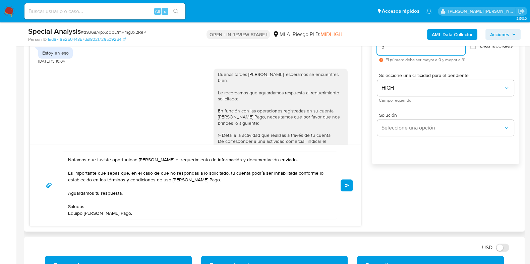
type input "3"
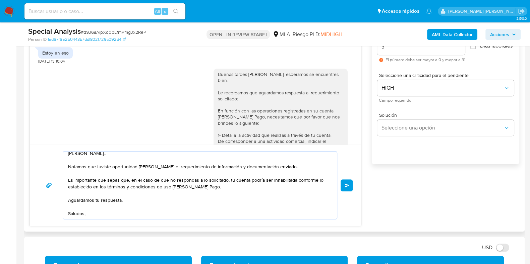
scroll to position [0, 0]
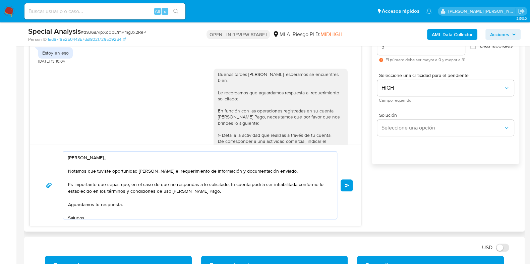
drag, startPoint x: 126, startPoint y: 215, endPoint x: 53, endPoint y: 150, distance: 98.1
click at [53, 150] on div "Hola Paola Elizabet,, Notamos que tuviste oportunidad de leer el requerimiento …" at bounding box center [195, 185] width 331 height 81
click at [347, 184] on span "Enviar" at bounding box center [347, 186] width 5 height 4
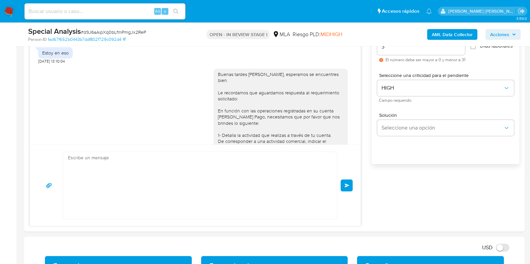
scroll to position [870, 0]
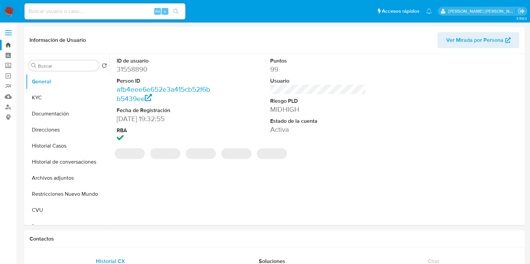
click at [8, 44] on link "Bandeja" at bounding box center [40, 45] width 80 height 10
select select "10"
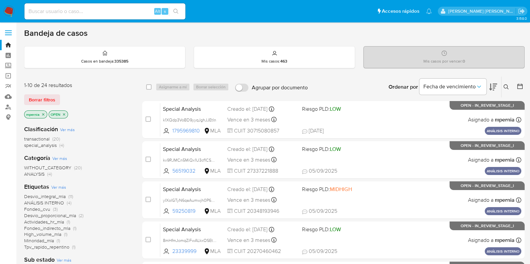
click at [43, 136] on span "transactional" at bounding box center [36, 139] width 25 height 7
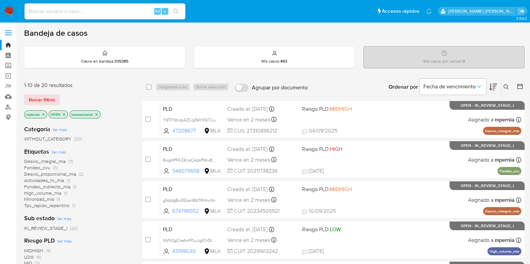
click at [44, 114] on icon "close-filter" at bounding box center [43, 115] width 4 height 4
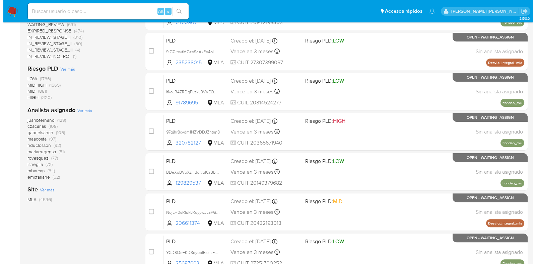
scroll to position [232, 0]
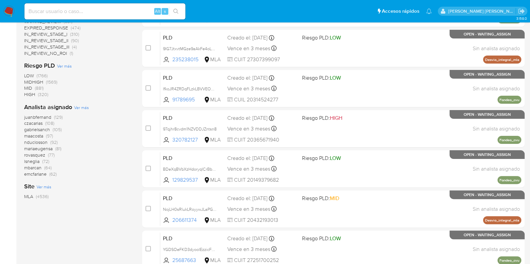
click at [79, 108] on span "Ver más" at bounding box center [81, 108] width 15 height 6
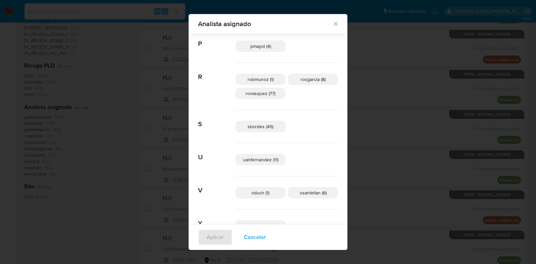
scroll to position [442, 0]
